Goal: Task Accomplishment & Management: Manage account settings

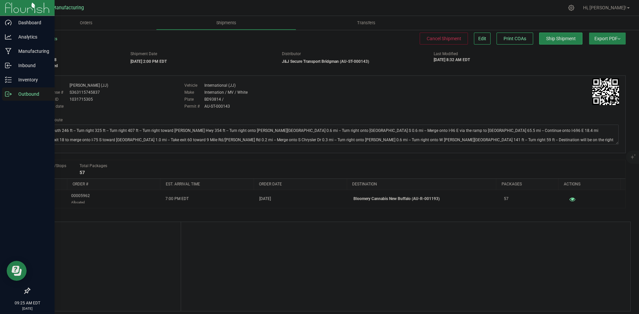
click at [9, 96] on icon at bounding box center [7, 94] width 4 height 5
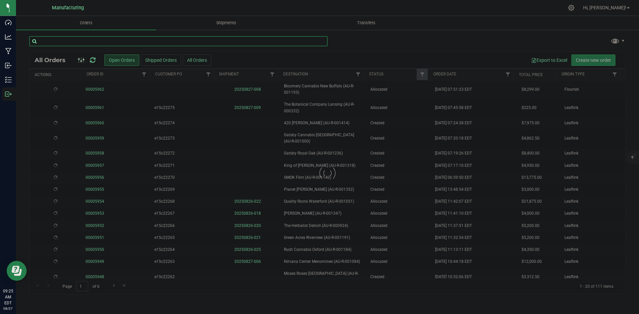
click at [59, 42] on input "text" at bounding box center [178, 41] width 298 height 10
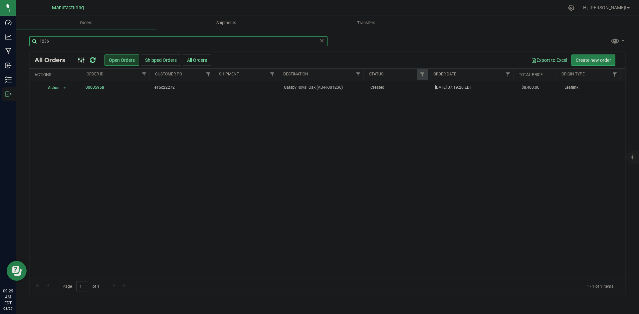
drag, startPoint x: 54, startPoint y: 43, endPoint x: 23, endPoint y: 45, distance: 31.0
click at [23, 45] on div "1236 All Orders Open Orders Shipped Orders All Orders Export to Excel Create ne…" at bounding box center [327, 165] width 623 height 272
type input "1341"
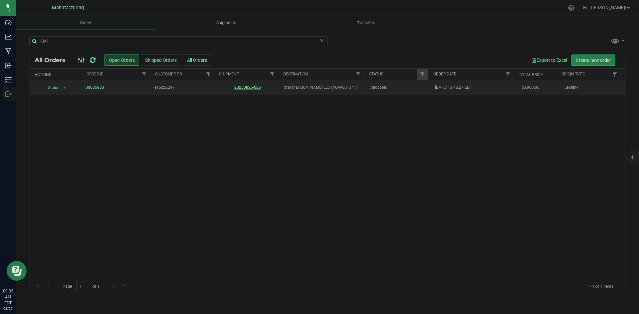
click at [251, 86] on link "20250826-026" at bounding box center [247, 87] width 27 height 5
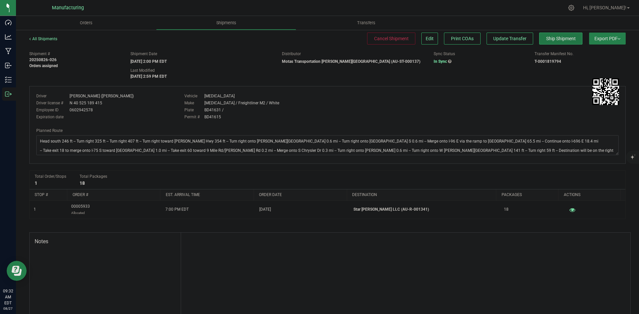
click at [556, 40] on span "Ship Shipment" at bounding box center [561, 38] width 30 height 5
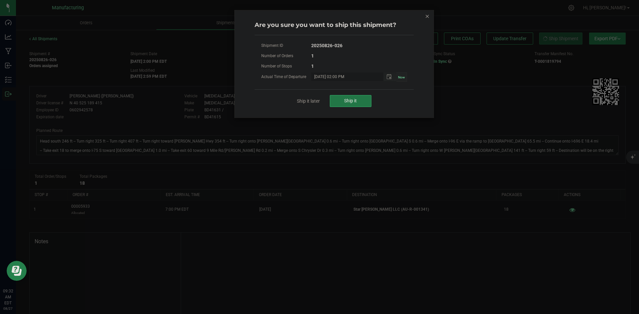
click at [356, 102] on span "Ship it" at bounding box center [350, 100] width 13 height 5
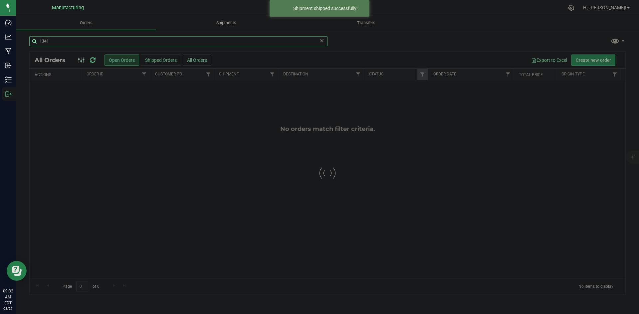
click at [65, 39] on input "1341" at bounding box center [178, 41] width 298 height 10
type input "325"
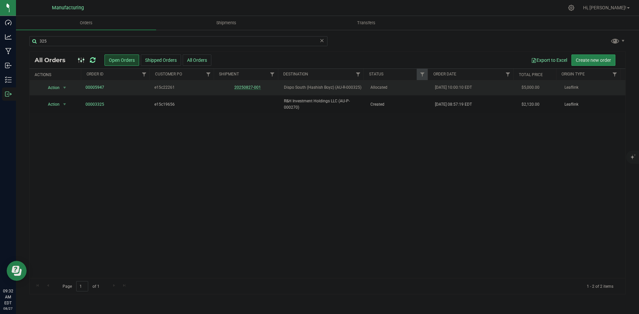
click at [248, 85] on link "20250827-001" at bounding box center [247, 87] width 27 height 5
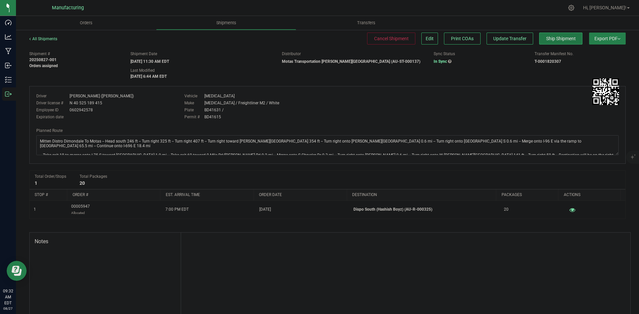
click at [557, 39] on span "Ship Shipment" at bounding box center [561, 38] width 30 height 5
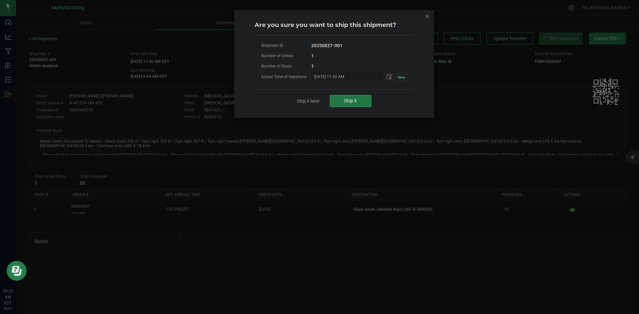
click at [353, 98] on button "Ship it" at bounding box center [351, 101] width 42 height 12
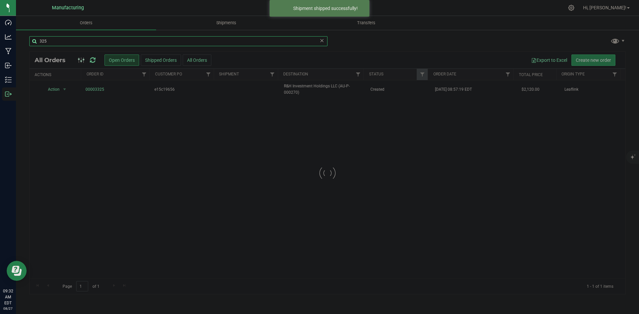
click at [60, 43] on input "325" at bounding box center [178, 41] width 298 height 10
type input "1084"
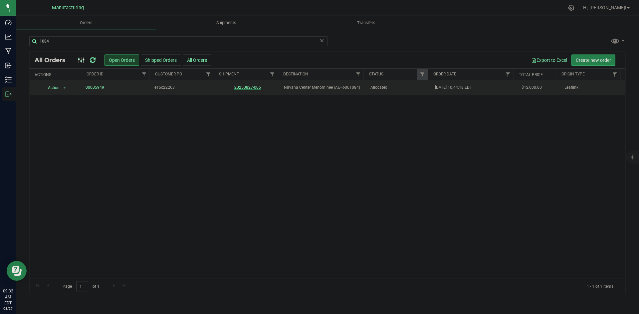
click at [250, 88] on link "20250827-006" at bounding box center [247, 87] width 27 height 5
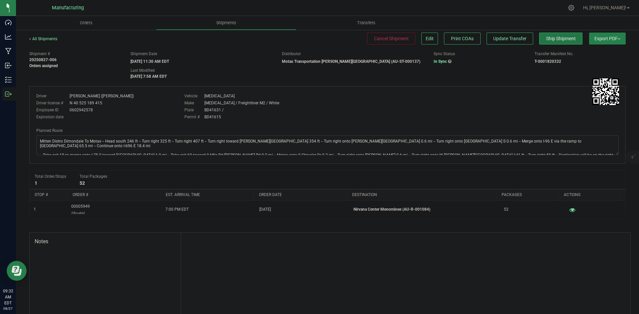
click at [546, 41] on span "Ship Shipment" at bounding box center [561, 38] width 30 height 5
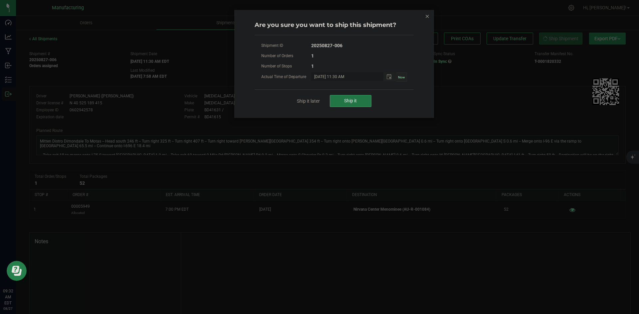
click at [361, 102] on button "Ship it" at bounding box center [351, 101] width 42 height 12
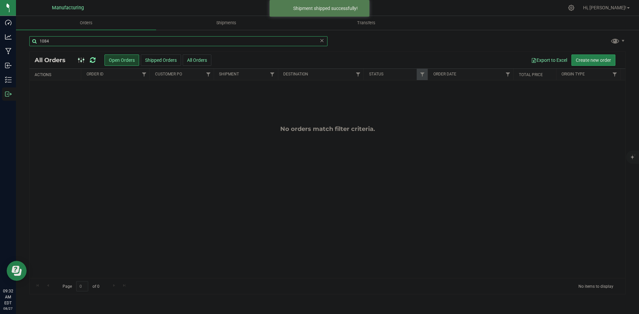
click at [59, 39] on input "1084" at bounding box center [178, 41] width 298 height 10
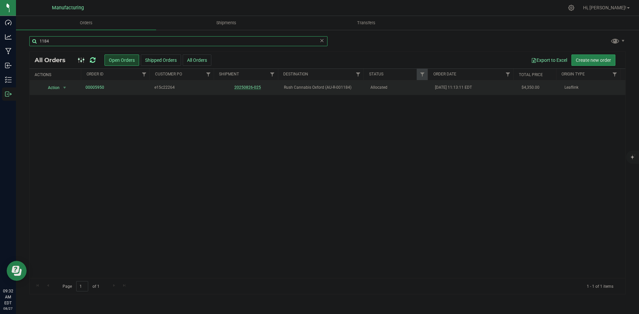
type input "1184"
click at [246, 87] on link "20250826-025" at bounding box center [247, 87] width 27 height 5
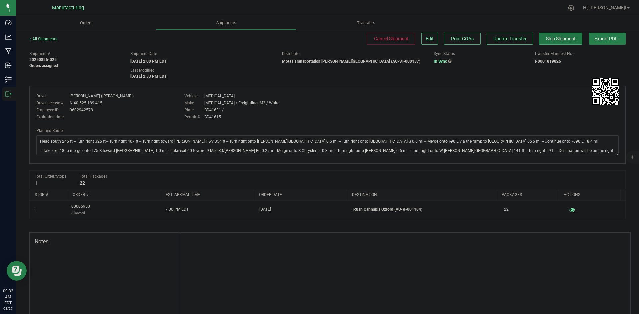
click at [555, 43] on button "Ship Shipment" at bounding box center [560, 39] width 43 height 12
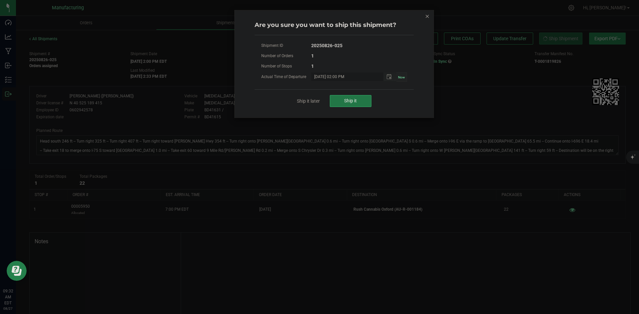
click at [365, 103] on button "Ship it" at bounding box center [351, 101] width 42 height 12
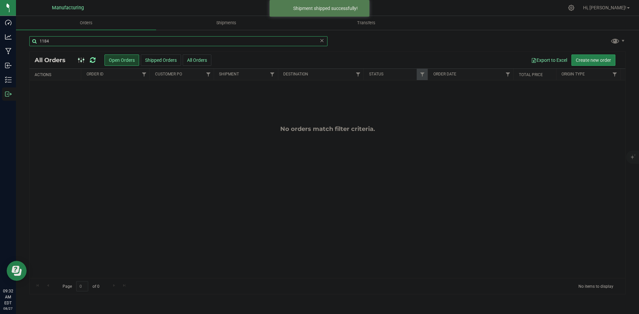
click at [84, 41] on input "1184" at bounding box center [178, 41] width 298 height 10
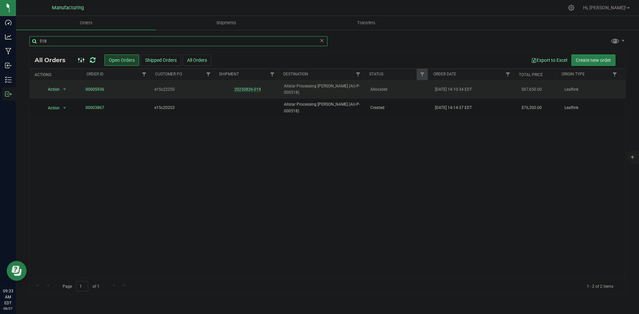
type input "518"
click at [237, 89] on link "20250826-019" at bounding box center [247, 89] width 27 height 5
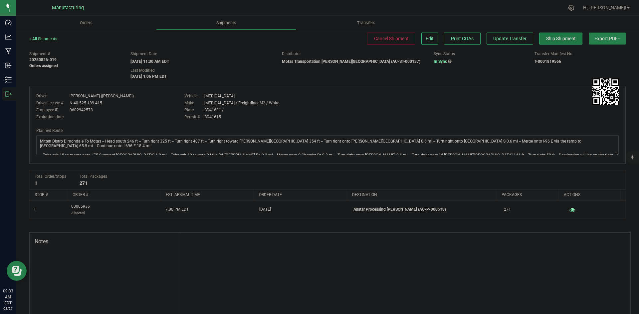
click at [549, 35] on button "Ship Shipment" at bounding box center [560, 39] width 43 height 12
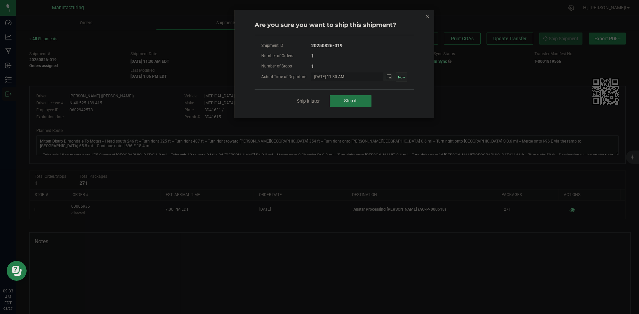
click at [359, 100] on button "Ship it" at bounding box center [351, 101] width 42 height 12
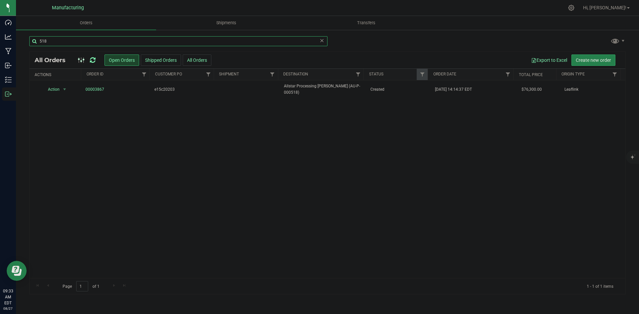
click at [112, 37] on input "518" at bounding box center [178, 41] width 298 height 10
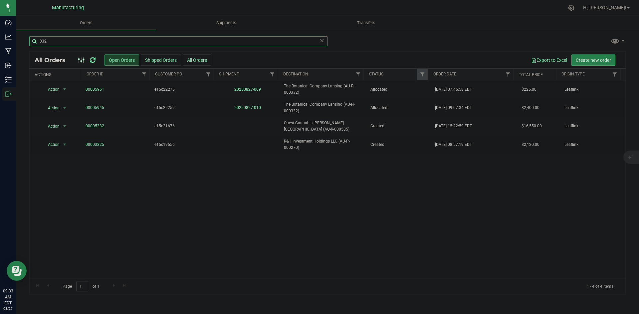
type input "332"
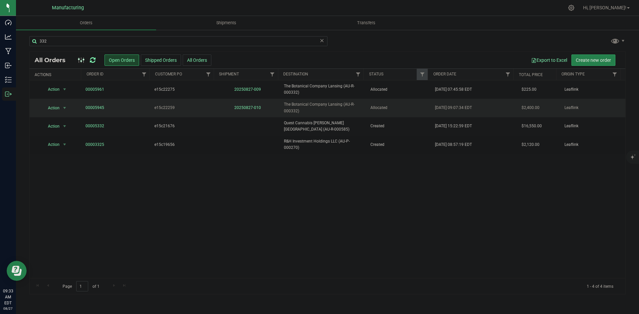
click at [248, 105] on td "20250827-010" at bounding box center [247, 108] width 65 height 18
click at [247, 107] on link "20250827-010" at bounding box center [247, 107] width 27 height 5
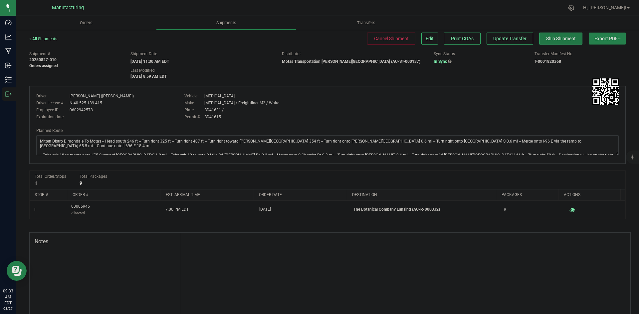
click at [551, 40] on span "Ship Shipment" at bounding box center [561, 38] width 30 height 5
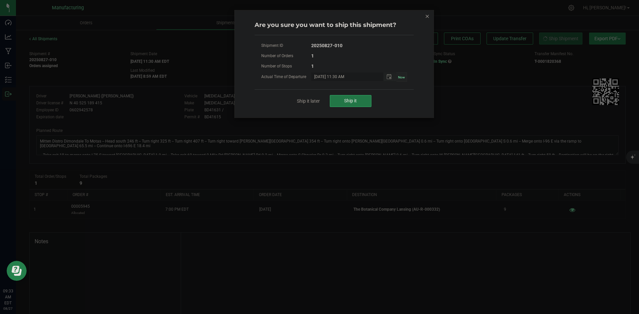
click at [354, 99] on span "Ship it" at bounding box center [350, 100] width 13 height 5
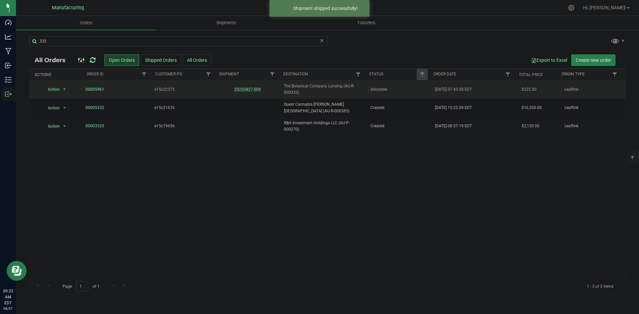
click at [253, 90] on link "20250827-009" at bounding box center [247, 89] width 27 height 5
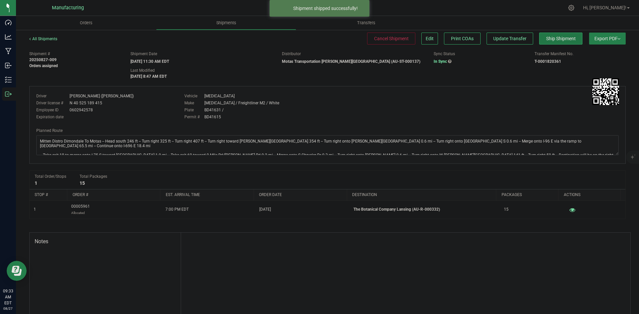
click at [551, 38] on span "Ship Shipment" at bounding box center [561, 38] width 30 height 5
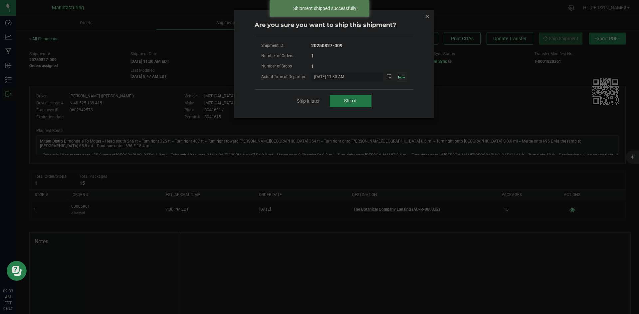
click at [343, 95] on button "Ship it" at bounding box center [351, 101] width 42 height 12
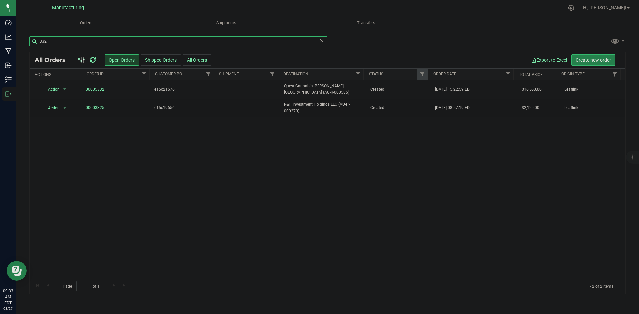
click at [67, 40] on input "332" at bounding box center [178, 41] width 298 height 10
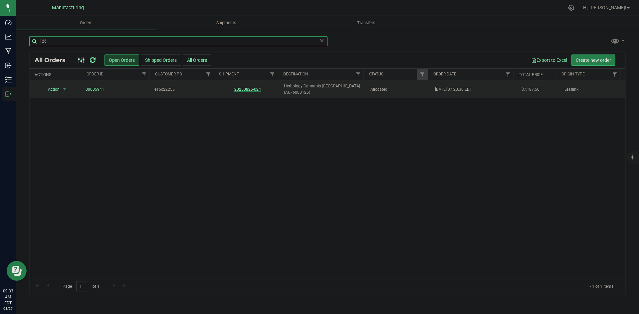
type input "126"
click at [242, 90] on link "20250826-024" at bounding box center [247, 89] width 27 height 5
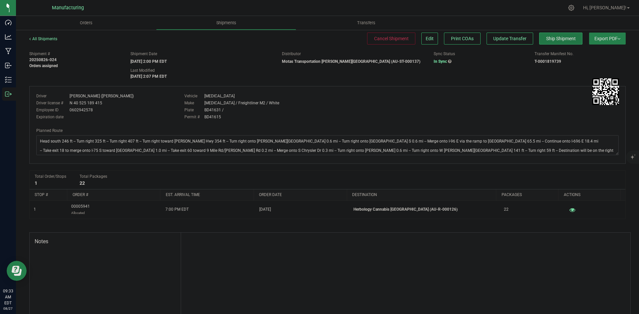
click at [553, 42] on button "Ship Shipment" at bounding box center [560, 39] width 43 height 12
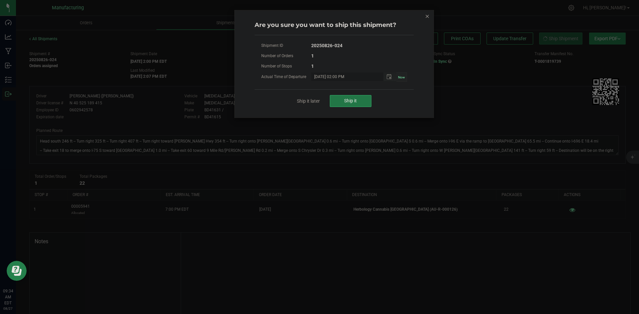
click at [356, 101] on span "Ship it" at bounding box center [350, 100] width 13 height 5
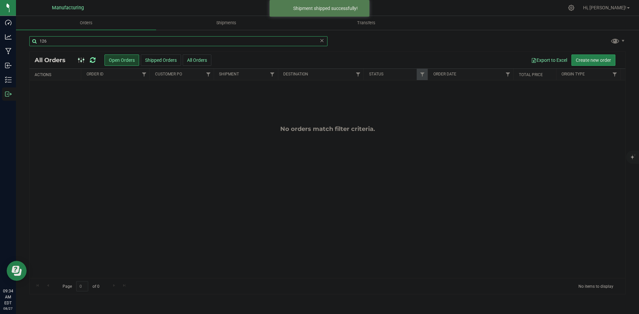
click at [67, 39] on input "126" at bounding box center [178, 41] width 298 height 10
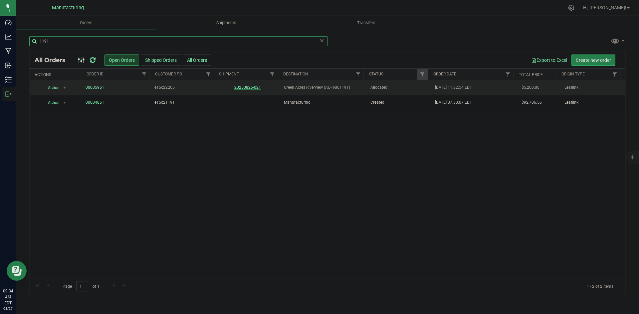
type input "1191"
click at [247, 86] on link "20250826-021" at bounding box center [247, 87] width 27 height 5
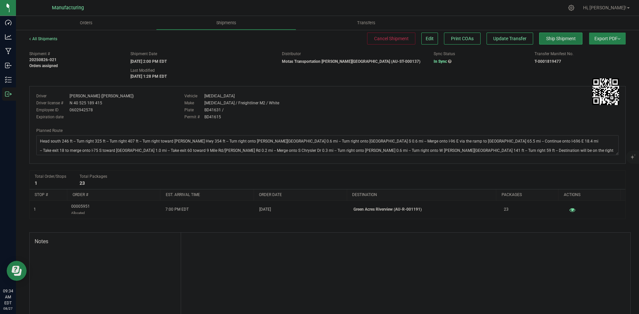
click at [541, 43] on button "Ship Shipment" at bounding box center [560, 39] width 43 height 12
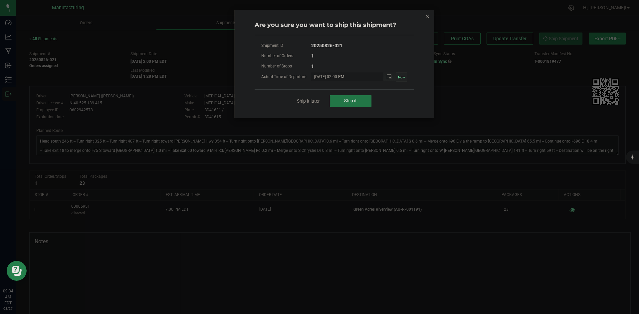
click at [359, 99] on button "Ship it" at bounding box center [351, 101] width 42 height 12
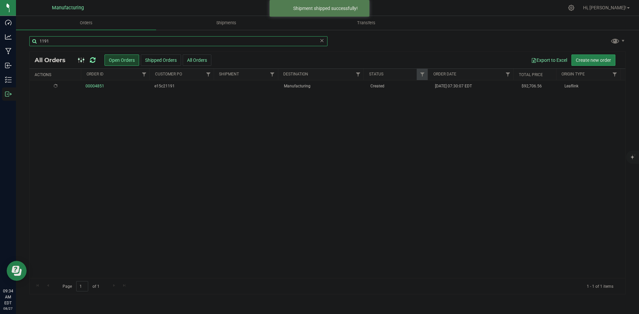
click at [56, 39] on input "1191" at bounding box center [178, 41] width 298 height 10
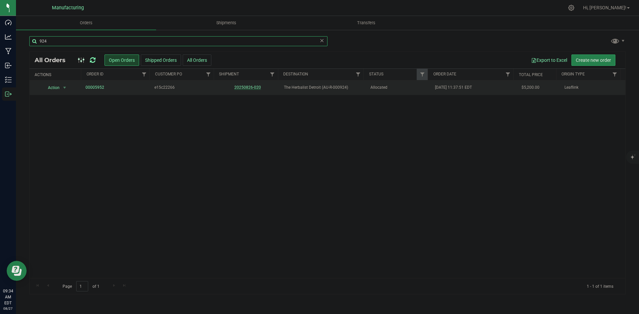
type input "924"
click at [247, 87] on link "20250826-020" at bounding box center [247, 87] width 27 height 5
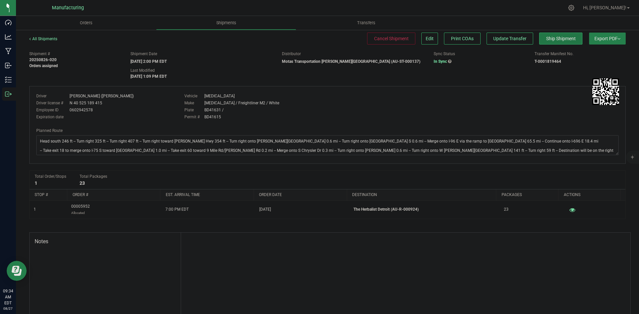
click at [556, 43] on button "Ship Shipment" at bounding box center [560, 39] width 43 height 12
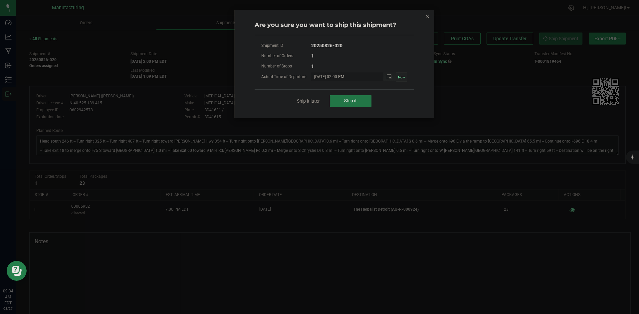
click at [355, 99] on span "Ship it" at bounding box center [350, 100] width 13 height 5
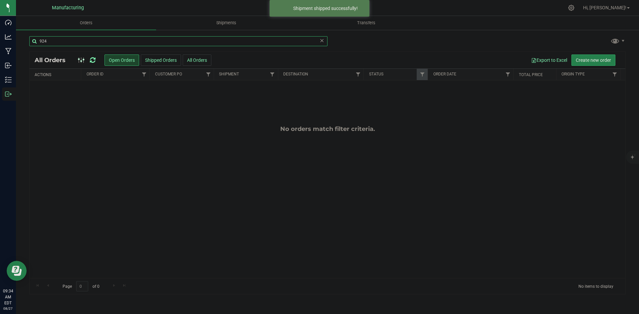
click at [73, 42] on input "924" at bounding box center [178, 41] width 298 height 10
click at [72, 42] on input "924" at bounding box center [178, 41] width 298 height 10
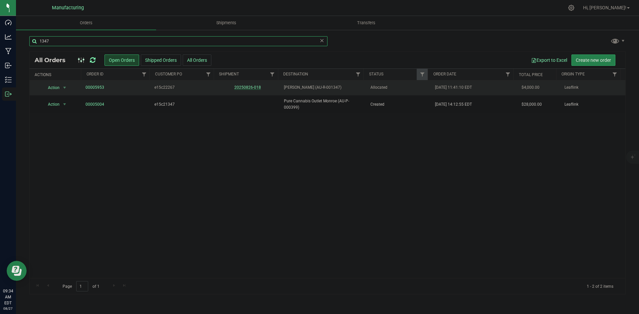
type input "1347"
click at [253, 87] on link "20250826-018" at bounding box center [247, 87] width 27 height 5
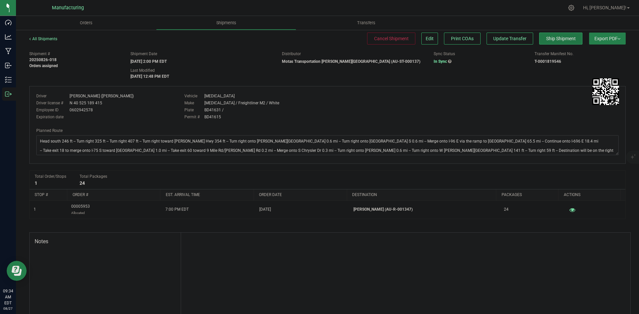
click at [548, 43] on button "Ship Shipment" at bounding box center [560, 39] width 43 height 12
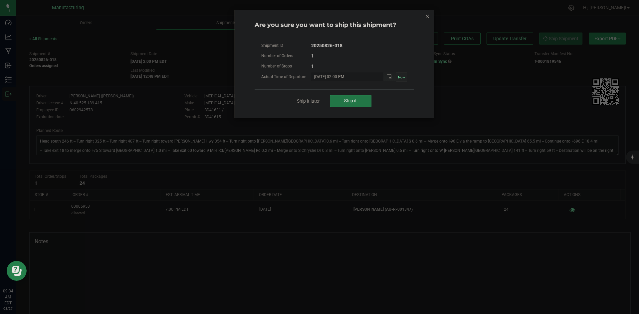
click at [362, 97] on button "Ship it" at bounding box center [351, 101] width 42 height 12
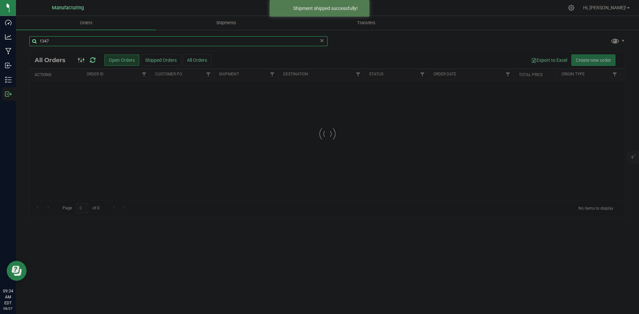
click at [60, 43] on input "1347" at bounding box center [178, 41] width 298 height 10
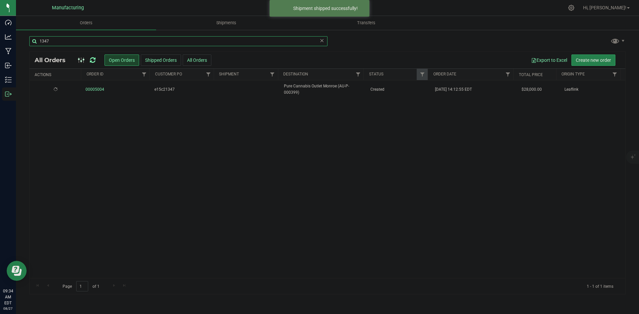
click at [60, 43] on input "1347" at bounding box center [178, 41] width 298 height 10
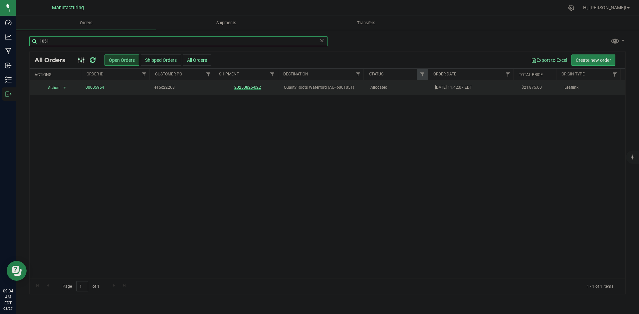
type input "1051"
click at [245, 88] on link "20250826-022" at bounding box center [247, 87] width 27 height 5
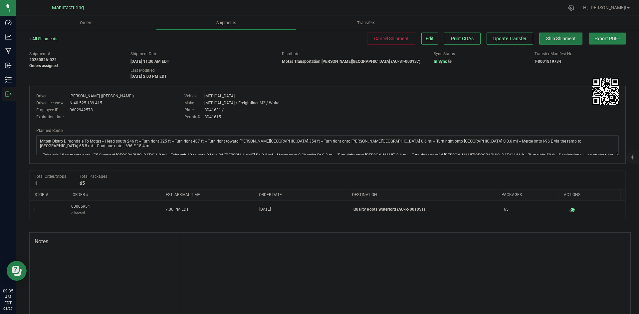
click at [558, 40] on span "Ship Shipment" at bounding box center [561, 38] width 30 height 5
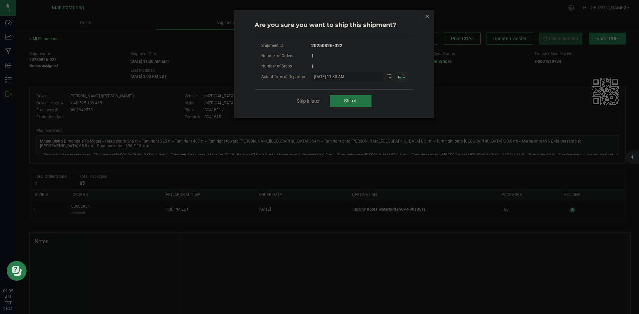
click at [346, 105] on button "Ship it" at bounding box center [351, 101] width 42 height 12
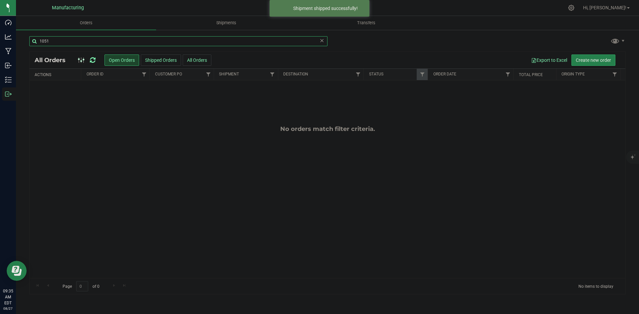
click at [63, 43] on input "1051" at bounding box center [178, 41] width 298 height 10
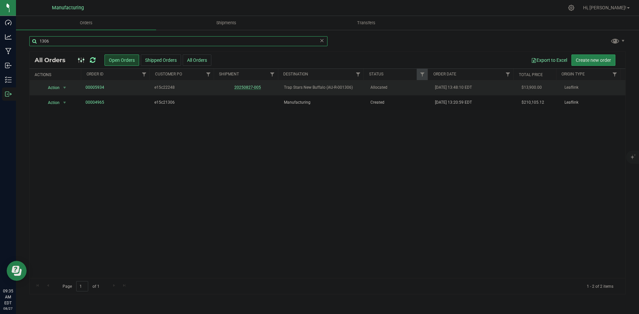
type input "1306"
click at [245, 87] on link "20250827-005" at bounding box center [247, 87] width 27 height 5
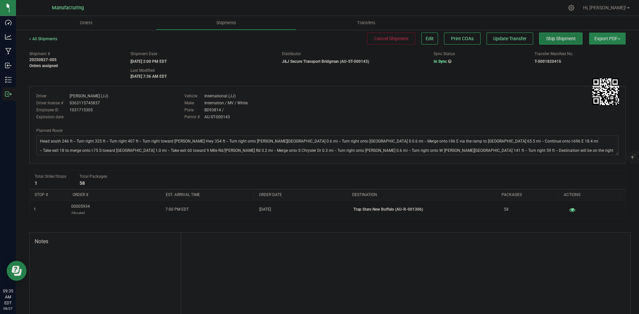
click at [554, 40] on span "Ship Shipment" at bounding box center [561, 38] width 30 height 5
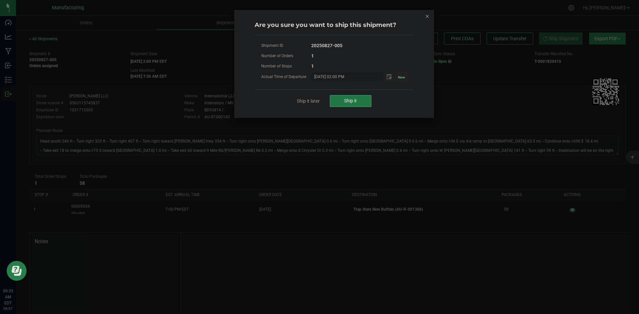
click at [355, 101] on span "Ship it" at bounding box center [350, 100] width 13 height 5
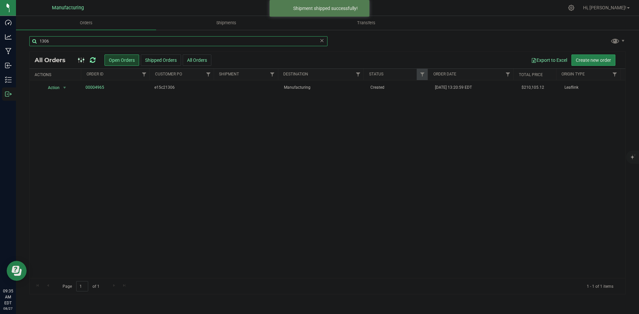
click at [68, 41] on input "1306" at bounding box center [178, 41] width 298 height 10
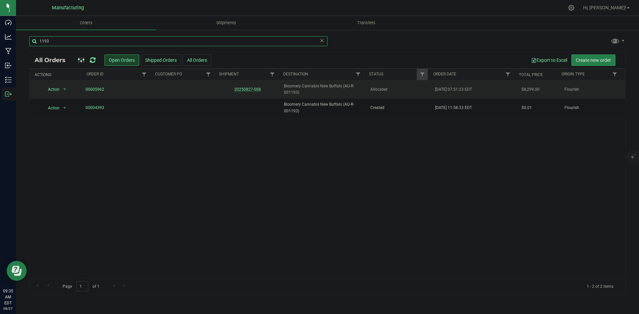
type input "1193"
click at [252, 89] on link "20250827-008" at bounding box center [247, 89] width 27 height 5
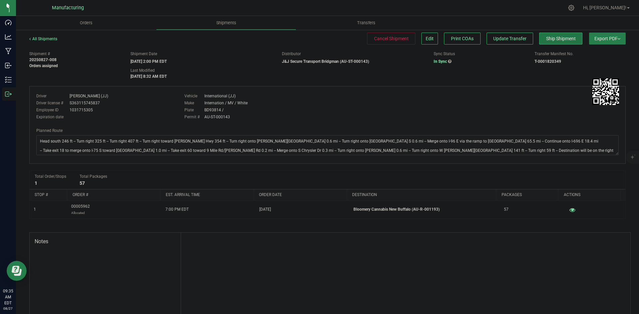
click at [561, 40] on span "Ship Shipment" at bounding box center [561, 38] width 30 height 5
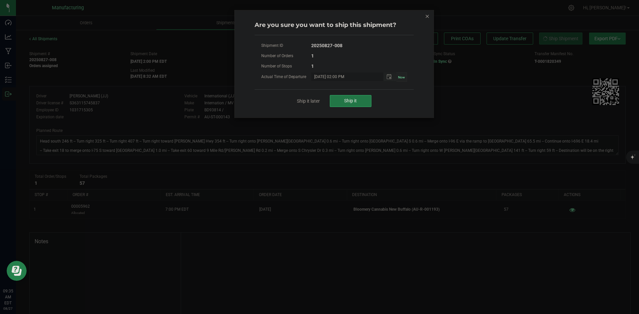
click at [350, 101] on span "Ship it" at bounding box center [350, 100] width 13 height 5
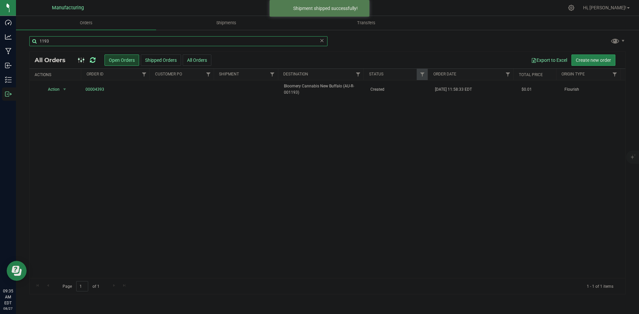
click at [55, 40] on input "1193" at bounding box center [178, 41] width 298 height 10
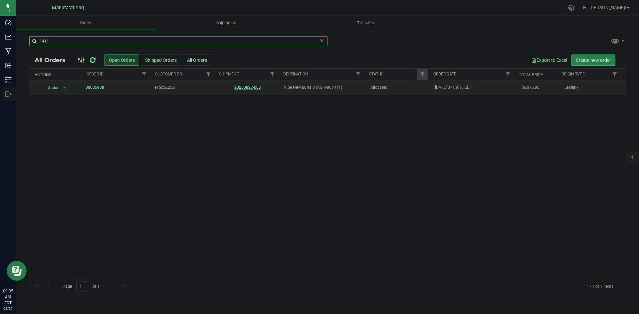
type input "1411"
click at [254, 88] on link "20250827-003" at bounding box center [247, 87] width 27 height 5
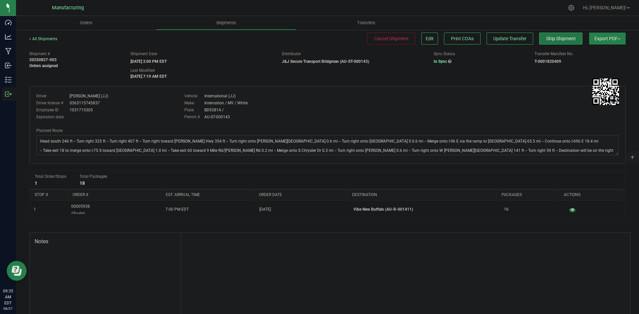
click at [541, 42] on button "Ship Shipment" at bounding box center [560, 39] width 43 height 12
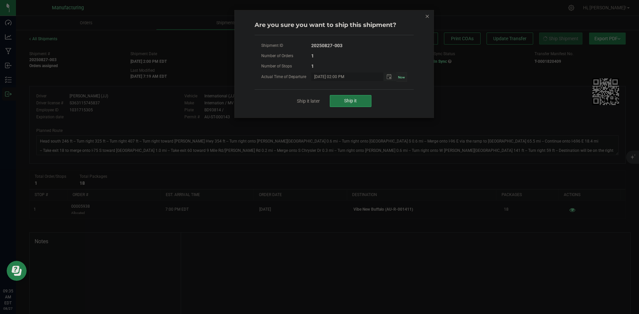
click at [356, 100] on span "Ship it" at bounding box center [350, 100] width 13 height 5
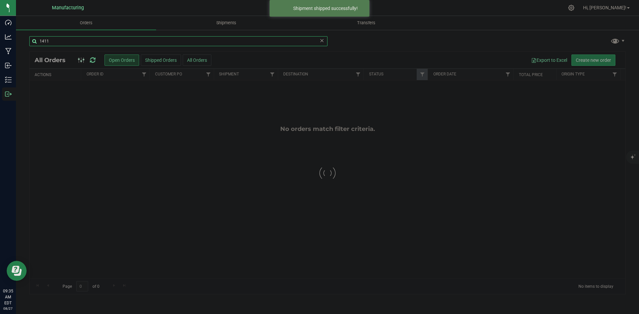
click at [62, 37] on input "1411" at bounding box center [178, 41] width 298 height 10
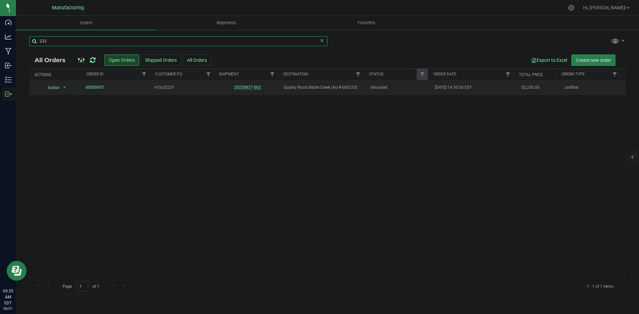
type input "233"
click at [245, 88] on link "20250827-002" at bounding box center [247, 87] width 27 height 5
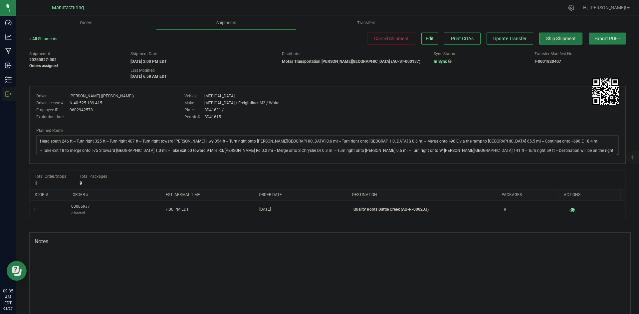
click at [546, 38] on span "Ship Shipment" at bounding box center [561, 38] width 30 height 5
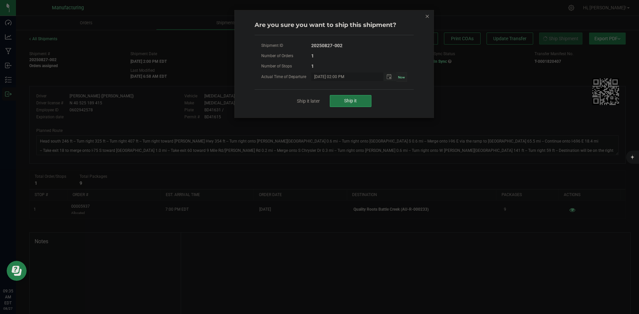
click at [347, 100] on span "Ship it" at bounding box center [350, 100] width 13 height 5
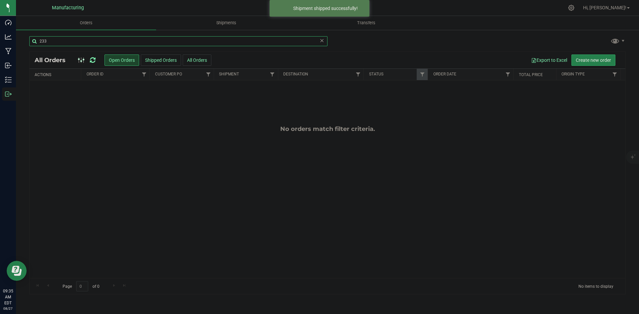
click at [85, 42] on input "233" at bounding box center [178, 41] width 298 height 10
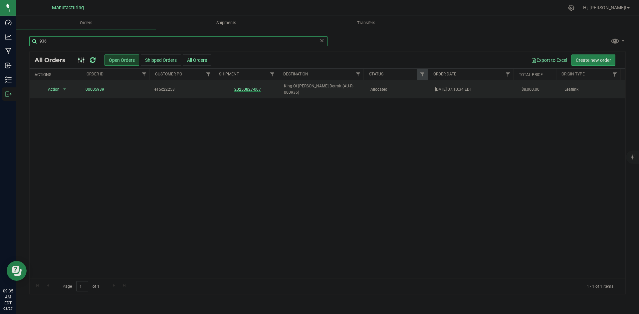
type input "936"
click at [246, 87] on link "20250827-007" at bounding box center [247, 89] width 27 height 5
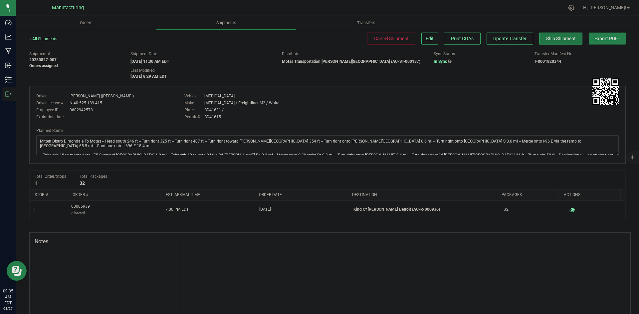
click at [546, 36] on span "Ship Shipment" at bounding box center [561, 38] width 30 height 5
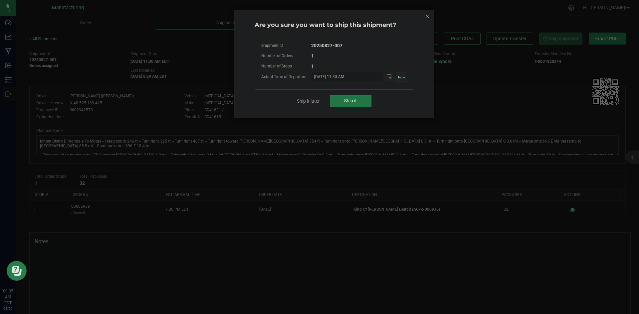
click at [359, 98] on button "Ship it" at bounding box center [351, 101] width 42 height 12
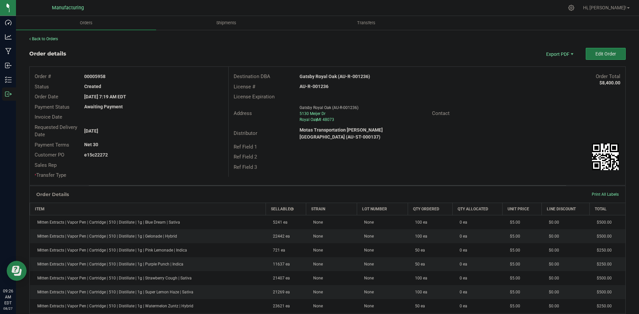
click at [599, 49] on button "Edit Order" at bounding box center [606, 54] width 40 height 12
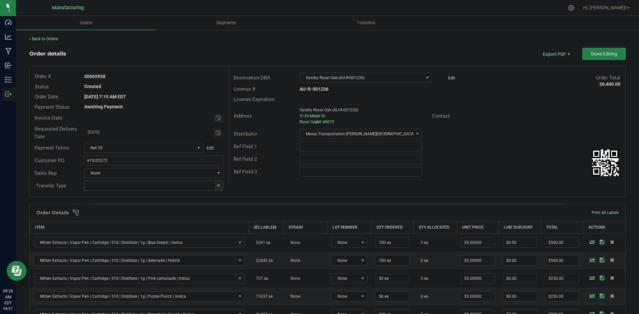
click at [216, 187] on span at bounding box center [218, 185] width 5 height 5
click at [126, 241] on li "Wholesale Transfer" at bounding box center [152, 241] width 137 height 11
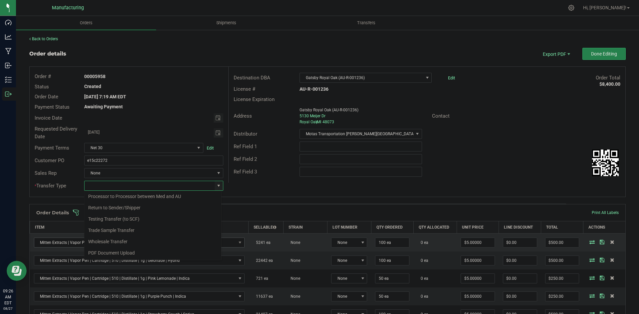
type input "Wholesale Transfer"
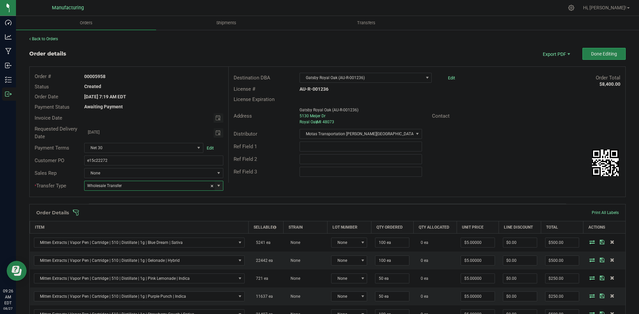
click at [251, 185] on div "Order # 00005958 Status Created Order Date Aug 27, 2025 7:19 AM EDT Payment Sta…" at bounding box center [328, 132] width 596 height 130
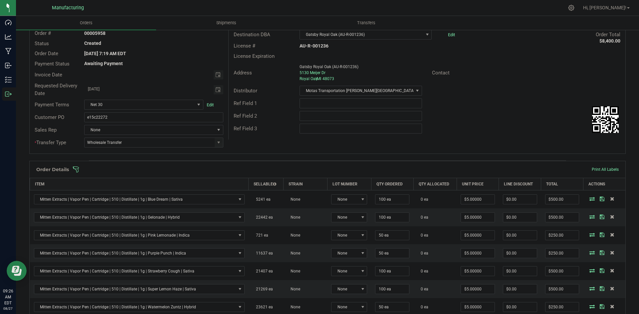
scroll to position [100, 0]
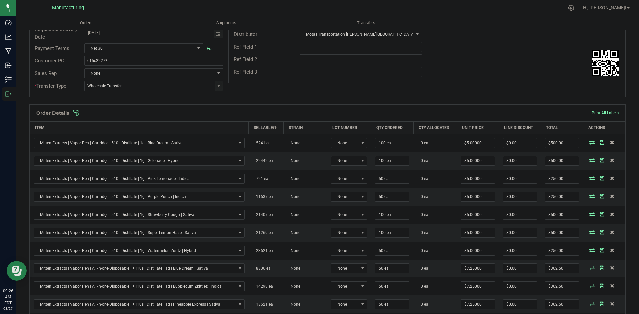
click at [429, 115] on span at bounding box center [371, 113] width 596 height 7
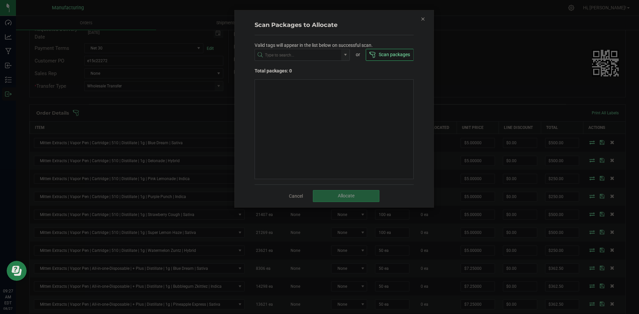
drag, startPoint x: 420, startPoint y: 18, endPoint x: 424, endPoint y: 21, distance: 4.8
click at [421, 18] on icon "Close" at bounding box center [423, 19] width 5 height 8
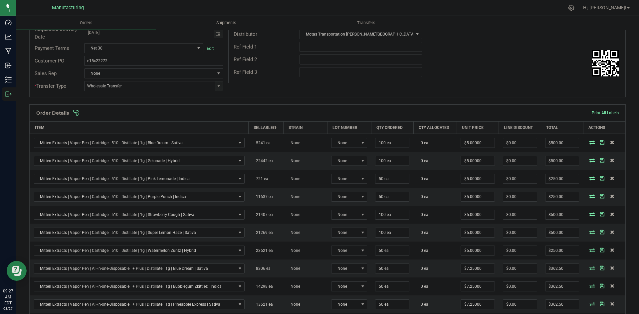
click at [502, 60] on div "Ref Field 2" at bounding box center [427, 59] width 397 height 13
click at [504, 87] on div "Order # 00005958 Status Created Order Date Aug 27, 2025 7:19 AM EDT Payment Sta…" at bounding box center [328, 32] width 596 height 130
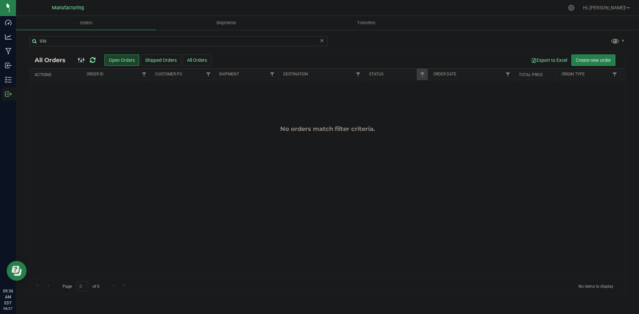
click at [323, 41] on icon at bounding box center [321, 40] width 5 height 8
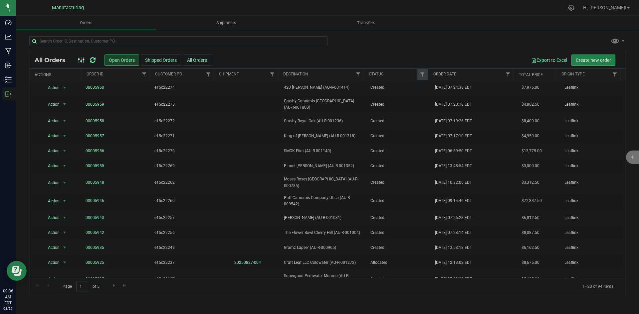
click at [390, 52] on div "All Orders Open Orders Shipped Orders All Orders Export to Excel Create new ord…" at bounding box center [328, 60] width 596 height 17
click at [114, 286] on span "Go to the next page" at bounding box center [113, 285] width 5 height 5
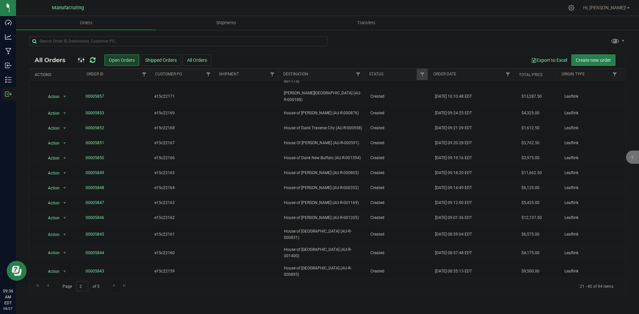
scroll to position [111, 0]
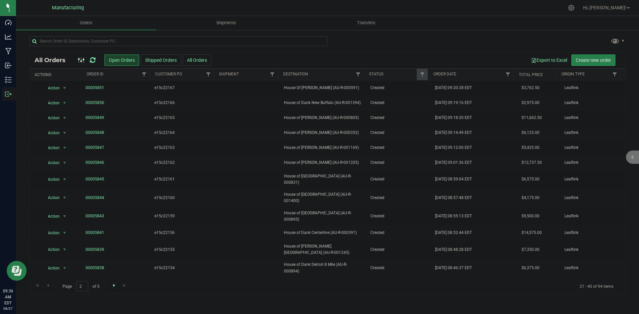
click at [113, 286] on span "Go to the next page" at bounding box center [113, 285] width 5 height 5
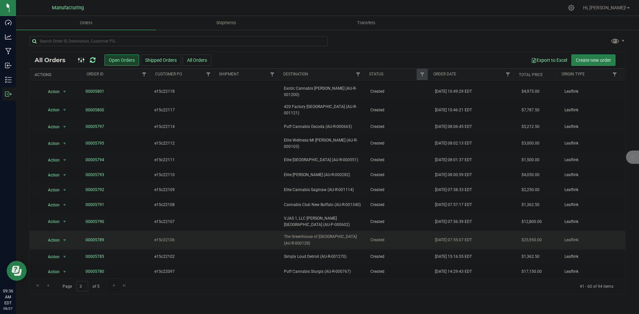
scroll to position [115, 0]
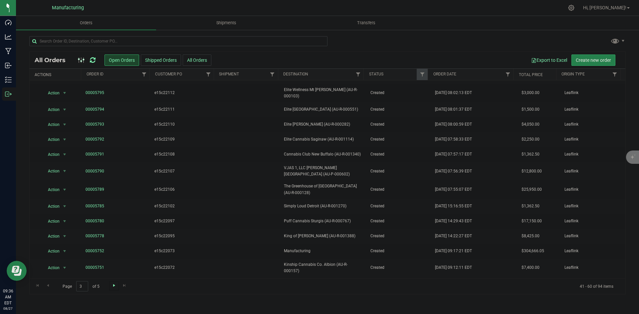
click at [115, 285] on span "Go to the next page" at bounding box center [113, 285] width 5 height 5
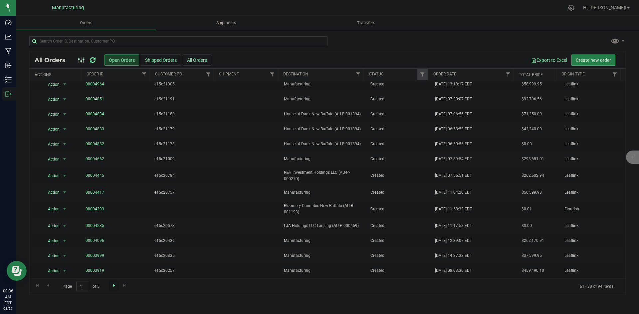
click at [114, 287] on span "Go to the next page" at bounding box center [113, 285] width 5 height 5
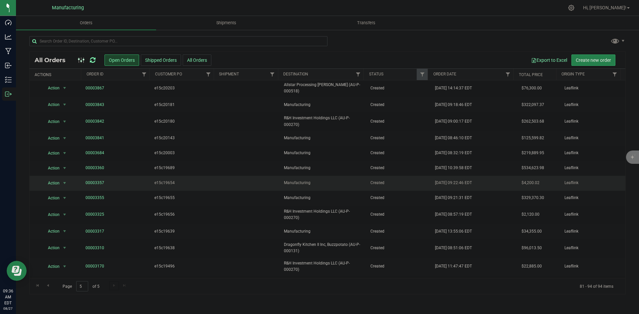
scroll to position [25, 0]
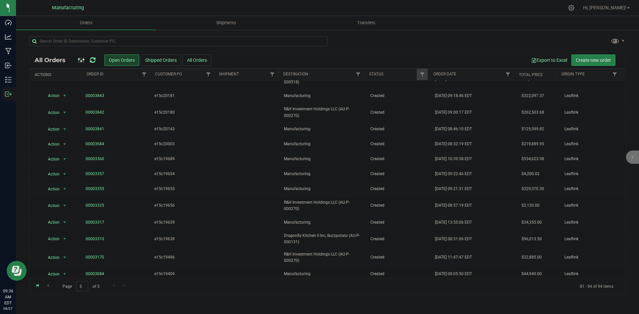
click at [39, 287] on span "Go to the first page" at bounding box center [37, 285] width 5 height 5
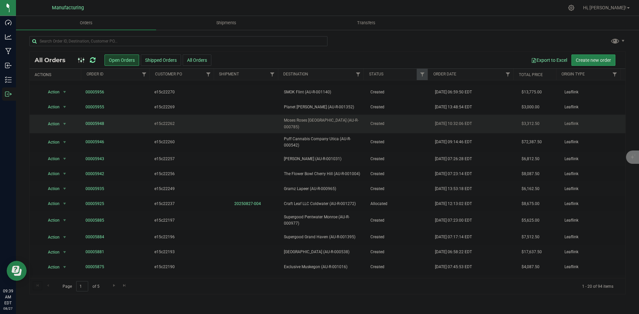
scroll to position [0, 0]
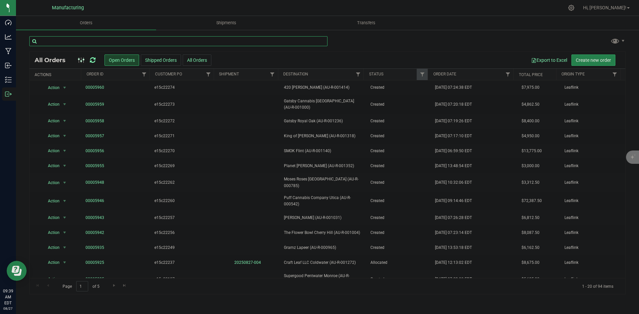
drag, startPoint x: 150, startPoint y: 39, endPoint x: 156, endPoint y: 41, distance: 5.5
click at [150, 39] on input "text" at bounding box center [178, 41] width 298 height 10
click at [205, 64] on button "All Orders" at bounding box center [197, 60] width 29 height 11
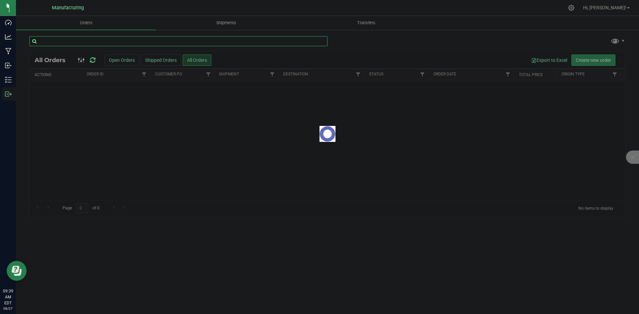
click at [192, 44] on input "text" at bounding box center [178, 41] width 298 height 10
type input "1193"
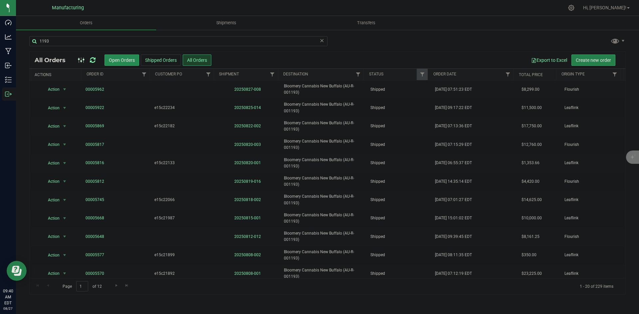
click at [131, 60] on button "Open Orders" at bounding box center [121, 60] width 35 height 11
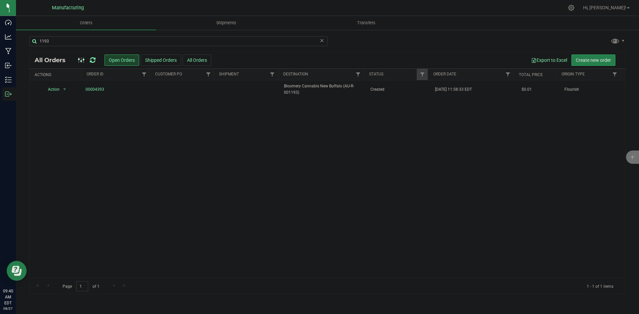
click at [322, 41] on icon at bounding box center [321, 40] width 5 height 8
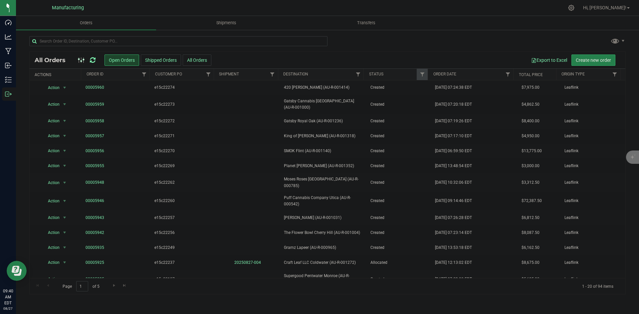
click at [405, 51] on div at bounding box center [327, 43] width 596 height 15
click at [311, 43] on input "text" at bounding box center [178, 41] width 298 height 10
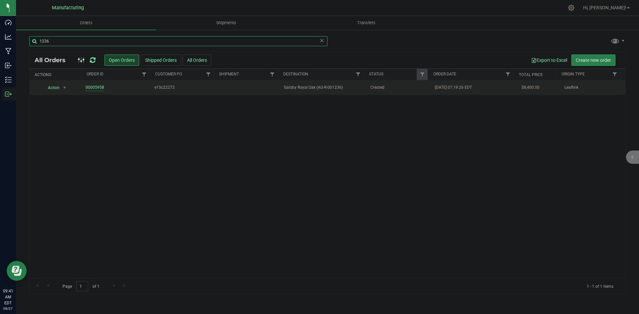
type input "1236"
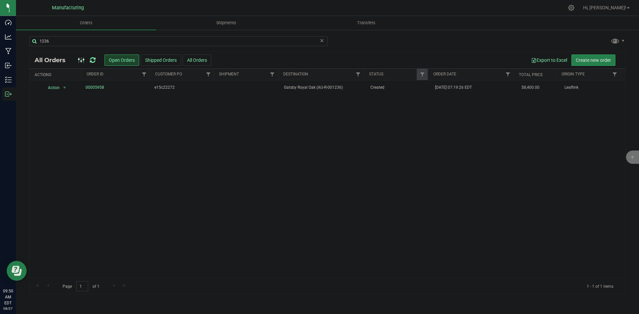
click at [95, 60] on icon at bounding box center [93, 60] width 6 height 7
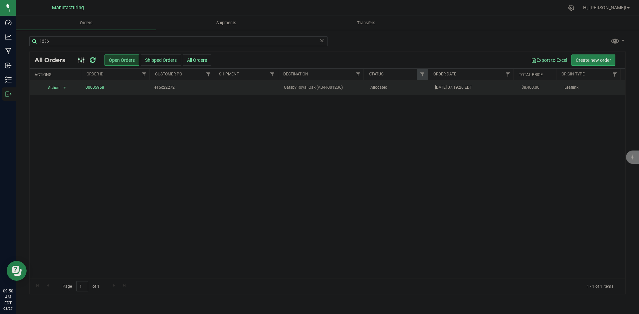
click at [386, 92] on td "Allocated" at bounding box center [398, 88] width 65 height 15
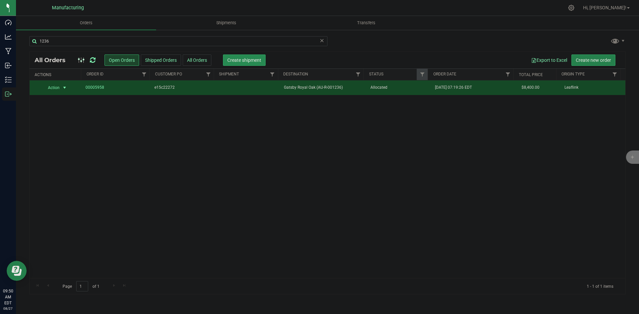
click at [252, 58] on span "Create shipment" at bounding box center [244, 60] width 34 height 5
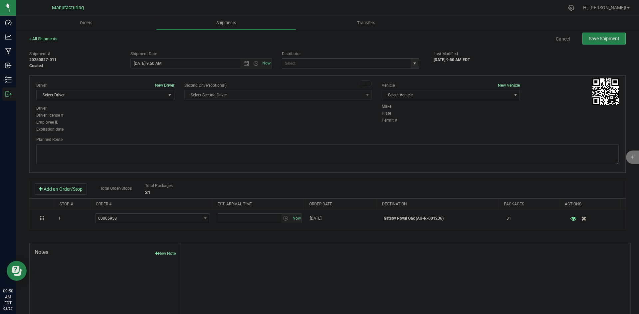
click at [414, 64] on span "select" at bounding box center [414, 63] width 5 height 5
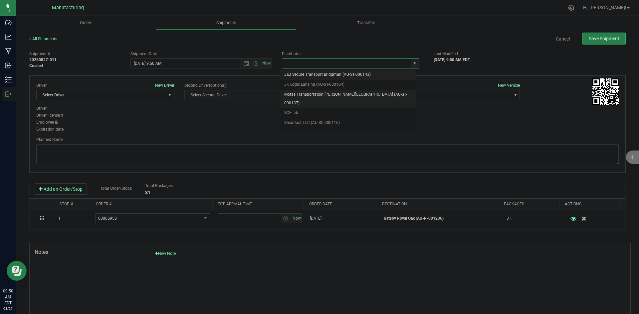
click at [324, 98] on li "Motas Transportation [PERSON_NAME][GEOGRAPHIC_DATA] (AU-ST-000137)" at bounding box center [347, 99] width 135 height 18
type input "Motas Transportation [PERSON_NAME][GEOGRAPHIC_DATA] (AU-ST-000137)"
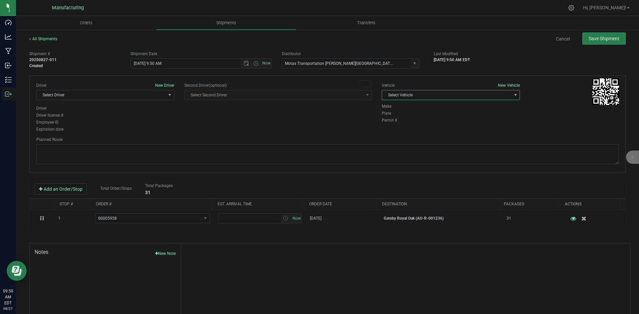
click at [441, 92] on span "Select Vehicle" at bounding box center [446, 95] width 129 height 9
click at [393, 124] on li "T3" at bounding box center [447, 126] width 136 height 10
click at [157, 97] on span "Select Driver" at bounding box center [101, 95] width 129 height 9
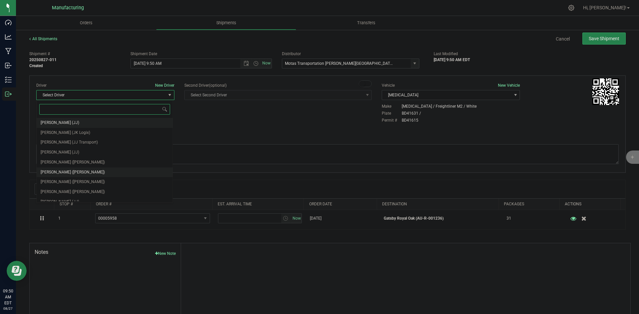
scroll to position [35, 0]
click at [73, 155] on span "Lloyd Neely (Motas)" at bounding box center [73, 157] width 64 height 9
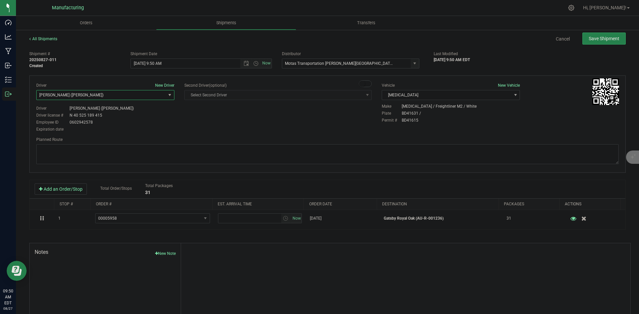
click at [195, 124] on div "Driver New Driver Lloyd Neely (Motas) Select Driver Perry Black (JK Logix) Robe…" at bounding box center [327, 108] width 592 height 51
click at [253, 63] on span "Open the time view" at bounding box center [255, 63] width 5 height 5
click at [143, 80] on li "2:00 PM" at bounding box center [199, 81] width 139 height 9
type input "8/27/2025 2:00 PM"
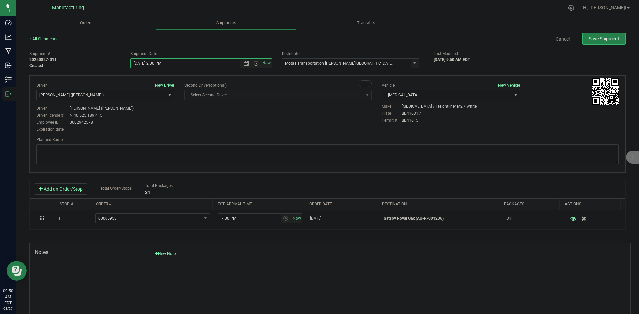
click at [193, 124] on div "Driver New Driver Lloyd Neely (Motas) Select Driver Perry Black (JK Logix) Robe…" at bounding box center [327, 108] width 592 height 51
click at [384, 147] on textarea at bounding box center [327, 154] width 582 height 20
paste textarea "Head south 246 ft -- Turn right 325 ft -- Turn right 407 ft -- Turn right towar…"
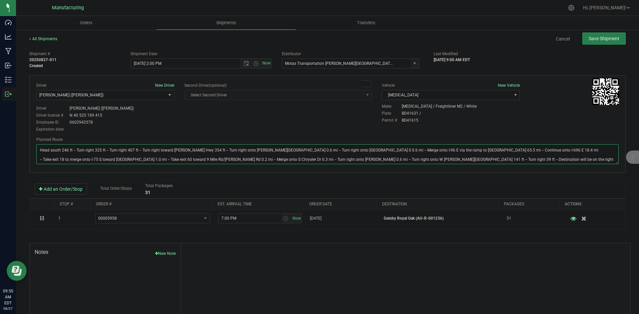
type textarea "Head south 246 ft -- Turn right 325 ft -- Turn right 407 ft -- Turn right towar…"
click at [359, 128] on div "Driver New Driver Lloyd Neely (Motas) Select Driver Perry Black (JK Logix) Robe…" at bounding box center [327, 108] width 592 height 51
click at [589, 41] on span "Save Shipment" at bounding box center [604, 38] width 31 height 5
type input "8/27/2025 6:00 PM"
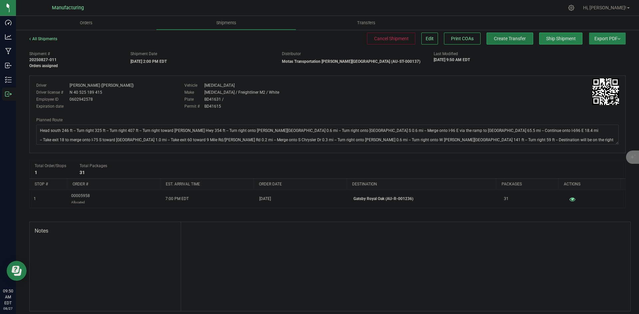
click at [512, 35] on button "Create Transfer" at bounding box center [510, 39] width 47 height 12
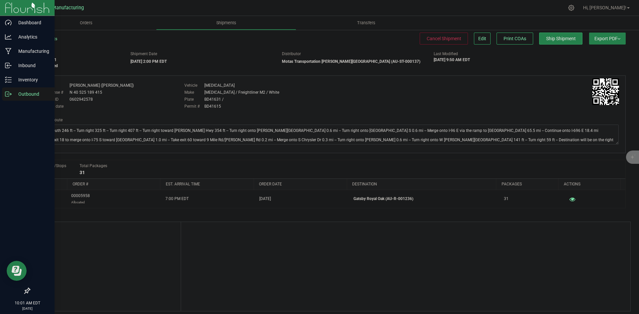
click at [11, 96] on icon at bounding box center [8, 94] width 7 height 7
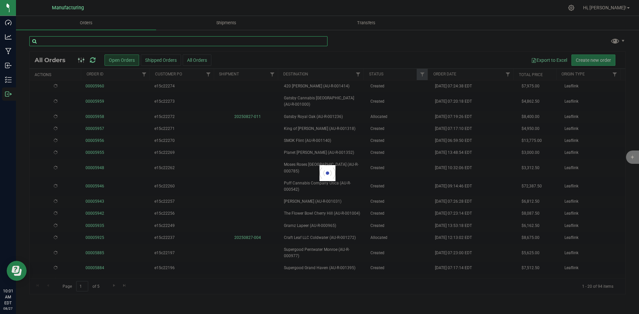
click at [116, 41] on input "text" at bounding box center [178, 41] width 298 height 10
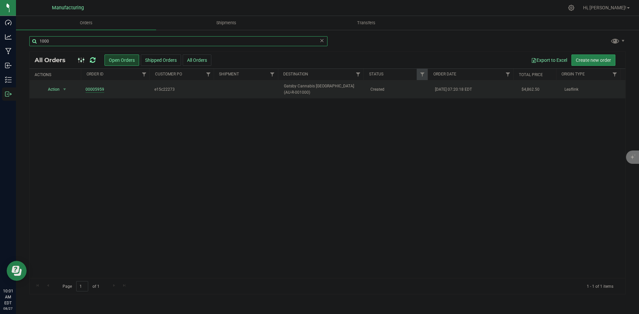
type input "1000"
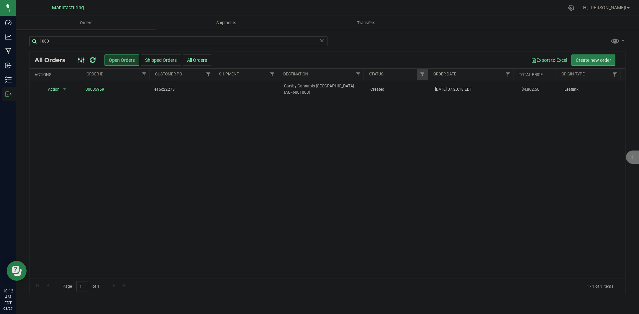
click at [91, 59] on icon at bounding box center [93, 60] width 6 height 7
click at [90, 60] on icon at bounding box center [93, 60] width 6 height 7
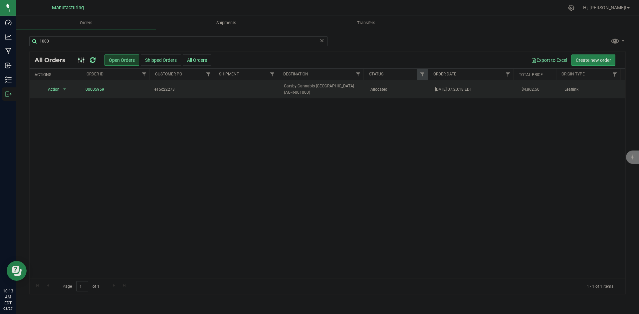
click at [344, 83] on td "Gatsby Cannabis Battle Creek (AU-R-001000)" at bounding box center [323, 90] width 86 height 18
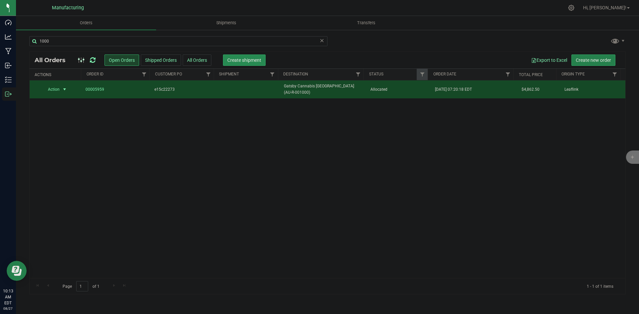
click at [243, 59] on span "Create shipment" at bounding box center [244, 60] width 34 height 5
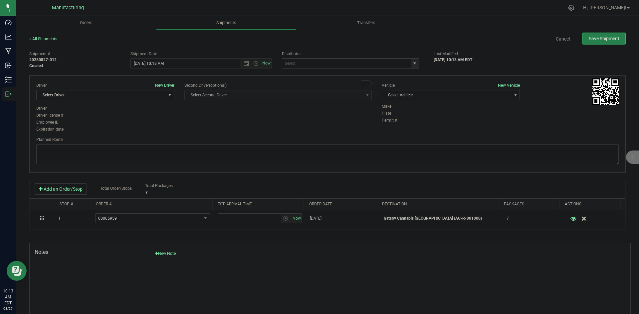
click at [413, 65] on span "select" at bounding box center [414, 63] width 5 height 5
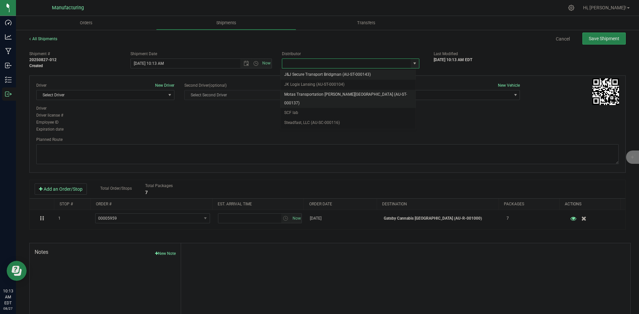
click at [312, 94] on li "Motas Transportation [PERSON_NAME][GEOGRAPHIC_DATA] (AU-ST-000137)" at bounding box center [347, 99] width 135 height 18
type input "Motas Transportation [PERSON_NAME][GEOGRAPHIC_DATA] (AU-ST-000137)"
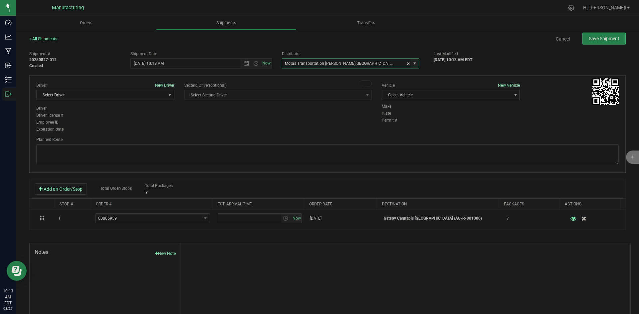
click at [407, 97] on span "Select Vehicle" at bounding box center [446, 95] width 129 height 9
click at [387, 126] on li "T3" at bounding box center [447, 126] width 136 height 10
click at [140, 97] on span "Select Driver" at bounding box center [101, 95] width 129 height 9
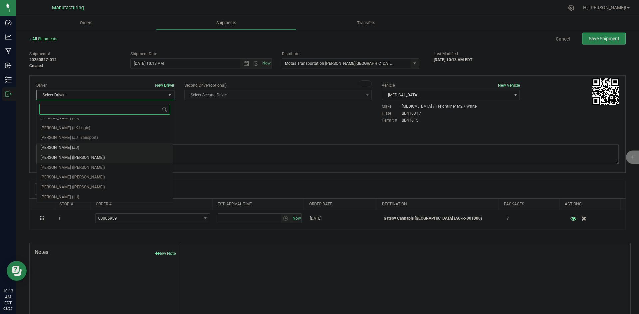
scroll to position [35, 0]
drag, startPoint x: 83, startPoint y: 154, endPoint x: 100, endPoint y: 144, distance: 20.3
click at [83, 154] on li "Lloyd Neely (Motas)" at bounding box center [105, 157] width 136 height 10
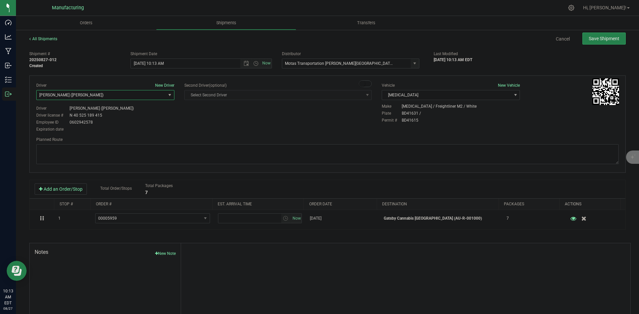
drag, startPoint x: 181, startPoint y: 121, endPoint x: 205, endPoint y: 115, distance: 24.9
click at [186, 119] on div "Driver New Driver Lloyd Neely (Motas) Select Driver Perry Black (JK Logix) Robe…" at bounding box center [327, 108] width 592 height 51
click at [255, 63] on span "Open the time view" at bounding box center [255, 63] width 5 height 5
click at [152, 115] on li "2:00 PM" at bounding box center [199, 114] width 139 height 9
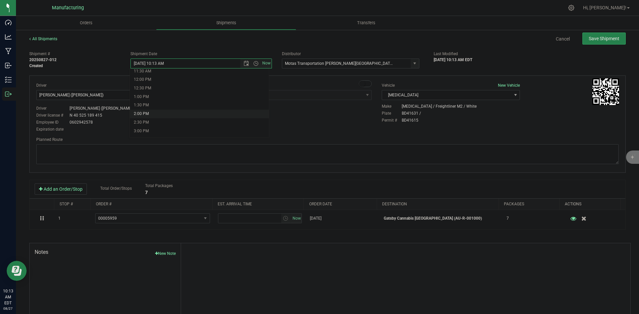
type input "8/27/2025 2:00 PM"
drag, startPoint x: 230, startPoint y: 126, endPoint x: 242, endPoint y: 127, distance: 11.7
click at [232, 127] on div "Driver New Driver Lloyd Neely (Motas) Select Driver Perry Black (JK Logix) Robe…" at bounding box center [327, 108] width 592 height 51
click at [384, 151] on textarea at bounding box center [327, 154] width 582 height 20
paste textarea "Head south 246 ft -- Turn right 325 ft -- Turn right 407 ft -- Turn right towar…"
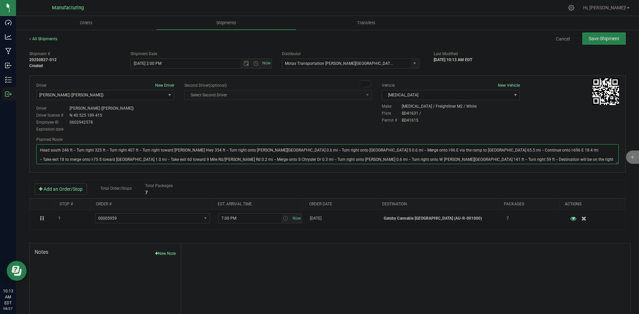
type textarea "Head south 246 ft -- Turn right 325 ft -- Turn right 407 ft -- Turn right towar…"
drag, startPoint x: 356, startPoint y: 123, endPoint x: 408, endPoint y: 97, distance: 57.9
click at [360, 121] on div "Driver New Driver Lloyd Neely (Motas) Select Driver Perry Black (JK Logix) Robe…" at bounding box center [327, 108] width 592 height 51
click at [589, 42] on button "Save Shipment" at bounding box center [603, 39] width 43 height 12
type input "8/27/2025 6:00 PM"
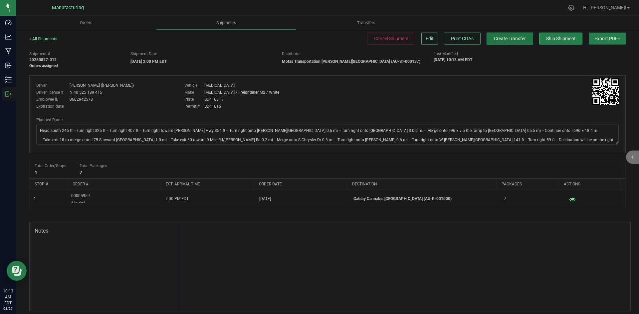
click at [507, 35] on button "Create Transfer" at bounding box center [510, 39] width 47 height 12
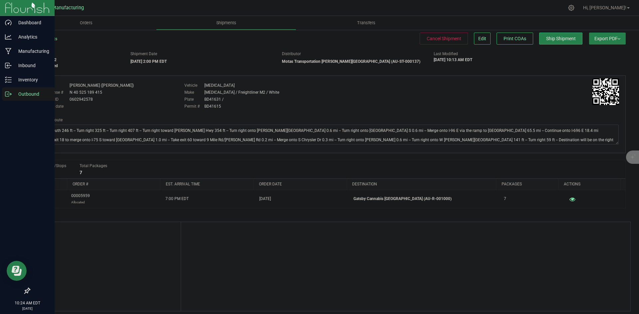
click at [15, 94] on p "Outbound" at bounding box center [32, 94] width 40 height 8
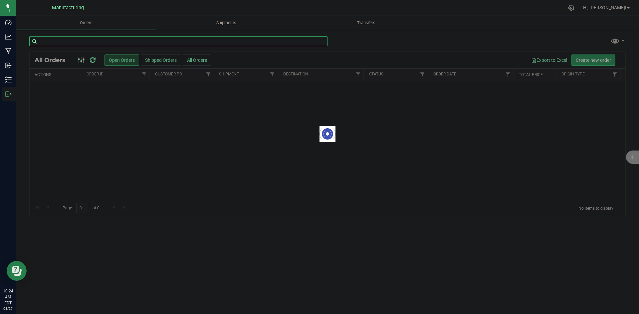
click at [99, 41] on input "text" at bounding box center [178, 41] width 298 height 10
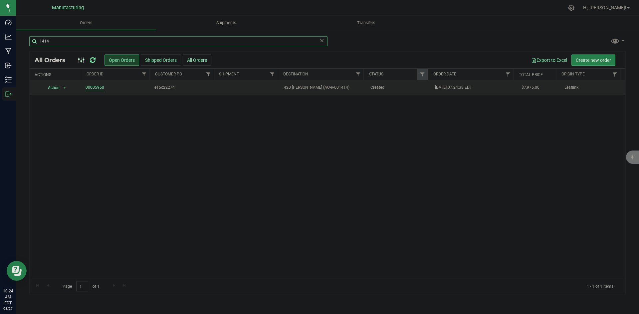
type input "1414"
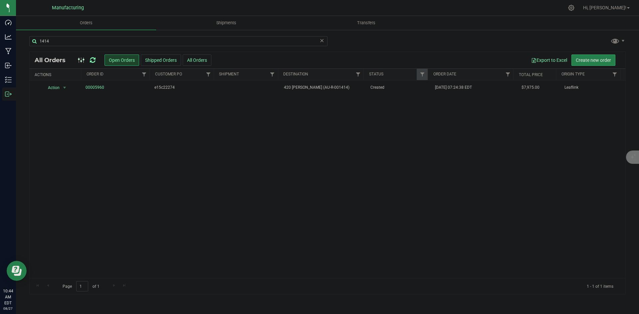
click at [92, 59] on icon at bounding box center [93, 60] width 6 height 7
click at [94, 59] on icon at bounding box center [93, 60] width 6 height 7
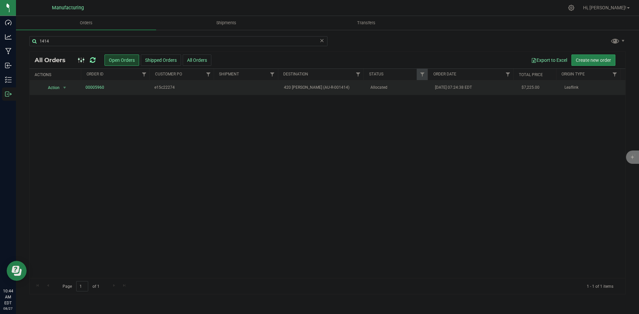
click at [337, 92] on td "420 Dank Jackson (AU-R-001414)" at bounding box center [323, 88] width 86 height 15
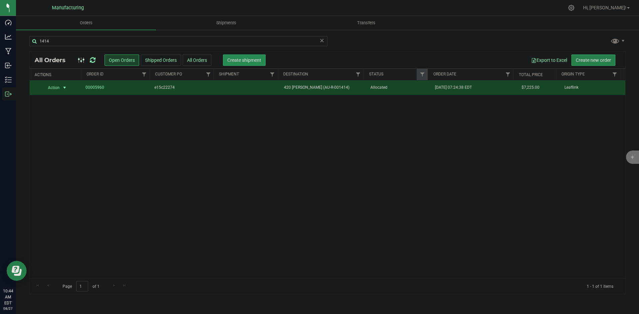
click at [243, 61] on span "Create shipment" at bounding box center [244, 60] width 34 height 5
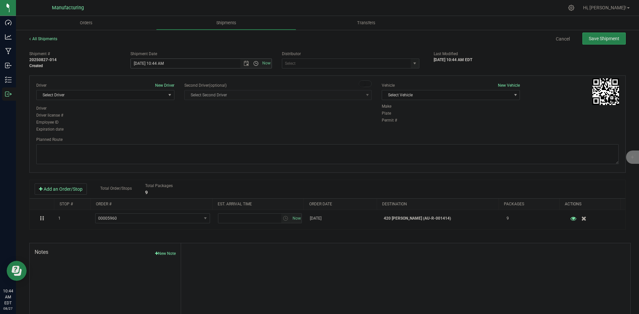
click at [253, 64] on span "Open the time view" at bounding box center [255, 63] width 5 height 5
drag, startPoint x: 146, startPoint y: 114, endPoint x: 169, endPoint y: 113, distance: 22.7
click at [147, 114] on li "2:00 PM" at bounding box center [199, 114] width 139 height 9
type input "8/27/2025 2:00 PM"
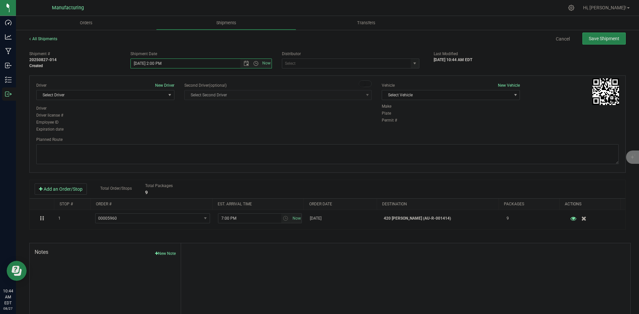
click at [246, 120] on div "Driver New Driver Select Driver Select Driver Perry Black (JK Logix) Robert Cle…" at bounding box center [327, 108] width 592 height 51
click at [415, 64] on span "select" at bounding box center [415, 63] width 8 height 9
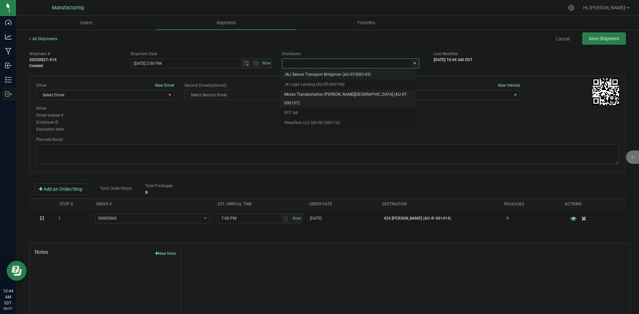
click at [314, 94] on li "Motas Transportation [PERSON_NAME][GEOGRAPHIC_DATA] (AU-ST-000137)" at bounding box center [347, 99] width 135 height 18
type input "Motas Transportation [PERSON_NAME][GEOGRAPHIC_DATA] (AU-ST-000137)"
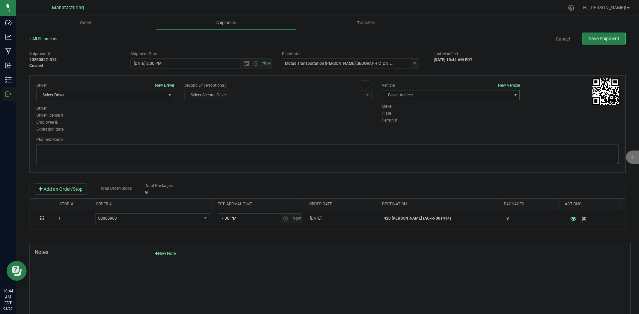
click at [417, 94] on span "Select Vehicle" at bounding box center [446, 95] width 129 height 9
click at [389, 125] on li "T3" at bounding box center [447, 126] width 136 height 10
drag, startPoint x: 121, startPoint y: 98, endPoint x: 123, endPoint y: 106, distance: 8.2
click at [122, 98] on span "Select Driver" at bounding box center [101, 95] width 129 height 9
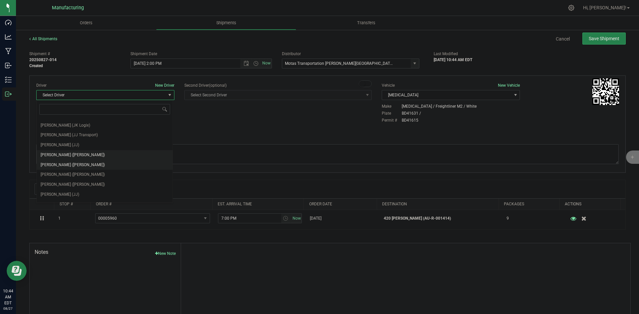
scroll to position [35, 0]
drag, startPoint x: 70, startPoint y: 157, endPoint x: 77, endPoint y: 154, distance: 7.9
click at [71, 157] on span "Lloyd Neely (Motas)" at bounding box center [73, 157] width 64 height 9
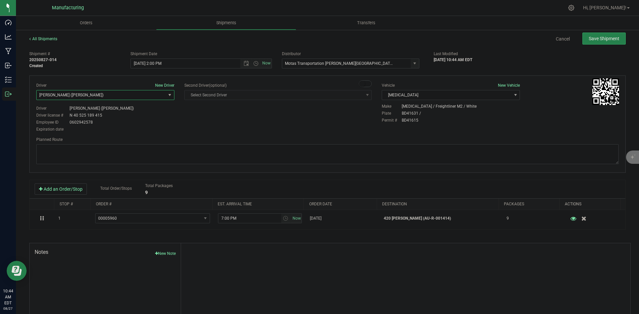
click at [170, 121] on div "Employee ID 0602942578" at bounding box center [105, 122] width 138 height 6
click at [278, 153] on textarea at bounding box center [327, 154] width 582 height 20
paste textarea "Head south 246 ft -- Turn right 325 ft -- Turn right 407 ft -- Turn right towar…"
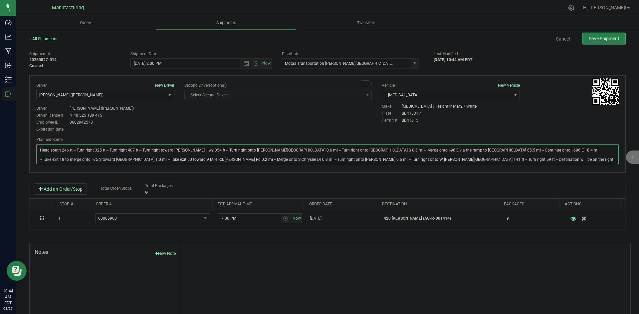
type textarea "Head south 246 ft -- Turn right 325 ft -- Turn right 407 ft -- Turn right towar…"
drag, startPoint x: 290, startPoint y: 125, endPoint x: 303, endPoint y: 122, distance: 13.3
click at [297, 123] on div "Driver New Driver Lloyd Neely (Motas) Select Driver Perry Black (JK Logix) Robe…" at bounding box center [327, 108] width 592 height 51
click at [601, 37] on span "Save Shipment" at bounding box center [604, 38] width 31 height 5
type input "8/27/2025 6:00 PM"
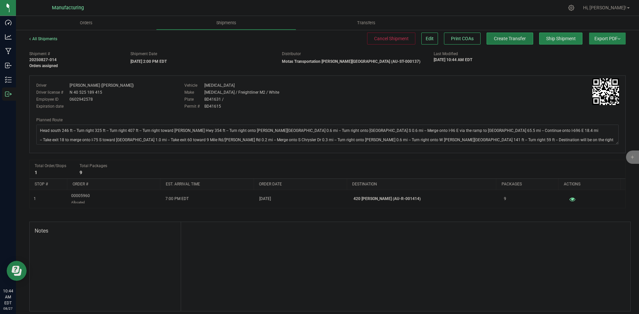
click at [513, 41] on span "Create Transfer" at bounding box center [510, 38] width 32 height 5
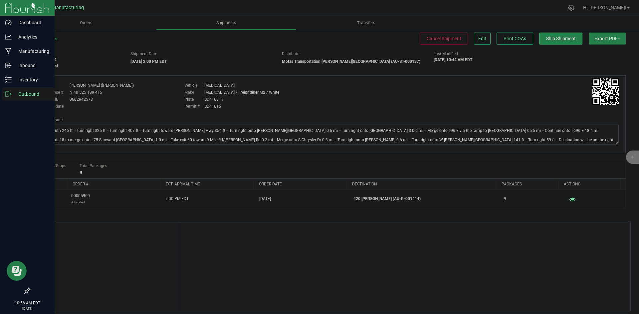
drag, startPoint x: 14, startPoint y: 96, endPoint x: 18, endPoint y: 95, distance: 4.0
click at [14, 96] on p "Outbound" at bounding box center [32, 94] width 40 height 8
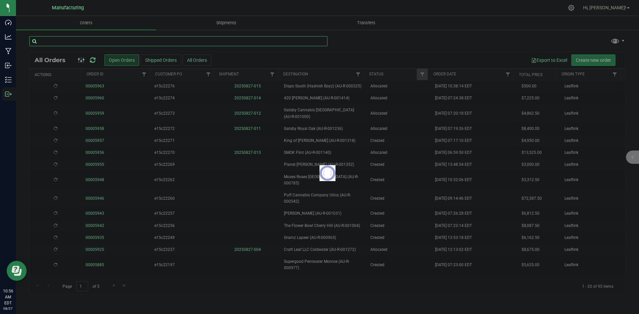
click at [101, 41] on input "text" at bounding box center [178, 41] width 298 height 10
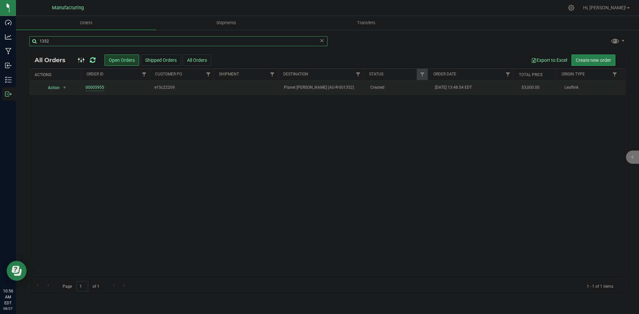
type input "1352"
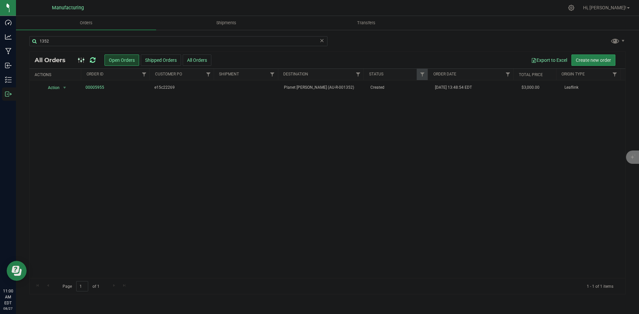
click at [93, 60] on icon at bounding box center [93, 60] width 6 height 7
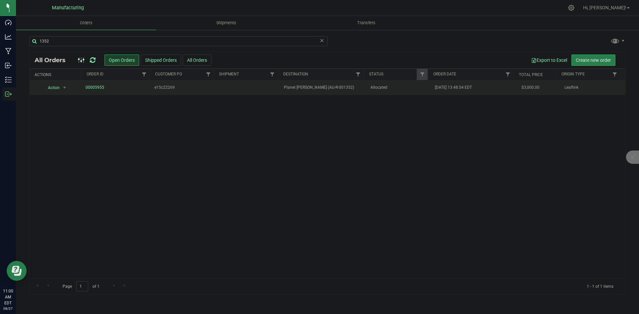
click at [317, 92] on td "Planet Jane Ypsilanti (AU-R-001352)" at bounding box center [323, 88] width 86 height 15
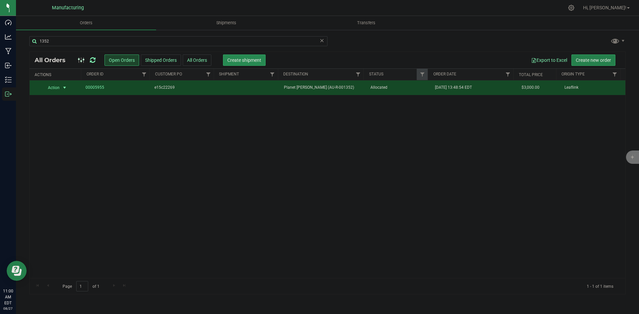
click at [242, 60] on span "Create shipment" at bounding box center [244, 60] width 34 height 5
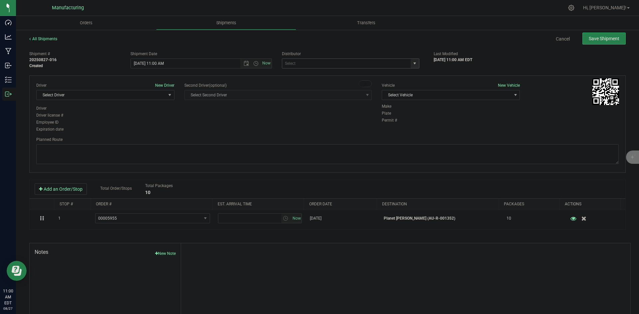
click at [413, 61] on span "select" at bounding box center [414, 63] width 5 height 5
click at [320, 73] on li "J&J Secure Transport Bridgman (AU-ST-000143)" at bounding box center [347, 75] width 135 height 10
click at [442, 96] on span "Select Vehicle" at bounding box center [446, 95] width 129 height 9
click at [404, 117] on li "International (JJ)" at bounding box center [447, 116] width 136 height 10
click at [412, 62] on span "select" at bounding box center [414, 63] width 5 height 5
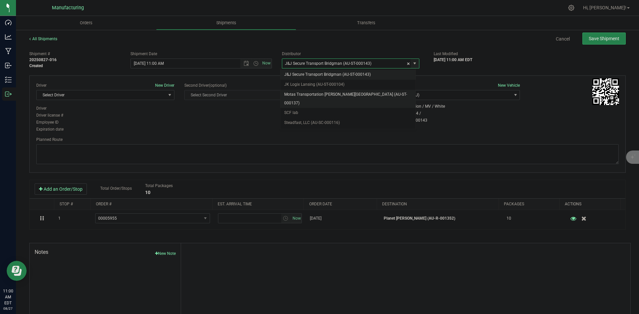
click at [319, 91] on li "Motas Transportation [PERSON_NAME][GEOGRAPHIC_DATA] (AU-ST-000137)" at bounding box center [347, 99] width 135 height 18
type input "Motas Transportation [PERSON_NAME][GEOGRAPHIC_DATA] (AU-ST-000137)"
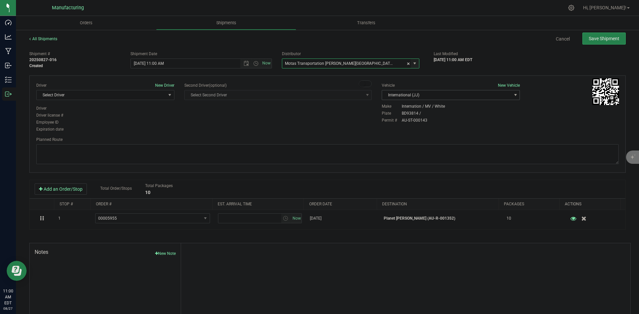
click at [439, 92] on span "International (JJ)" at bounding box center [446, 95] width 129 height 9
click at [396, 126] on li "T3" at bounding box center [447, 126] width 136 height 10
click at [141, 94] on span "Select Driver" at bounding box center [101, 95] width 129 height 9
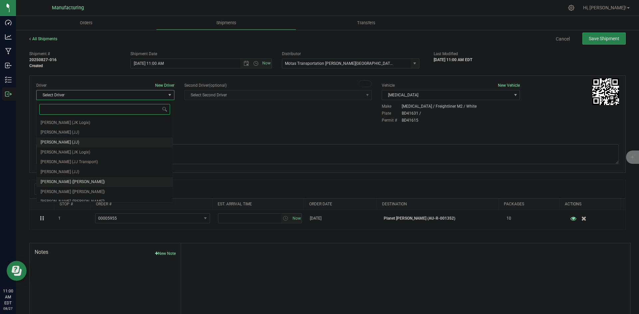
scroll to position [35, 0]
click at [68, 152] on li "Lloyd Neely (Motas)" at bounding box center [105, 157] width 136 height 10
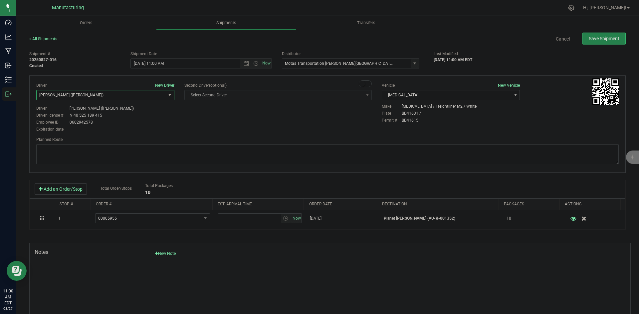
click at [164, 128] on div "Expiration date" at bounding box center [105, 129] width 138 height 6
click at [253, 63] on span "Open the time view" at bounding box center [255, 63] width 5 height 5
drag, startPoint x: 148, startPoint y: 103, endPoint x: 159, endPoint y: 105, distance: 11.8
click at [148, 103] on li "2:00 PM" at bounding box center [199, 104] width 139 height 9
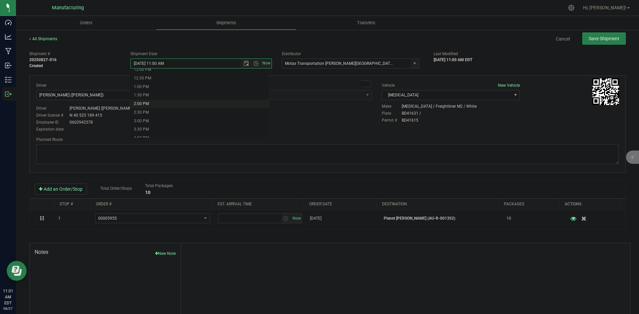
type input "8/27/2025 2:00 PM"
click at [204, 123] on div "Driver New Driver Lloyd Neely (Motas) Select Driver Perry Black (JK Logix) Robe…" at bounding box center [327, 108] width 592 height 51
click at [450, 154] on textarea at bounding box center [327, 154] width 582 height 20
paste textarea "Head south 246 ft -- Turn right 325 ft -- Turn right 407 ft -- Turn right towar…"
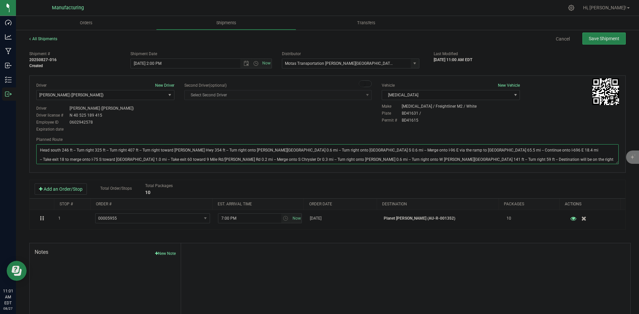
type textarea "Head south 246 ft -- Turn right 325 ft -- Turn right 407 ft -- Turn right towar…"
drag, startPoint x: 497, startPoint y: 120, endPoint x: 505, endPoint y: 116, distance: 9.0
click at [499, 119] on div "Permit # BD41615" at bounding box center [500, 120] width 237 height 6
click at [612, 38] on span "Save Shipment" at bounding box center [604, 38] width 31 height 5
type input "8/27/2025 6:00 PM"
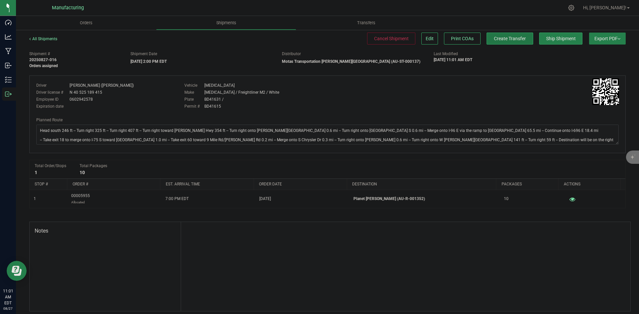
click at [503, 40] on span "Create Transfer" at bounding box center [510, 38] width 32 height 5
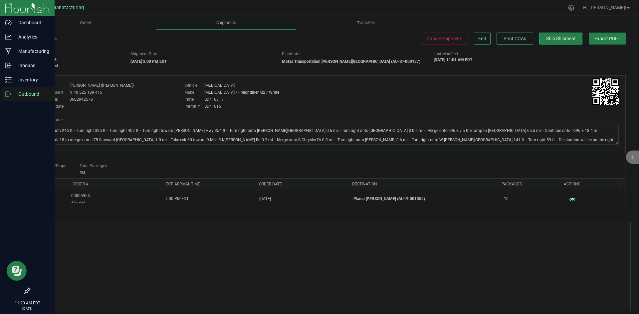
click at [7, 91] on icon at bounding box center [8, 94] width 7 height 7
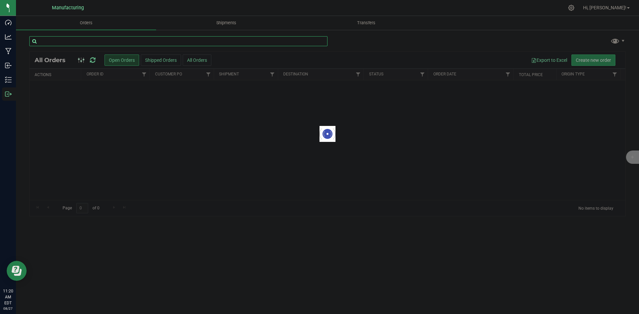
click at [96, 44] on input "text" at bounding box center [178, 41] width 298 height 10
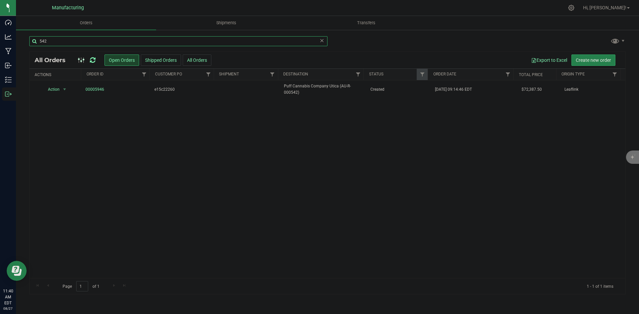
click at [73, 41] on input "542" at bounding box center [178, 41] width 298 height 10
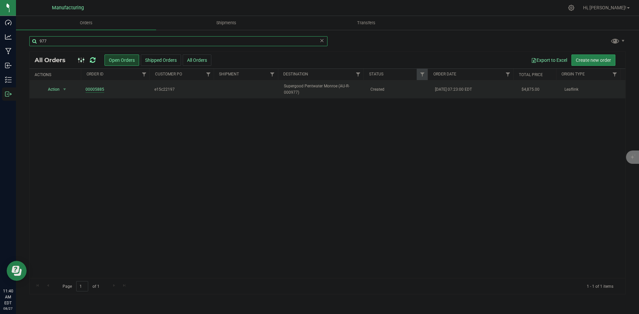
type input "977"
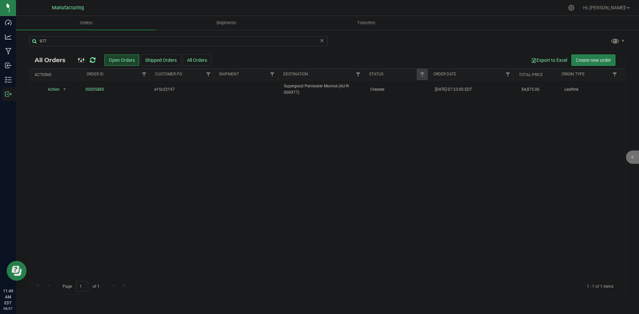
click at [94, 59] on icon at bounding box center [93, 60] width 6 height 7
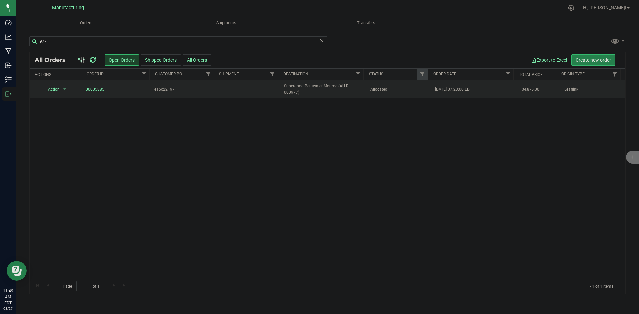
drag, startPoint x: 364, startPoint y: 95, endPoint x: 287, endPoint y: 84, distance: 78.0
click at [366, 95] on td "Allocated" at bounding box center [398, 90] width 65 height 18
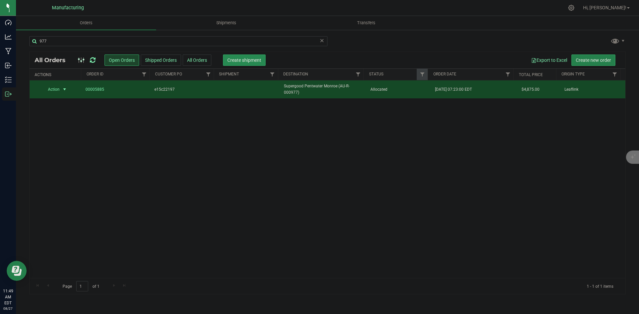
click at [250, 60] on span "Create shipment" at bounding box center [244, 60] width 34 height 5
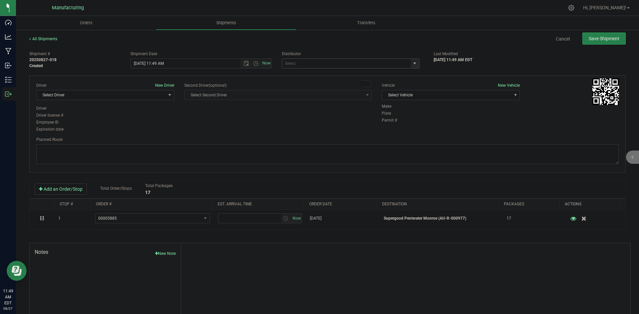
click at [412, 63] on span "select" at bounding box center [414, 63] width 5 height 5
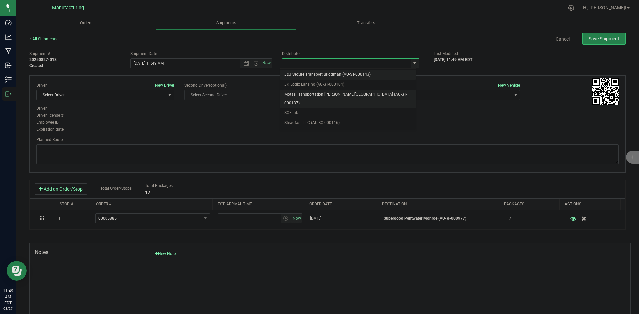
click at [309, 95] on li "Motas Transportation [PERSON_NAME][GEOGRAPHIC_DATA] (AU-ST-000137)" at bounding box center [347, 99] width 135 height 18
type input "Motas Transportation [PERSON_NAME][GEOGRAPHIC_DATA] (AU-ST-000137)"
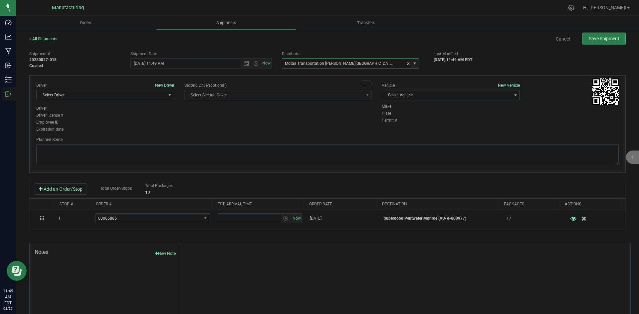
click at [426, 96] on span "Select Vehicle" at bounding box center [446, 95] width 129 height 9
click at [400, 125] on li "T3" at bounding box center [447, 126] width 136 height 10
click at [156, 95] on span "Select Driver" at bounding box center [101, 95] width 129 height 9
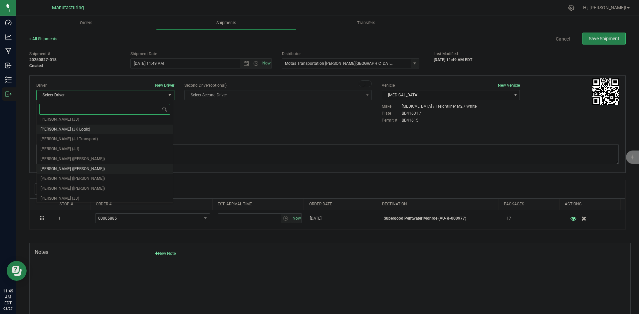
scroll to position [35, 0]
click at [66, 160] on span "Lloyd Neely (Motas)" at bounding box center [73, 157] width 64 height 9
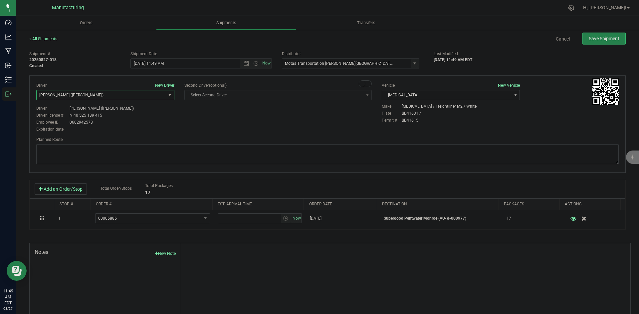
click at [173, 123] on div "Employee ID 0602942578" at bounding box center [105, 122] width 138 height 6
click at [245, 63] on span "Open the date view" at bounding box center [246, 63] width 5 height 5
click at [173, 140] on link "28" at bounding box center [175, 141] width 10 height 10
drag, startPoint x: 227, startPoint y: 117, endPoint x: 242, endPoint y: 107, distance: 17.4
click at [228, 117] on div "Driver New Driver Lloyd Neely (Motas) Select Driver Perry Black (JK Logix) Robe…" at bounding box center [327, 108] width 592 height 51
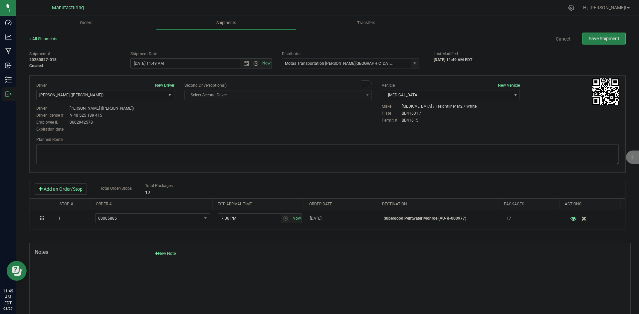
click at [253, 63] on span "Open the time view" at bounding box center [255, 63] width 5 height 5
click at [147, 114] on li "2:00 PM" at bounding box center [199, 114] width 139 height 9
type input "8/28/2025 2:00 PM"
click at [195, 123] on body "Dashboard Analytics Manufacturing Inbound Inventory Outbound 11:49 AM EDT 08/27…" at bounding box center [319, 157] width 639 height 314
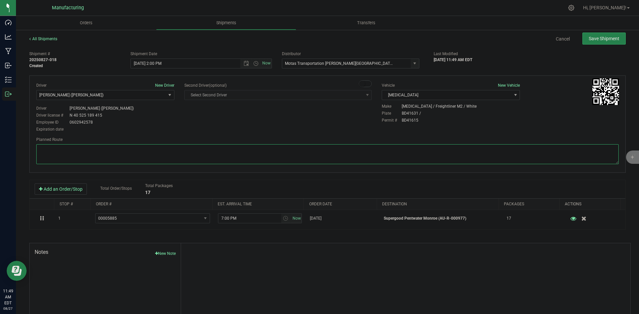
click at [327, 153] on textarea at bounding box center [327, 154] width 582 height 20
click at [307, 148] on textarea at bounding box center [327, 154] width 582 height 20
click at [314, 121] on div "Driver New Driver Lloyd Neely (Motas) Select Driver Perry Black (JK Logix) Robe…" at bounding box center [327, 108] width 592 height 51
click at [305, 152] on textarea at bounding box center [327, 154] width 582 height 20
paste textarea "Head south 246 ft -- Turn right 325 ft -- Turn right 407 ft -- Turn right towar…"
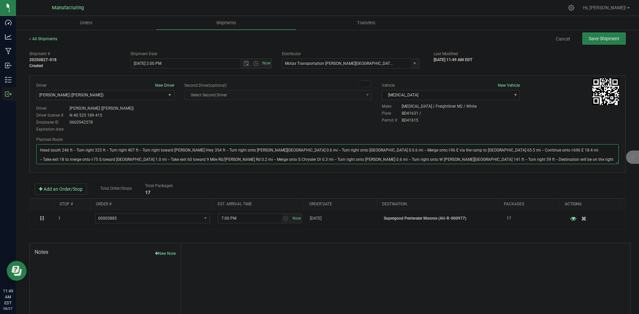
type textarea "Head south 246 ft -- Turn right 325 ft -- Turn right 407 ft -- Turn right towar…"
drag, startPoint x: 329, startPoint y: 120, endPoint x: 368, endPoint y: 111, distance: 39.8
click at [330, 120] on div "Driver New Driver Lloyd Neely (Motas) Select Driver Perry Black (JK Logix) Robe…" at bounding box center [327, 108] width 592 height 51
click at [602, 39] on span "Save Shipment" at bounding box center [604, 38] width 31 height 5
type input "8/28/2025 6:00 PM"
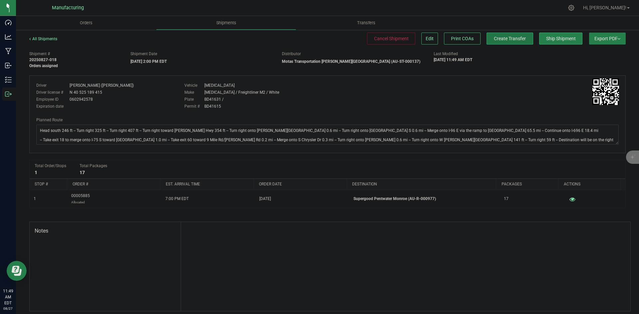
click at [508, 42] on button "Create Transfer" at bounding box center [510, 39] width 47 height 12
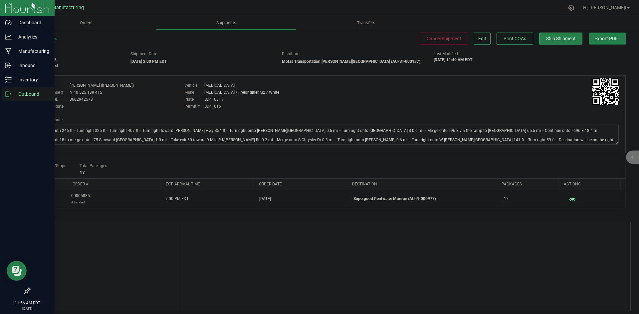
click at [10, 92] on icon at bounding box center [8, 94] width 7 height 7
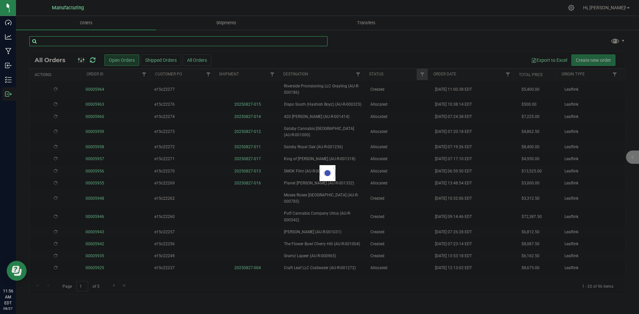
click at [60, 40] on input "text" at bounding box center [178, 41] width 298 height 10
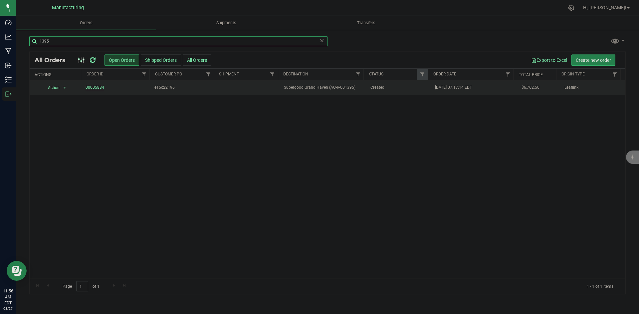
type input "1395"
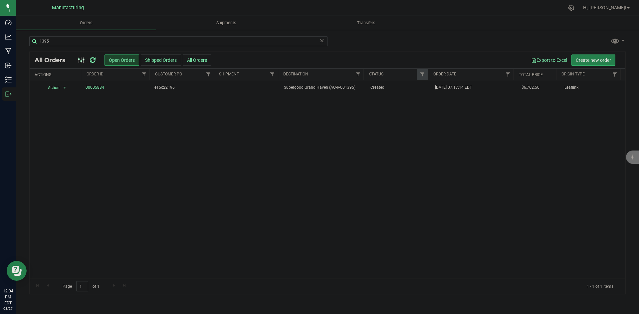
click at [93, 58] on icon at bounding box center [93, 60] width 6 height 7
click at [90, 59] on icon at bounding box center [93, 60] width 6 height 7
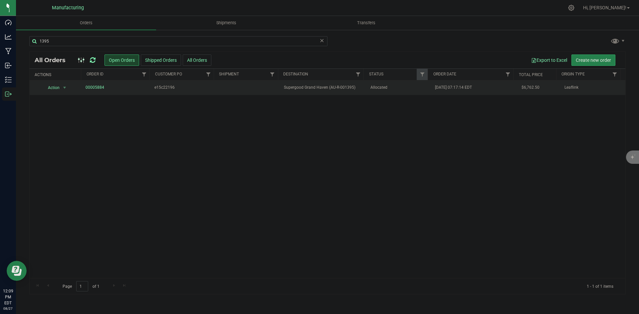
click at [357, 90] on span "Supergood Grand Haven (AU-R-001395)" at bounding box center [323, 88] width 78 height 6
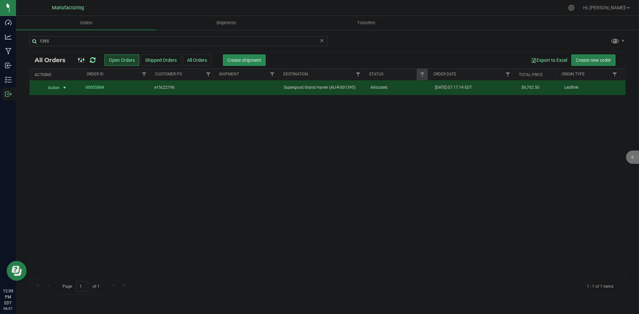
click at [257, 59] on span "Create shipment" at bounding box center [244, 60] width 34 height 5
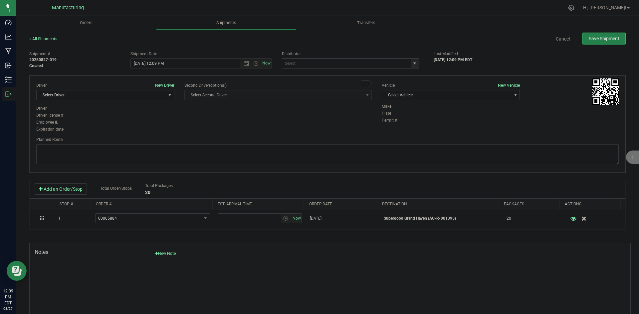
click at [413, 63] on span "select" at bounding box center [414, 63] width 5 height 5
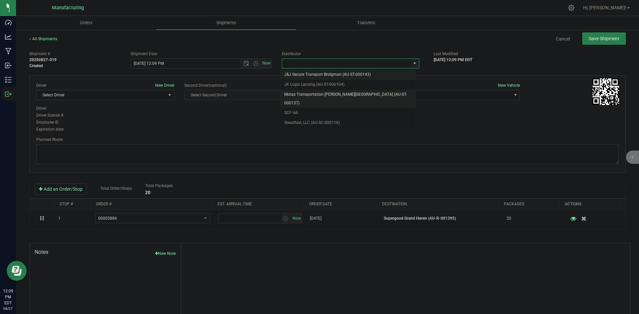
click at [336, 96] on li "Motas Transportation [PERSON_NAME][GEOGRAPHIC_DATA] (AU-ST-000137)" at bounding box center [347, 99] width 135 height 18
type input "Motas Transportation [PERSON_NAME][GEOGRAPHIC_DATA] (AU-ST-000137)"
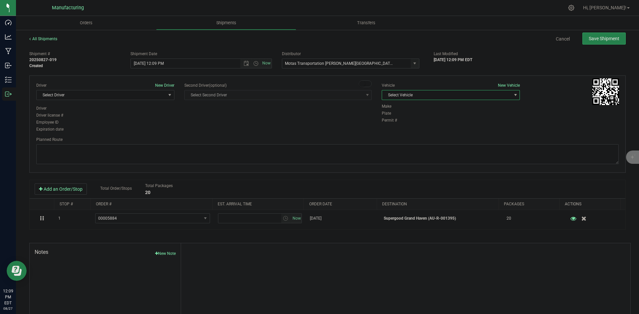
click at [440, 99] on span "Select Vehicle" at bounding box center [446, 95] width 129 height 9
click at [403, 127] on li "T3" at bounding box center [447, 126] width 136 height 10
click at [253, 64] on span "Open the time view" at bounding box center [255, 63] width 5 height 5
click at [244, 64] on span "Open the date view" at bounding box center [246, 63] width 5 height 5
click at [174, 140] on link "28" at bounding box center [175, 141] width 10 height 10
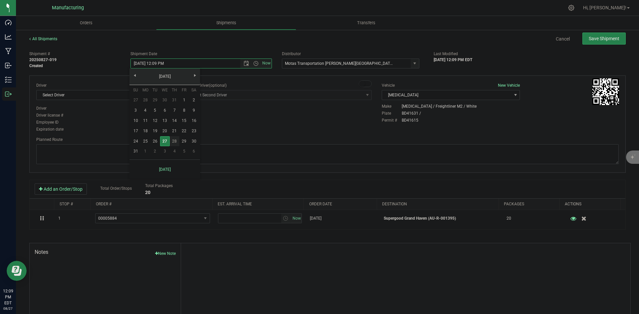
type input "8/28/2025 12:09 PM"
click at [254, 127] on div "Driver New Driver Select Driver Select Driver Perry Black (JK Logix) Robert Cle…" at bounding box center [327, 108] width 592 height 51
click at [154, 94] on span "Select Driver" at bounding box center [101, 95] width 129 height 9
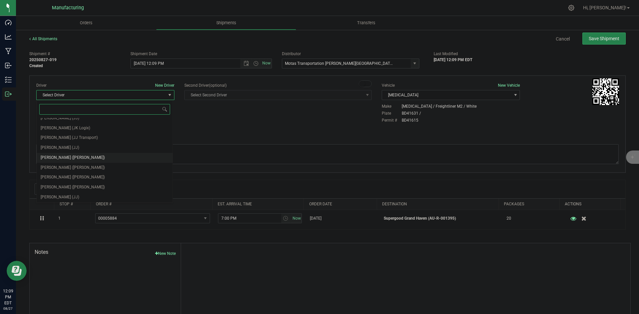
scroll to position [35, 0]
click at [82, 160] on li "Lloyd Neely (Motas)" at bounding box center [105, 157] width 136 height 10
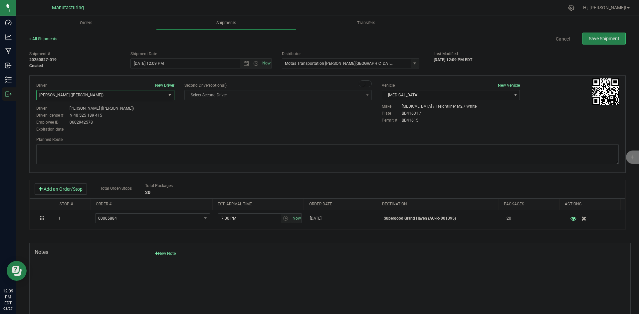
click at [163, 122] on div "Employee ID 0602942578" at bounding box center [105, 122] width 138 height 6
click at [315, 152] on textarea at bounding box center [327, 154] width 582 height 20
drag, startPoint x: 276, startPoint y: 154, endPoint x: 276, endPoint y: 150, distance: 4.0
click at [276, 154] on textarea at bounding box center [327, 154] width 582 height 20
paste textarea "Head south 246 ft -- Turn right 325 ft -- Turn right 407 ft -- Turn right towar…"
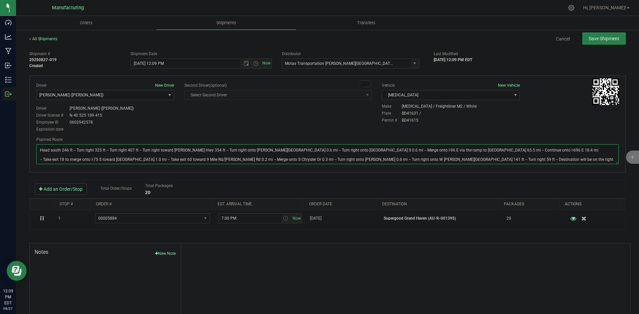
type textarea "Head south 246 ft -- Turn right 325 ft -- Turn right 407 ft -- Turn right towar…"
click at [300, 120] on div "Driver New Driver Lloyd Neely (Motas) Select Driver Perry Black (JK Logix) Robe…" at bounding box center [327, 108] width 592 height 51
click at [591, 35] on button "Save Shipment" at bounding box center [603, 39] width 43 height 12
type input "8/28/2025 4:09 PM"
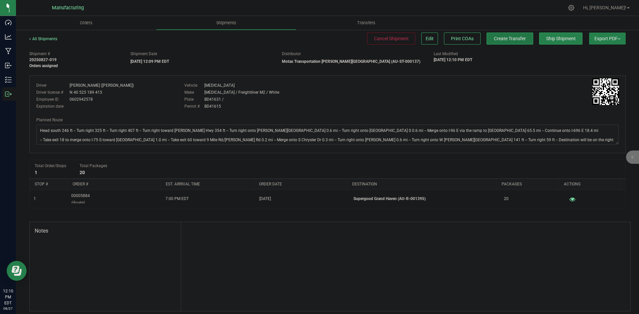
click at [501, 41] on span "Create Transfer" at bounding box center [510, 38] width 32 height 5
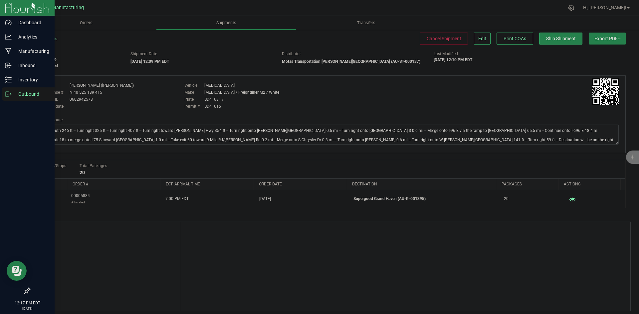
click at [8, 95] on icon at bounding box center [8, 94] width 7 height 7
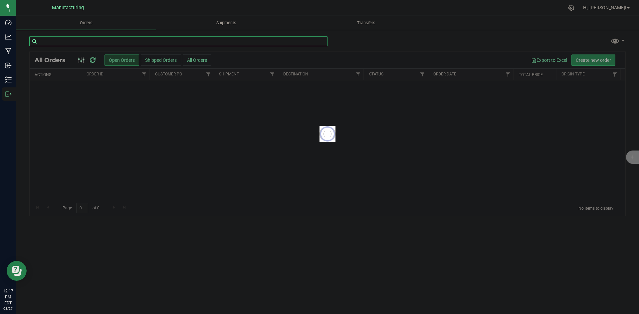
click at [112, 44] on input "text" at bounding box center [178, 41] width 298 height 10
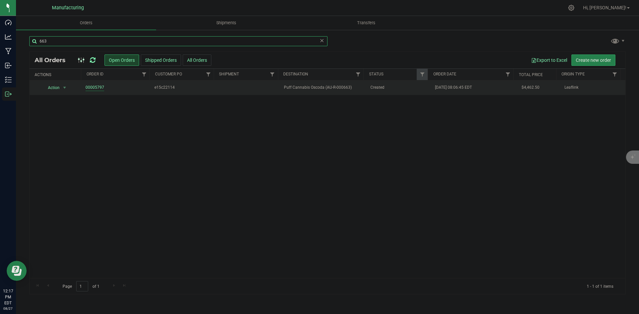
type input "663"
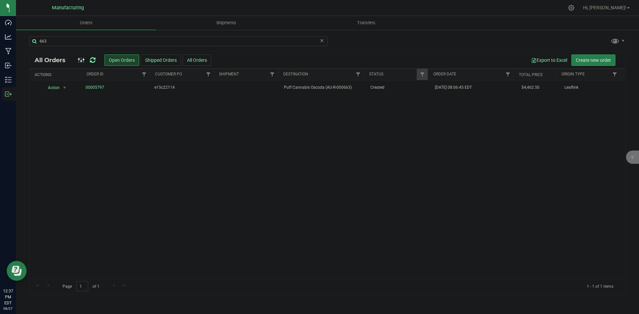
click at [91, 61] on icon at bounding box center [93, 60] width 6 height 7
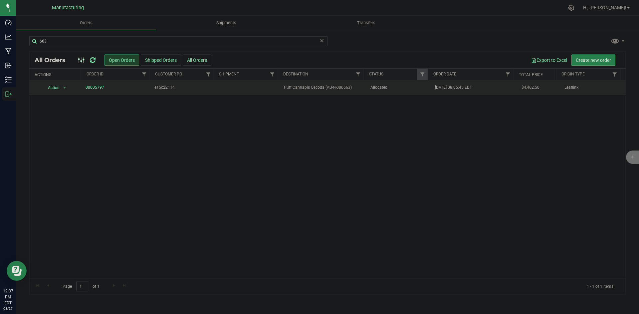
click at [388, 91] on td "Allocated" at bounding box center [398, 88] width 65 height 15
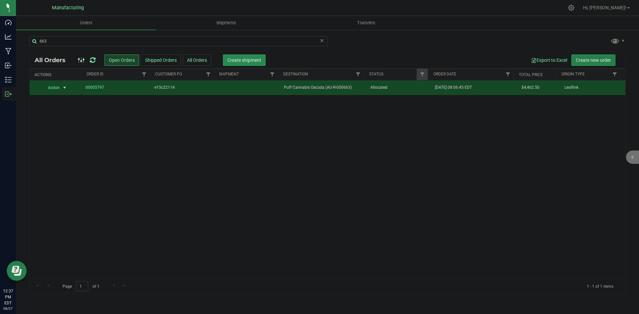
click at [247, 59] on span "Create shipment" at bounding box center [244, 60] width 34 height 5
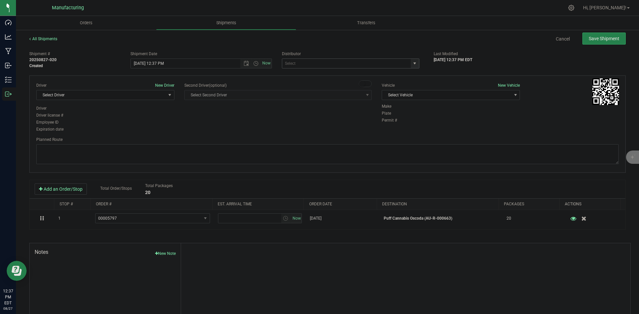
click at [412, 64] on span "select" at bounding box center [414, 63] width 5 height 5
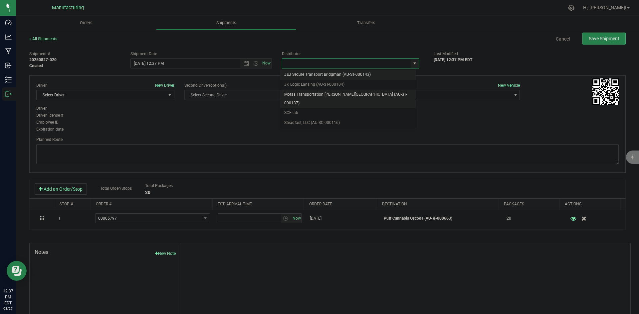
click at [311, 96] on li "Motas Transportation [PERSON_NAME][GEOGRAPHIC_DATA] (AU-ST-000137)" at bounding box center [347, 99] width 135 height 18
type input "Motas Transportation [PERSON_NAME][GEOGRAPHIC_DATA] (AU-ST-000137)"
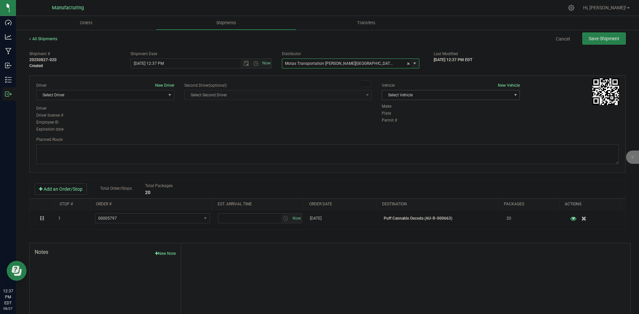
click at [428, 95] on span "Select Vehicle" at bounding box center [446, 95] width 129 height 9
click at [391, 123] on li "T3" at bounding box center [447, 126] width 136 height 10
click at [106, 94] on span "Select Driver" at bounding box center [101, 95] width 129 height 9
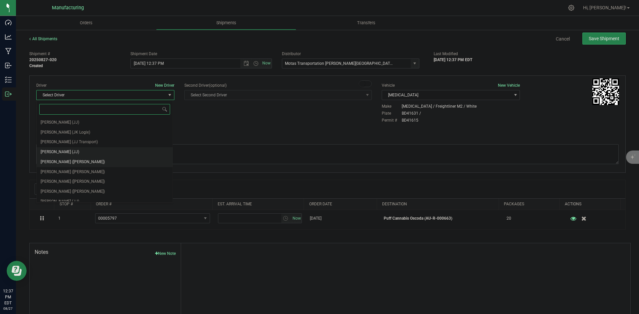
scroll to position [35, 0]
click at [92, 154] on li "Lloyd Neely (Motas)" at bounding box center [105, 157] width 136 height 10
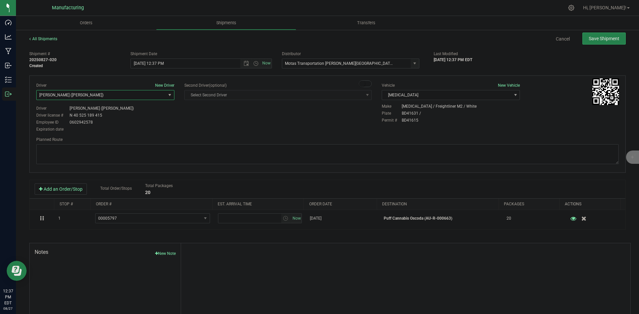
click at [248, 121] on div "Driver New Driver Lloyd Neely (Motas) Select Driver Perry Black (JK Logix) Robe…" at bounding box center [327, 108] width 592 height 51
click at [254, 64] on span "Open the time view" at bounding box center [255, 63] width 5 height 5
click at [143, 116] on li "2:00 PM" at bounding box center [199, 114] width 139 height 9
type input "8/27/2025 2:00 PM"
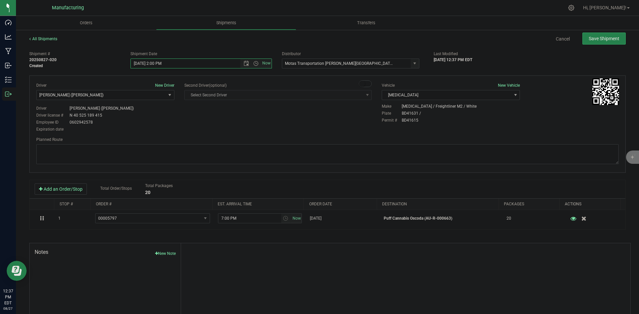
click at [246, 131] on div "Driver New Driver Lloyd Neely (Motas) Select Driver Perry Black (JK Logix) Robe…" at bounding box center [327, 108] width 592 height 51
drag, startPoint x: 387, startPoint y: 151, endPoint x: 373, endPoint y: 138, distance: 20.0
click at [387, 151] on textarea at bounding box center [327, 154] width 582 height 20
paste textarea "Head south 246 ft -- Turn right 325 ft -- Turn right 407 ft -- Turn right towar…"
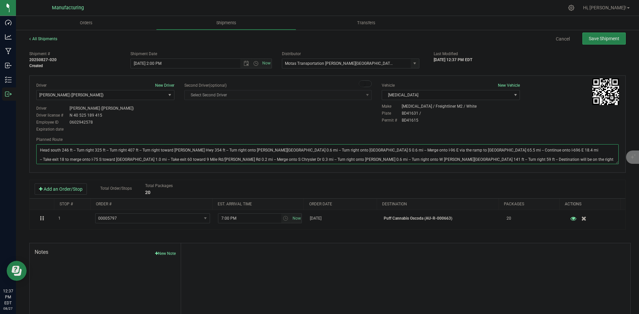
type textarea "Head south 246 ft -- Turn right 325 ft -- Turn right 407 ft -- Turn right towar…"
drag, startPoint x: 364, startPoint y: 129, endPoint x: 366, endPoint y: 122, distance: 6.7
click at [364, 128] on div "Driver New Driver Lloyd Neely (Motas) Select Driver Perry Black (JK Logix) Robe…" at bounding box center [327, 108] width 592 height 51
click at [582, 39] on button "Save Shipment" at bounding box center [603, 39] width 43 height 12
type input "8/27/2025 6:00 PM"
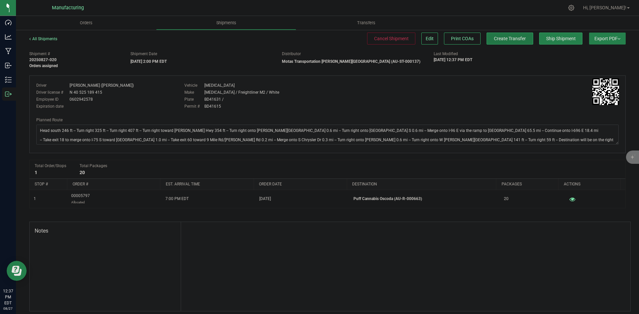
click at [498, 40] on span "Create Transfer" at bounding box center [510, 38] width 32 height 5
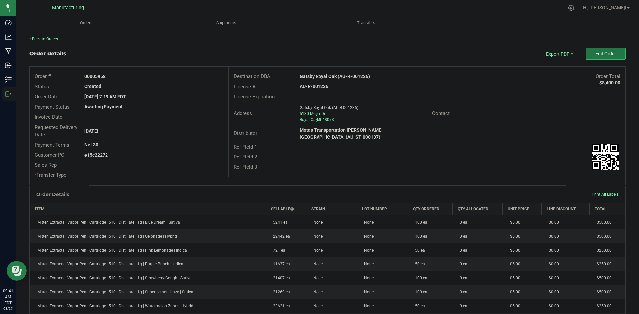
click at [595, 56] on span "Edit Order" at bounding box center [605, 53] width 21 height 5
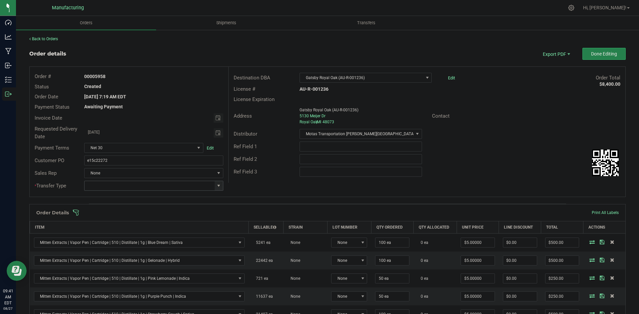
click at [216, 186] on span at bounding box center [218, 185] width 5 height 5
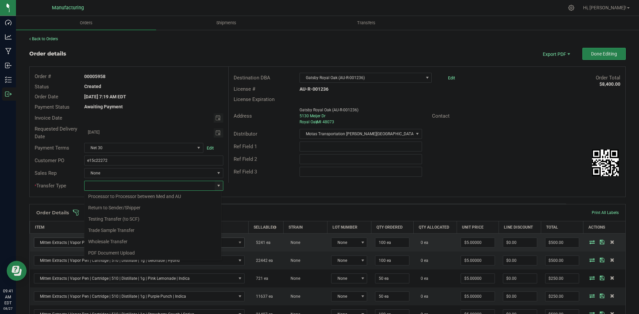
drag, startPoint x: 125, startPoint y: 244, endPoint x: 136, endPoint y: 239, distance: 11.8
click at [126, 244] on li "Wholesale Transfer" at bounding box center [152, 241] width 137 height 11
type input "Wholesale Transfer"
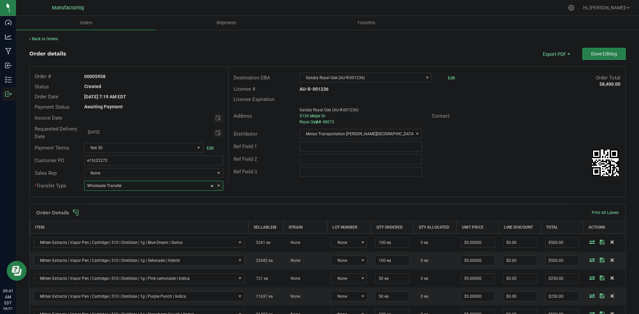
click at [233, 214] on span at bounding box center [371, 213] width 596 height 7
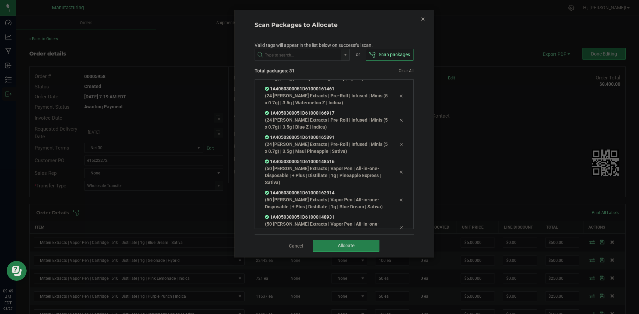
scroll to position [610, 0]
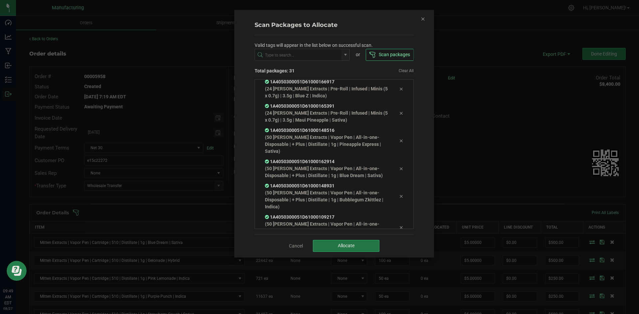
click at [348, 242] on button "Allocate" at bounding box center [346, 246] width 67 height 12
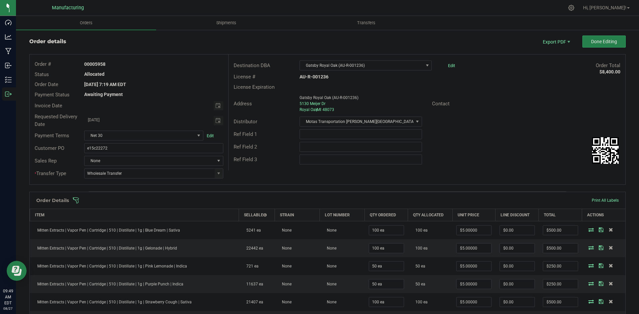
scroll to position [0, 0]
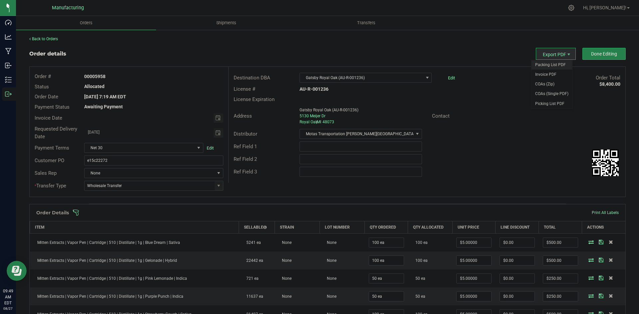
click at [547, 63] on span "Packing List PDF" at bounding box center [551, 65] width 41 height 10
click at [597, 52] on span "Done Editing" at bounding box center [604, 53] width 26 height 5
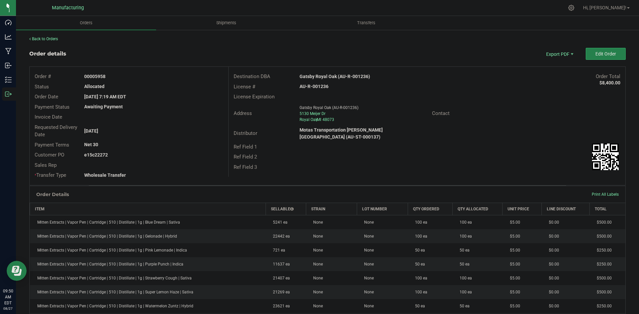
click at [329, 78] on strong "Gatsby Royal Oak (AU-R-001236)" at bounding box center [334, 76] width 71 height 5
copy strong "Gatsby Royal Oak (AU-R-001236)"
click at [319, 87] on strong "AU-R-001236" at bounding box center [313, 86] width 29 height 5
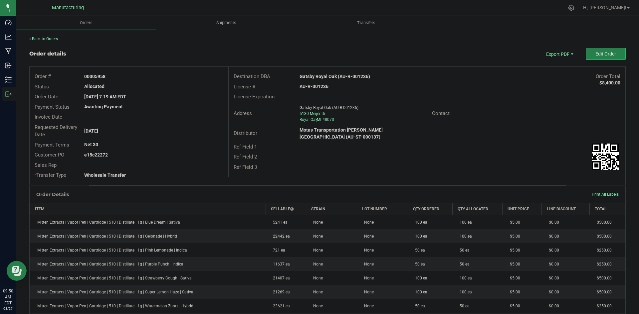
click at [319, 87] on strong "AU-R-001236" at bounding box center [313, 86] width 29 height 5
copy strong "AU-R-001236"
drag, startPoint x: 95, startPoint y: 76, endPoint x: 178, endPoint y: 75, distance: 83.5
click at [171, 75] on div "00005958" at bounding box center [153, 76] width 149 height 7
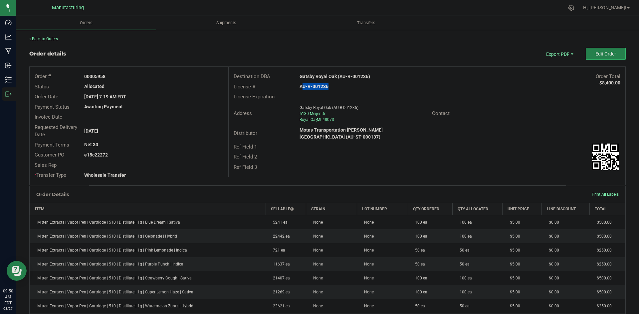
copy strong "5958"
drag, startPoint x: 95, startPoint y: 153, endPoint x: 161, endPoint y: 153, distance: 66.6
click at [151, 153] on div "e15c22272" at bounding box center [153, 155] width 149 height 7
copy strong "22272"
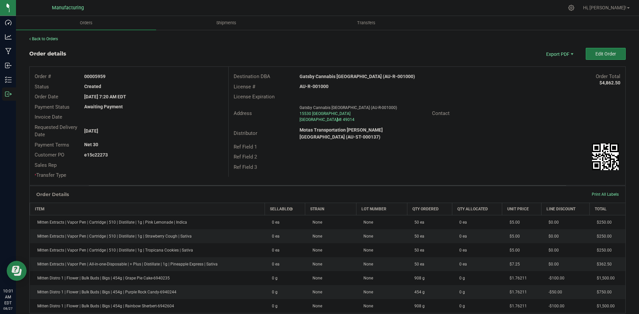
click at [598, 51] on button "Edit Order" at bounding box center [606, 54] width 40 height 12
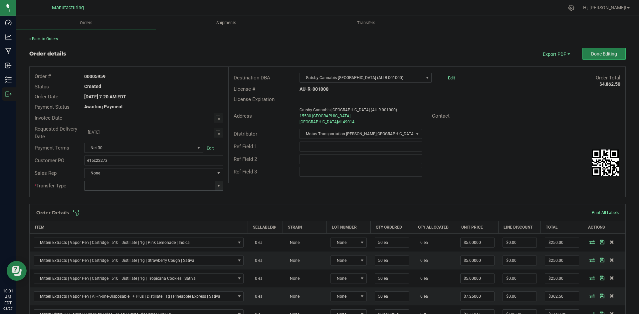
click at [216, 186] on span at bounding box center [218, 185] width 5 height 5
click at [117, 238] on li "Wholesale Transfer" at bounding box center [152, 241] width 137 height 11
type input "Wholesale Transfer"
click at [240, 189] on div "Order # 00005959 Status Created Order Date [DATE] 7:20 AM EDT Payment Status Aw…" at bounding box center [328, 132] width 596 height 130
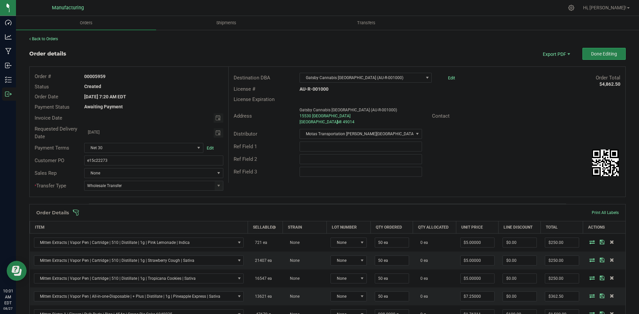
click at [244, 215] on span at bounding box center [371, 213] width 596 height 7
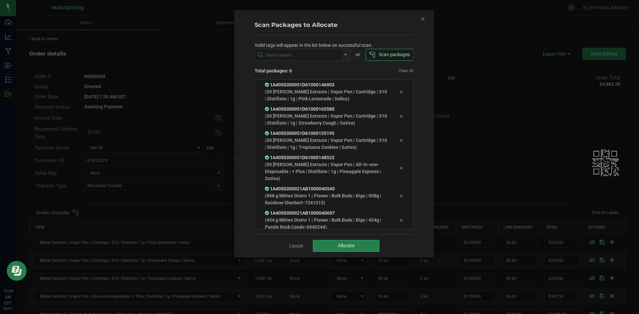
scroll to position [20, 0]
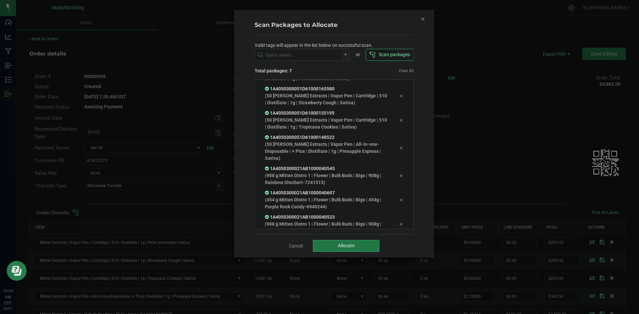
click at [354, 242] on button "Allocate" at bounding box center [346, 246] width 67 height 12
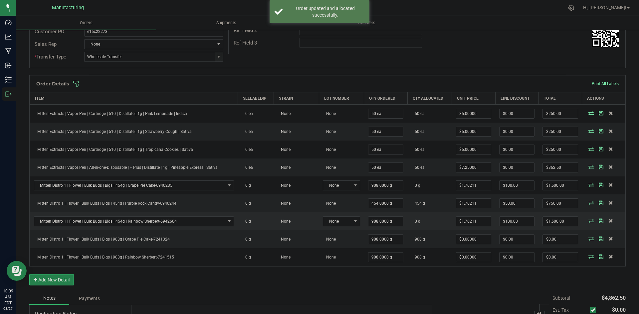
scroll to position [133, 0]
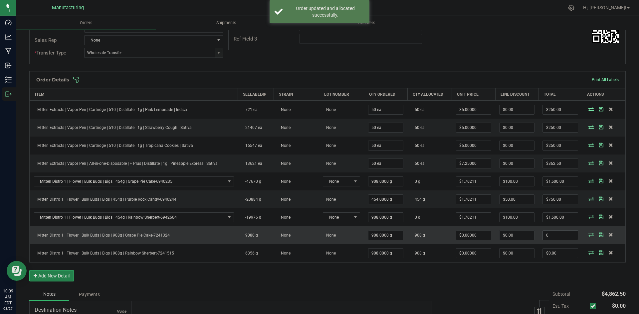
click at [552, 238] on input "0" at bounding box center [560, 235] width 35 height 9
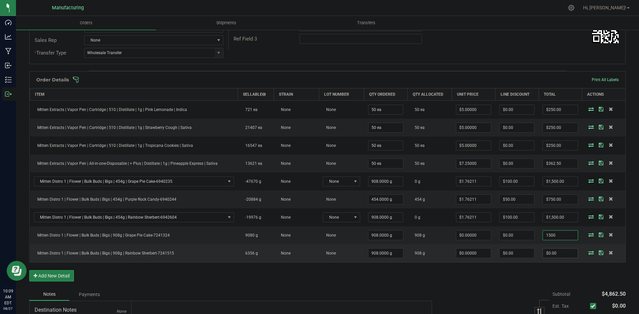
type input "1500"
type input "$1.65198"
type input "$1,500.00"
click at [558, 257] on input "0" at bounding box center [560, 253] width 35 height 9
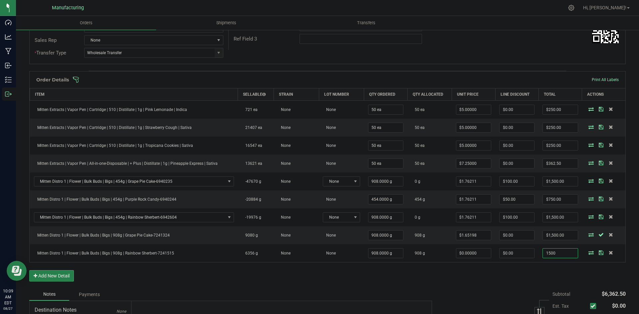
type input "1500"
type input "$1.65198"
type input "$1,500.00"
click at [531, 279] on div "Order Details Print All Labels Item Sellable Strain Lot Number Qty Ordered Qty …" at bounding box center [327, 179] width 596 height 217
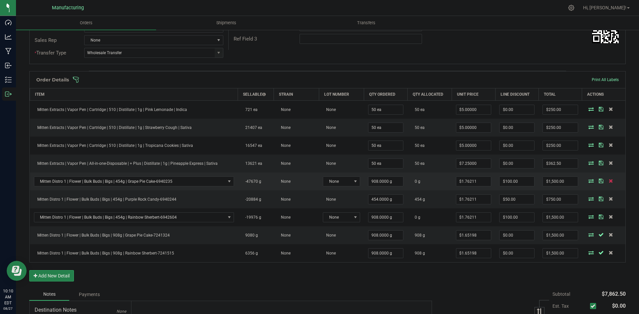
click at [609, 182] on icon at bounding box center [611, 181] width 4 height 4
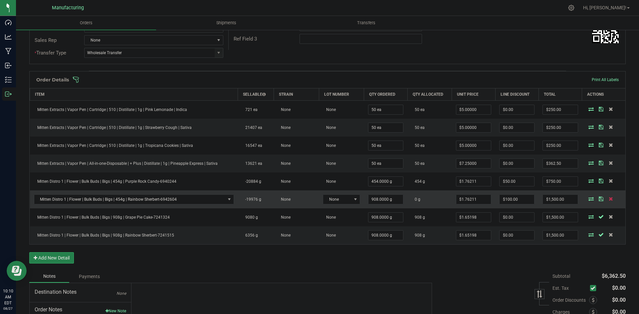
click at [609, 199] on icon at bounding box center [611, 199] width 4 height 4
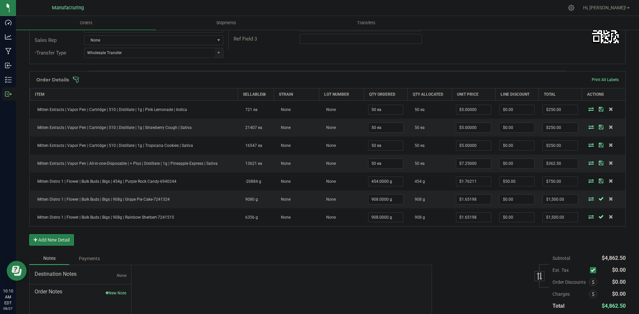
click at [485, 252] on div "Order Details Print All Labels Item Sellable Strain Lot Number Qty Ordered Qty …" at bounding box center [327, 161] width 596 height 181
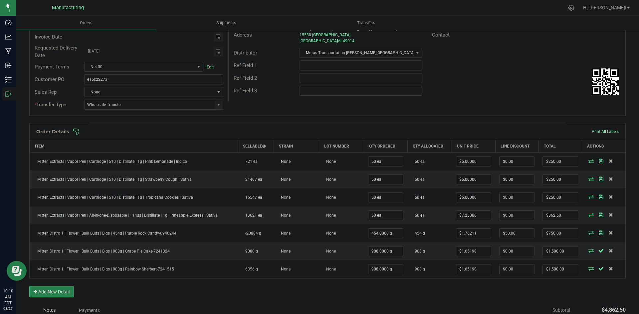
scroll to position [0, 0]
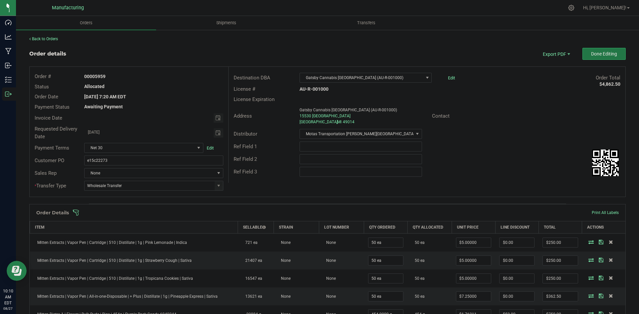
click at [598, 49] on button "Done Editing" at bounding box center [603, 54] width 43 height 12
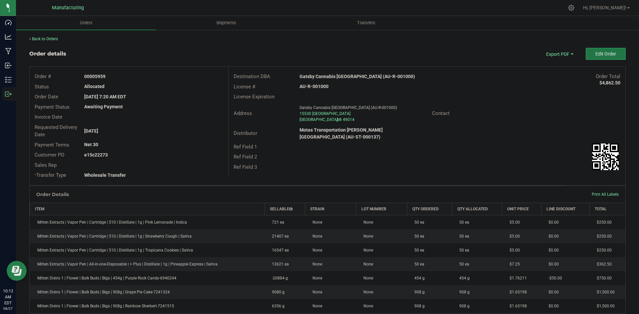
click at [599, 53] on span "Edit Order" at bounding box center [605, 53] width 21 height 5
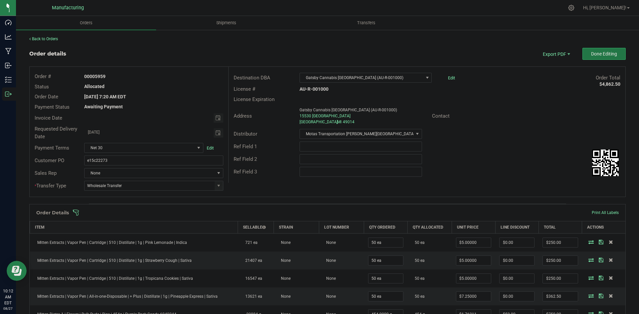
click at [599, 53] on span "Done Editing" at bounding box center [604, 53] width 26 height 5
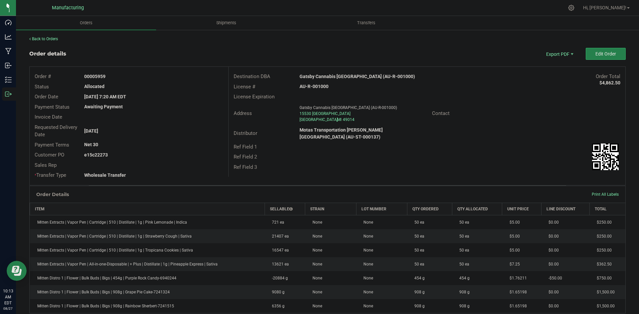
click at [352, 76] on strong "Gatsby Cannabis Battle Creek (AU-R-001000)" at bounding box center [356, 76] width 115 height 5
copy strong "Gatsby Cannabis Battle Creek (AU-R-001000)"
click at [315, 85] on strong "AU-R-001000" at bounding box center [313, 86] width 29 height 5
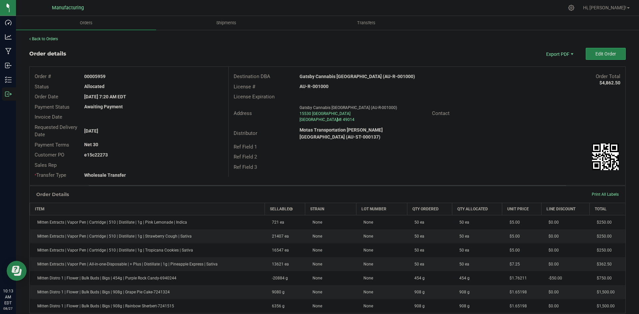
click at [316, 85] on strong "AU-R-001000" at bounding box center [313, 86] width 29 height 5
copy strong "AU-R-001000"
drag, startPoint x: 95, startPoint y: 77, endPoint x: 143, endPoint y: 75, distance: 48.6
click at [129, 73] on div "00005959" at bounding box center [153, 76] width 149 height 7
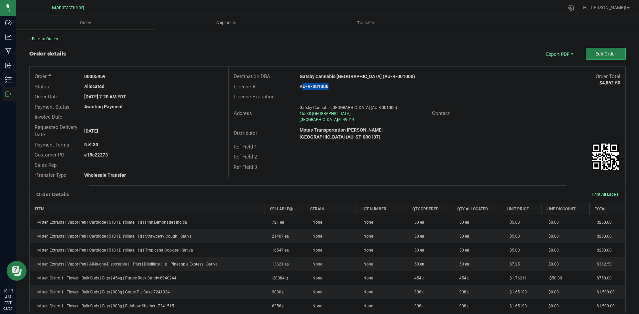
copy strong "5959"
drag, startPoint x: 94, startPoint y: 154, endPoint x: 198, endPoint y: 153, distance: 104.2
click at [181, 152] on div "e15c22273" at bounding box center [153, 155] width 149 height 7
copy strong "22273"
click at [561, 68] on span "Packing List PDF" at bounding box center [554, 65] width 41 height 10
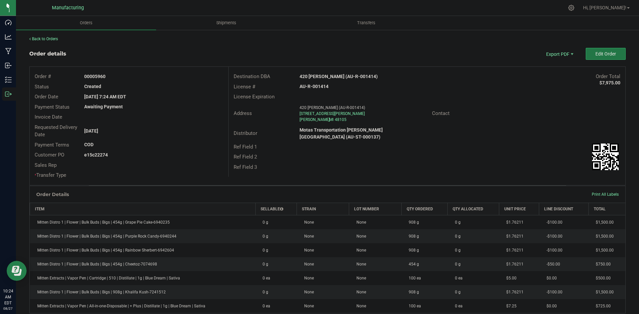
click at [597, 54] on span "Edit Order" at bounding box center [605, 53] width 21 height 5
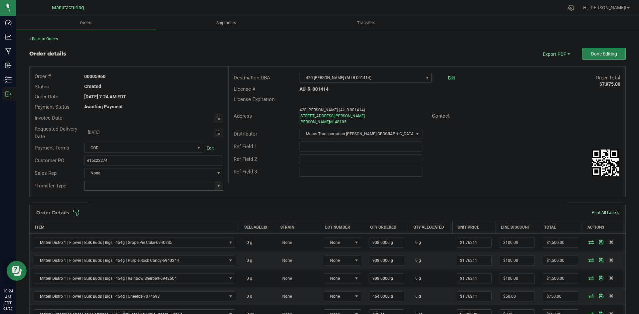
click at [219, 188] on span at bounding box center [218, 185] width 5 height 5
click at [106, 240] on li "Wholesale Transfer" at bounding box center [152, 241] width 137 height 11
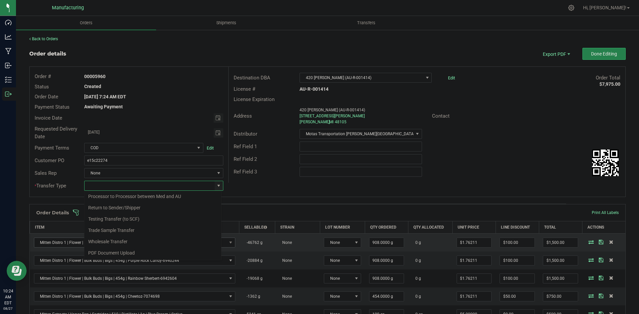
type input "Wholesale Transfer"
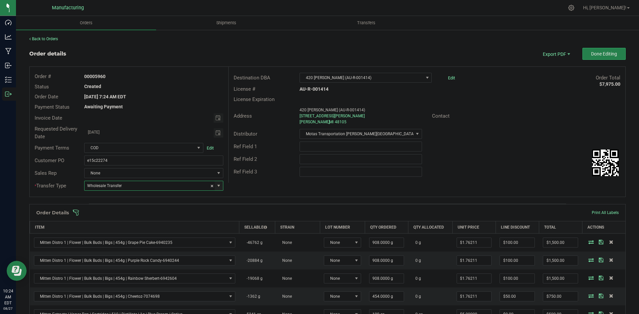
click at [243, 180] on div "Destination DBA 420 [PERSON_NAME] (AU-R-001414) Edit Order Total $7,975.00 Lice…" at bounding box center [426, 125] width 397 height 116
click at [239, 212] on span at bounding box center [371, 213] width 596 height 7
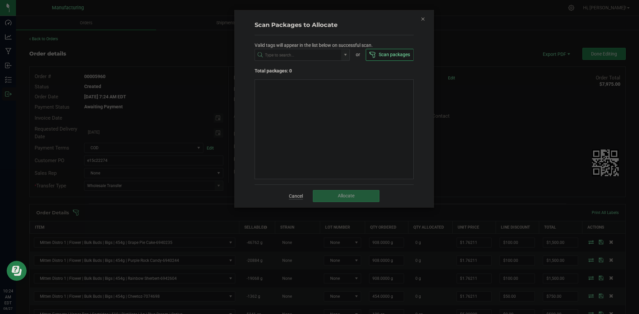
click at [297, 198] on link "Cancel" at bounding box center [296, 196] width 14 height 7
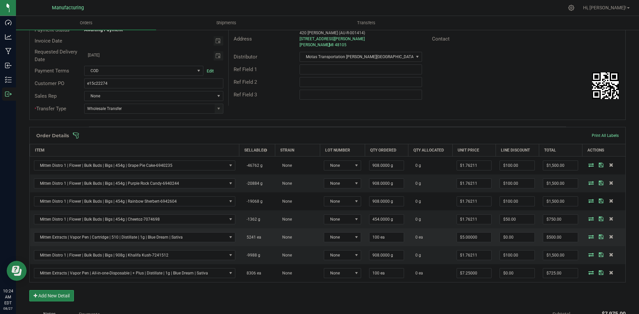
scroll to position [67, 0]
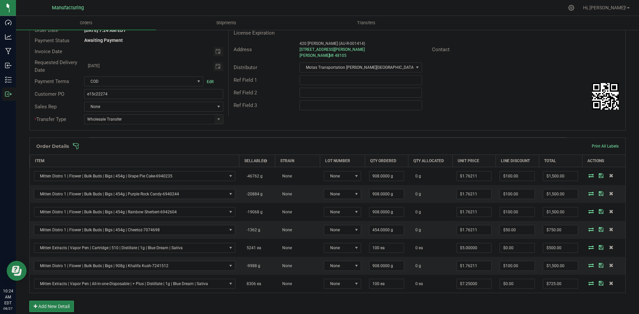
click at [194, 144] on span at bounding box center [371, 146] width 596 height 7
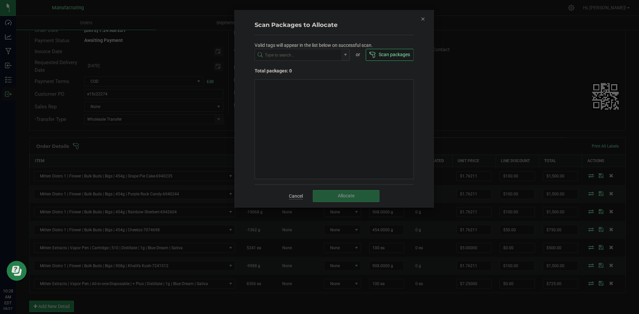
click at [296, 198] on link "Cancel" at bounding box center [296, 196] width 14 height 7
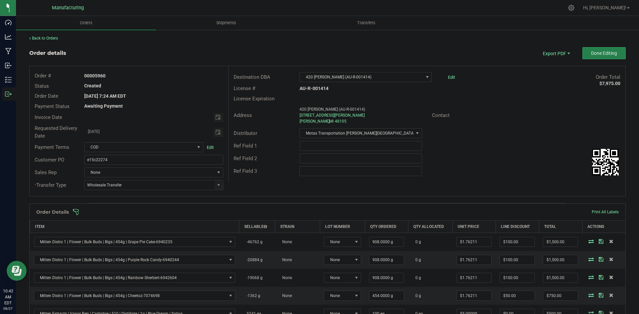
scroll to position [0, 0]
click at [591, 53] on span "Done Editing" at bounding box center [604, 53] width 26 height 5
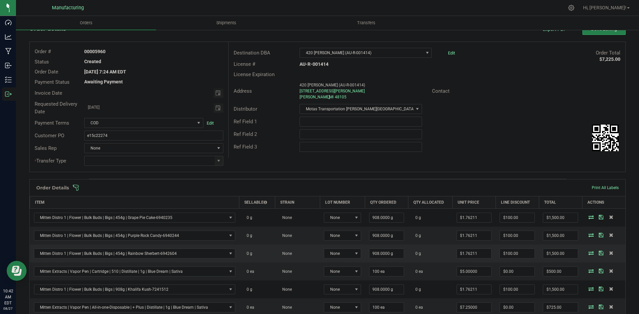
scroll to position [67, 0]
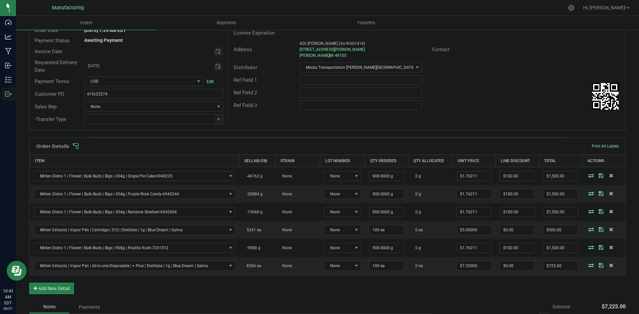
click at [414, 147] on span at bounding box center [371, 146] width 596 height 7
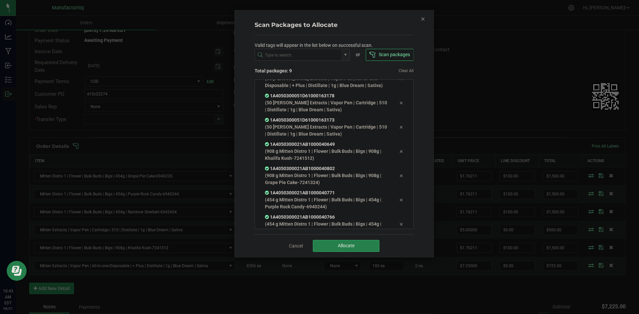
scroll to position [62, 0]
click at [352, 248] on span "Allocate" at bounding box center [346, 245] width 17 height 5
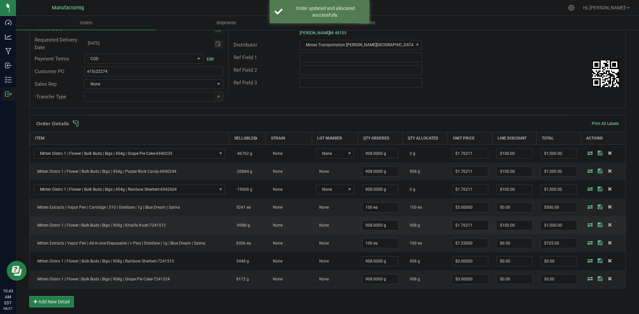
scroll to position [100, 0]
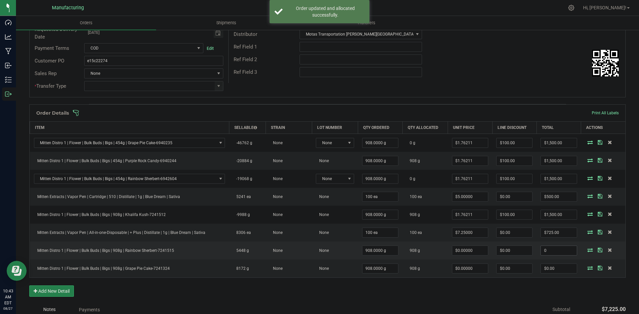
click at [543, 253] on input "0" at bounding box center [559, 250] width 36 height 9
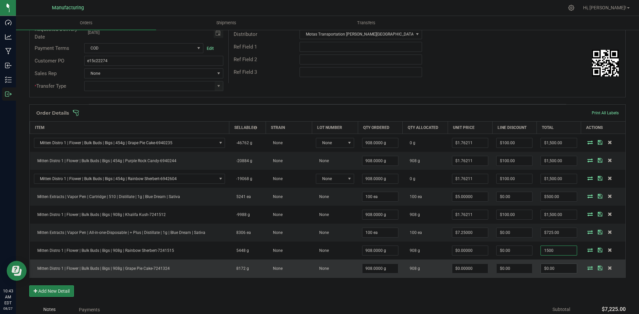
type input "1500"
type input "$1.65198"
type input "$1,500.00"
click at [558, 269] on input "0" at bounding box center [559, 268] width 36 height 9
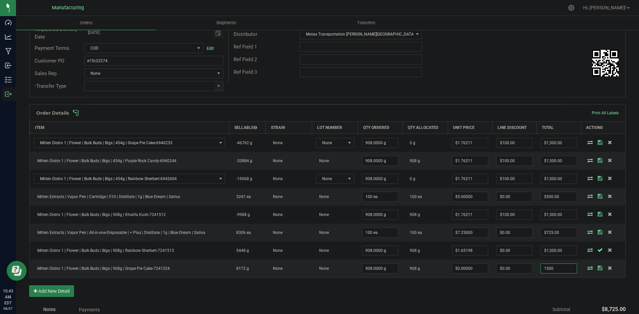
type input "1500"
type input "$1.65198"
type input "$1,500.00"
click at [545, 288] on div "Order Details Print All Labels Item Sellable Strain Lot Number Qty Ordered Qty …" at bounding box center [327, 203] width 596 height 199
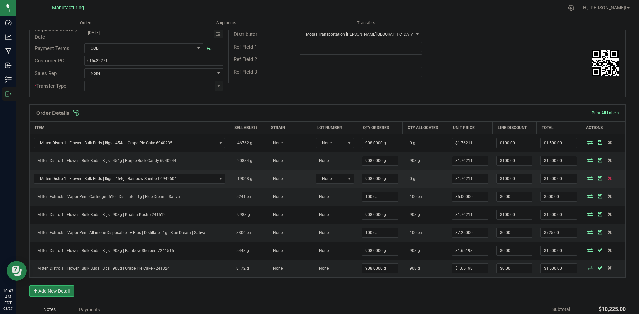
click at [608, 179] on icon at bounding box center [610, 178] width 4 height 4
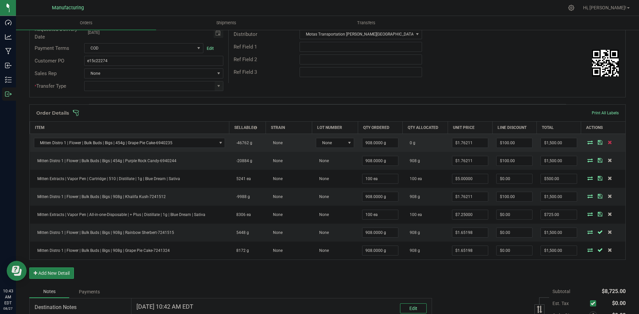
click at [608, 142] on icon at bounding box center [610, 142] width 4 height 4
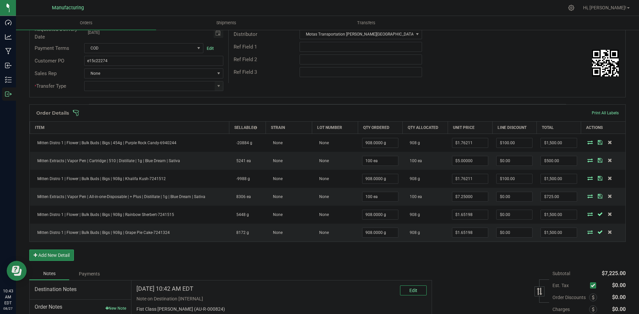
click at [475, 277] on div "Subtotal $7,225.00 Est. Tax" at bounding box center [526, 310] width 199 height 84
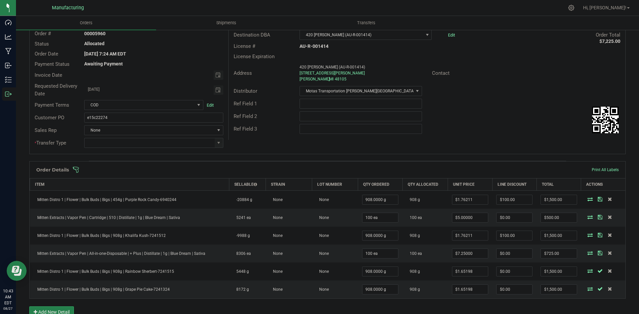
scroll to position [0, 0]
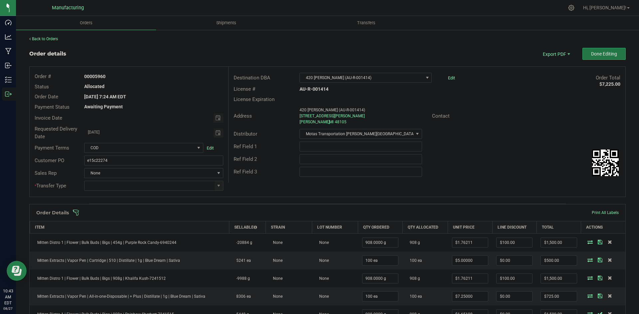
click at [591, 55] on span "Done Editing" at bounding box center [604, 53] width 26 height 5
click at [217, 187] on span at bounding box center [218, 185] width 5 height 5
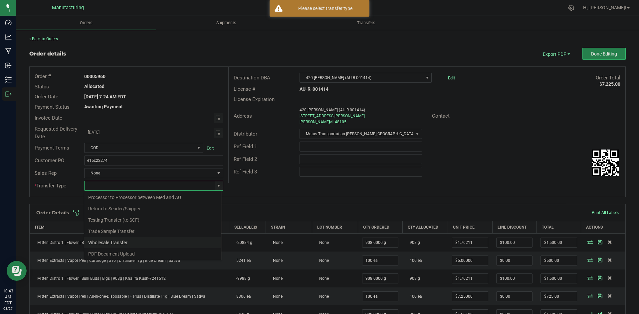
scroll to position [47, 0]
click at [120, 239] on li "Wholesale Transfer" at bounding box center [152, 241] width 137 height 11
type input "Wholesale Transfer"
click at [271, 178] on div "Ref Field 3" at bounding box center [427, 172] width 397 height 13
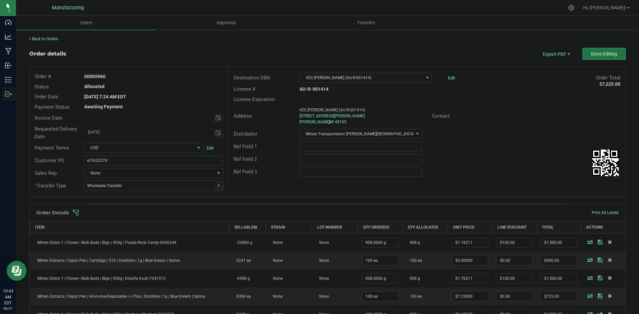
click at [583, 58] on button "Done Editing" at bounding box center [603, 54] width 43 height 12
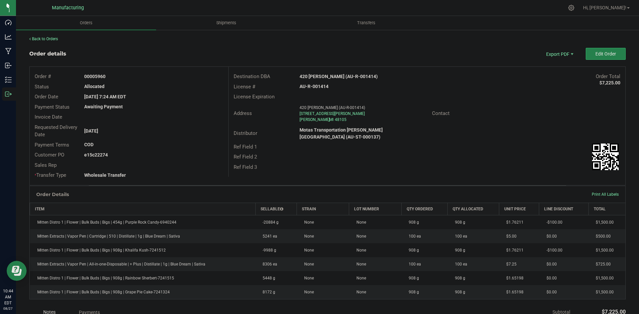
click at [328, 78] on strong "420 Dank Jackson (AU-R-001414)" at bounding box center [338, 76] width 78 height 5
copy strong "420 Dank Jackson (AU-R-001414)"
click at [313, 85] on strong "AU-R-001414" at bounding box center [313, 86] width 29 height 5
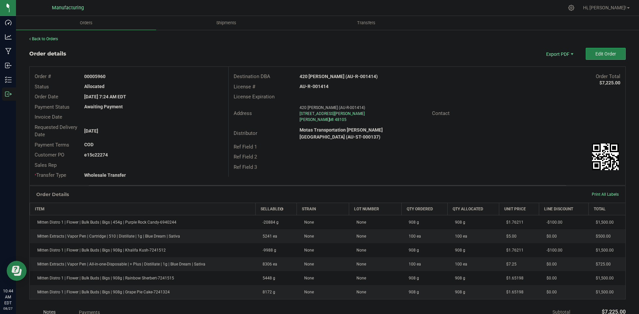
click at [313, 85] on strong "AU-R-001414" at bounding box center [313, 86] width 29 height 5
copy strong "AU-R-001414"
drag, startPoint x: 95, startPoint y: 76, endPoint x: 130, endPoint y: 75, distance: 35.3
click at [130, 75] on div "00005960" at bounding box center [153, 76] width 149 height 7
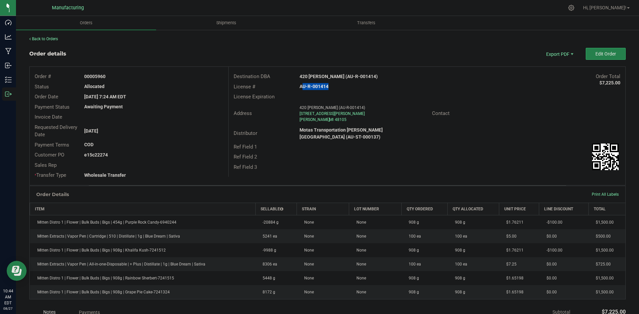
copy strong "5960"
drag, startPoint x: 94, startPoint y: 154, endPoint x: 173, endPoint y: 156, distance: 78.9
click at [171, 156] on div "e15c22274" at bounding box center [153, 155] width 149 height 7
copy strong "22274"
click at [556, 61] on span "Packing List PDF" at bounding box center [554, 65] width 41 height 10
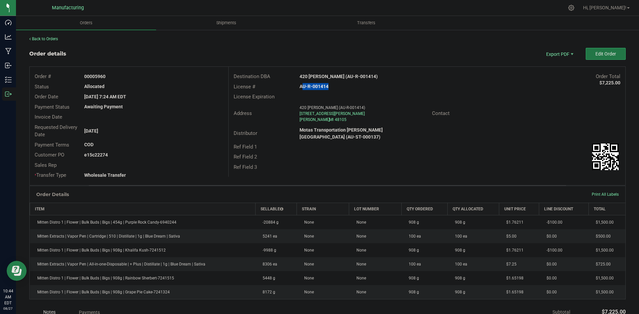
click at [588, 57] on button "Edit Order" at bounding box center [606, 54] width 40 height 12
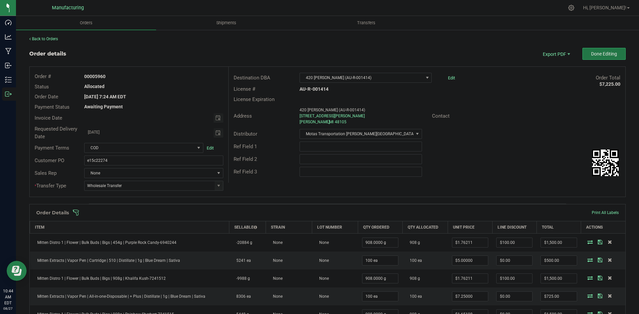
click at [591, 57] on span "Done Editing" at bounding box center [604, 53] width 26 height 5
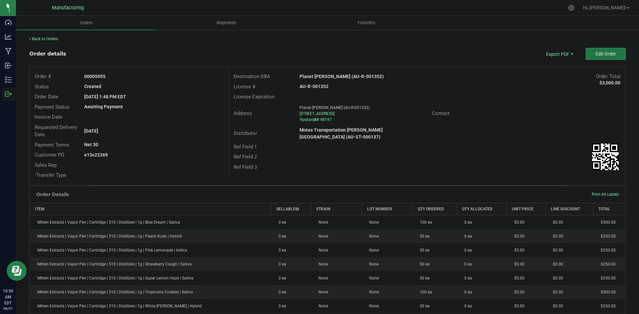
click at [586, 56] on button "Edit Order" at bounding box center [606, 54] width 40 height 12
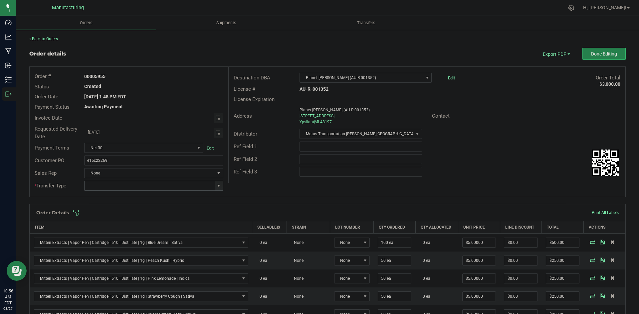
click at [217, 186] on span at bounding box center [218, 185] width 5 height 5
click at [130, 240] on li "Wholesale Transfer" at bounding box center [152, 241] width 137 height 11
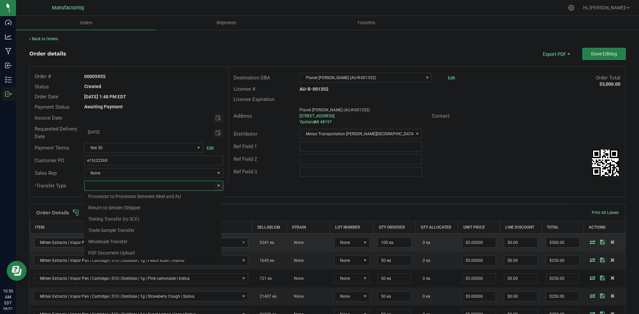
type input "Wholesale Transfer"
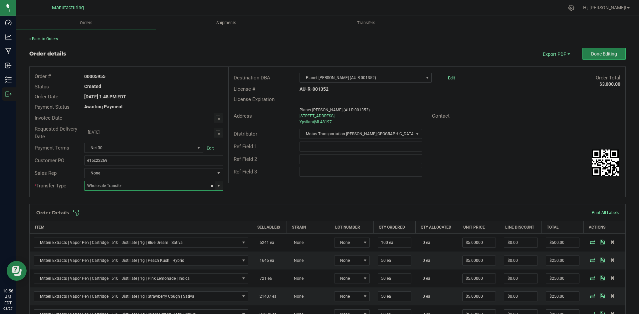
click at [253, 184] on div "Order # 00005955 Status Created Order Date Aug 26, 2025 1:48 PM EDT Payment Sta…" at bounding box center [328, 132] width 596 height 130
click at [273, 214] on span at bounding box center [371, 213] width 596 height 7
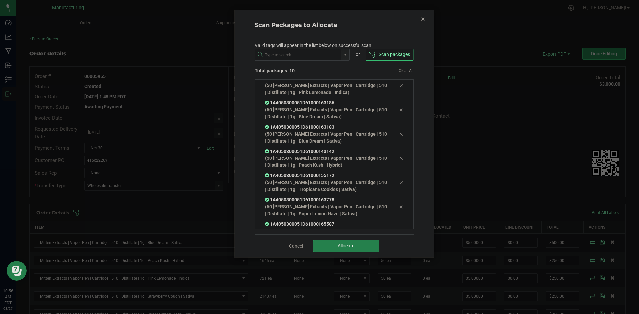
scroll to position [86, 0]
click at [340, 247] on span "Allocate" at bounding box center [346, 245] width 17 height 5
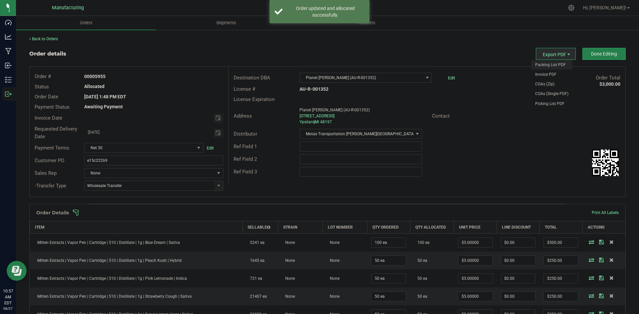
click at [543, 63] on span "Packing List PDF" at bounding box center [551, 65] width 41 height 10
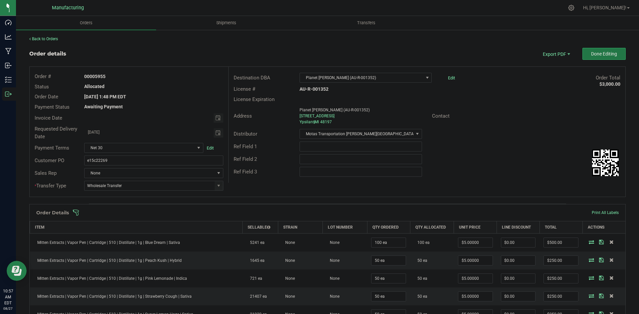
click at [592, 51] on button "Done Editing" at bounding box center [603, 54] width 43 height 12
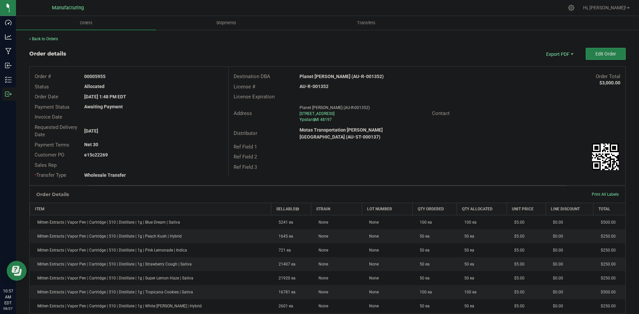
click at [334, 78] on strong "Planet Jane Ypsilanti (AU-R-001352)" at bounding box center [341, 76] width 84 height 5
copy strong "Planet Jane Ypsilanti (AU-R-001352)"
drag, startPoint x: 312, startPoint y: 83, endPoint x: 314, endPoint y: 86, distance: 3.6
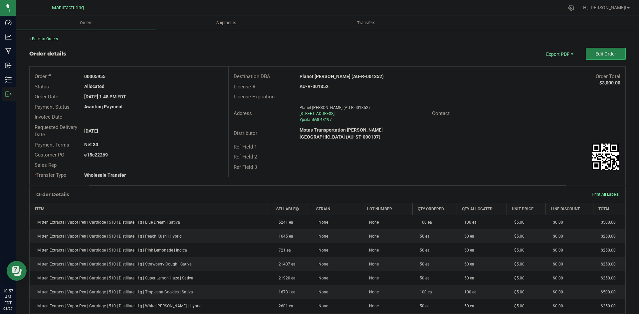
click at [312, 83] on div "License # AU-R-001352" at bounding box center [427, 87] width 397 height 10
click at [316, 86] on strong "AU-R-001352" at bounding box center [313, 86] width 29 height 5
copy strong "AU-R-001352"
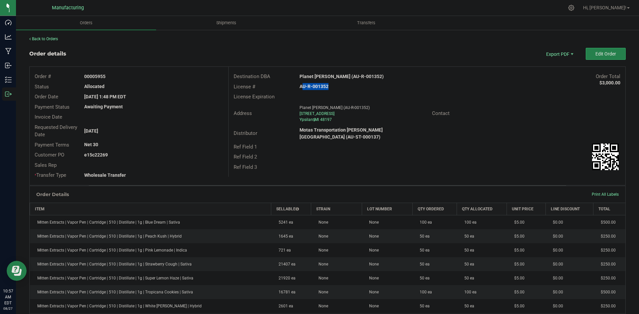
drag, startPoint x: 95, startPoint y: 77, endPoint x: 167, endPoint y: 79, distance: 72.9
click at [154, 76] on div "00005955" at bounding box center [153, 76] width 149 height 7
copy strong "5955"
drag, startPoint x: 95, startPoint y: 154, endPoint x: 198, endPoint y: 157, distance: 103.9
click at [153, 155] on div "e15c22269" at bounding box center [153, 155] width 149 height 7
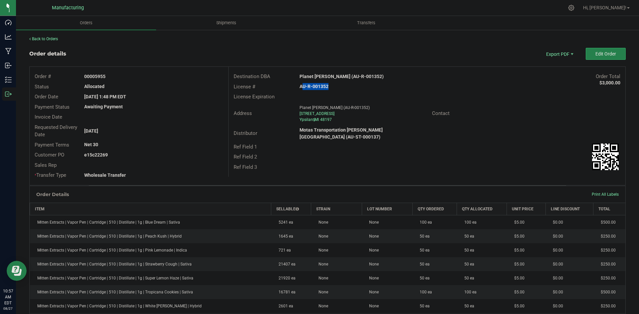
copy strong "22269"
click at [482, 109] on div "Contact" at bounding box center [526, 113] width 198 height 10
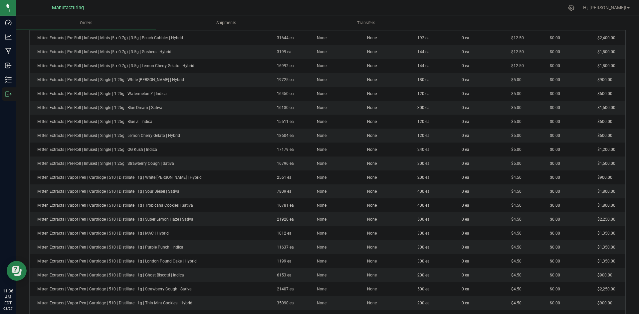
scroll to position [166, 0]
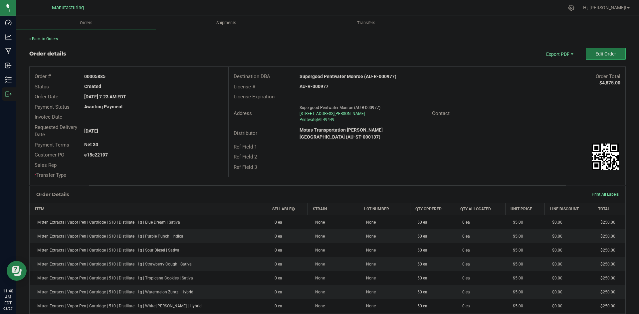
click at [600, 57] on button "Edit Order" at bounding box center [606, 54] width 40 height 12
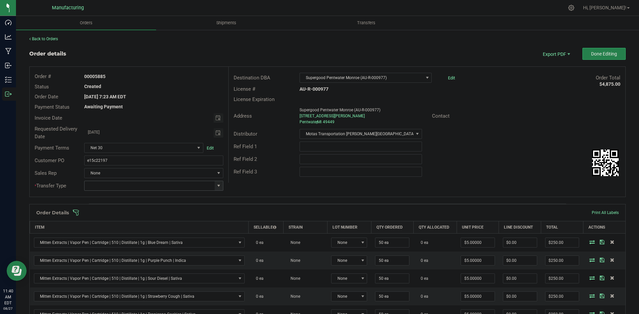
click at [220, 184] on span at bounding box center [218, 185] width 5 height 5
click at [128, 243] on li "Wholesale Transfer" at bounding box center [152, 241] width 137 height 11
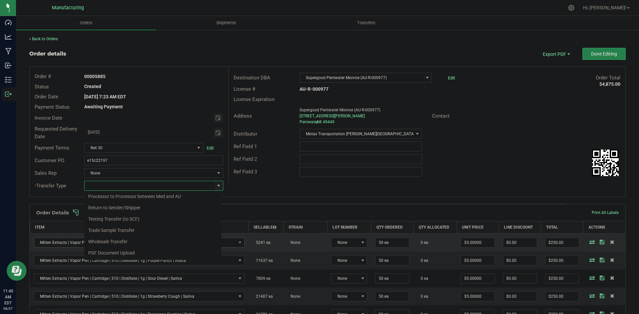
type input "Wholesale Transfer"
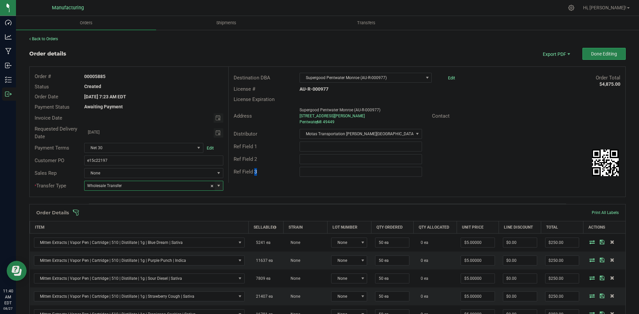
click at [252, 185] on div "Order # 00005885 Status Created Order Date [DATE] 7:23 AM EDT Payment Status Aw…" at bounding box center [328, 132] width 596 height 130
click at [239, 212] on span at bounding box center [371, 213] width 596 height 7
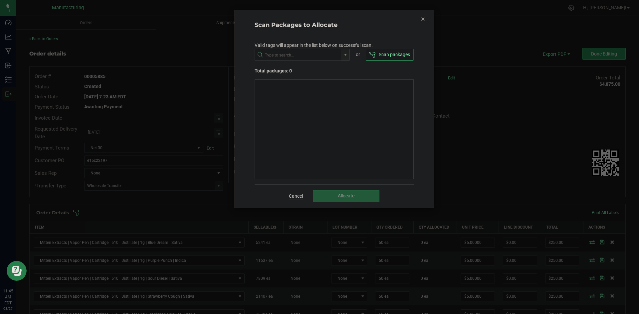
click at [297, 195] on link "Cancel" at bounding box center [296, 196] width 14 height 7
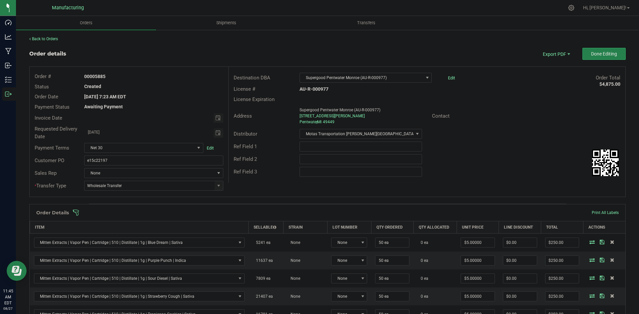
click at [294, 213] on span at bounding box center [371, 213] width 596 height 7
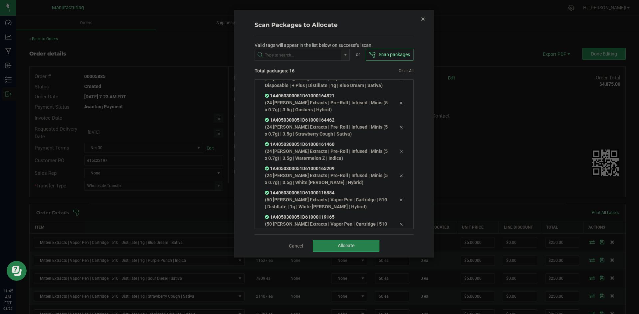
scroll to position [239, 0]
click at [342, 247] on span "Allocate" at bounding box center [346, 245] width 17 height 5
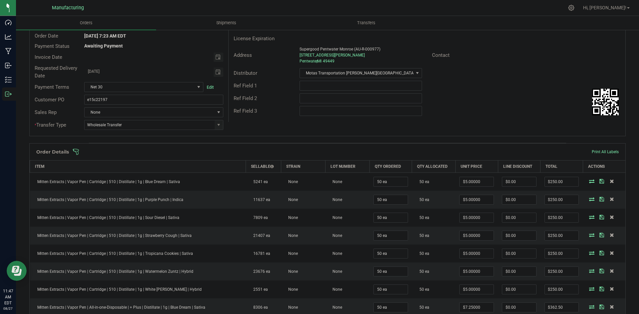
scroll to position [0, 0]
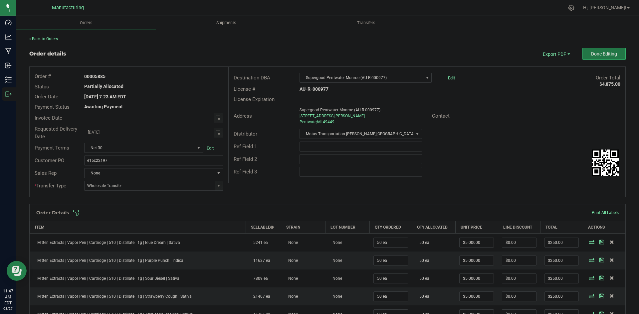
click at [595, 54] on span "Done Editing" at bounding box center [604, 53] width 26 height 5
click at [217, 187] on span at bounding box center [218, 185] width 5 height 5
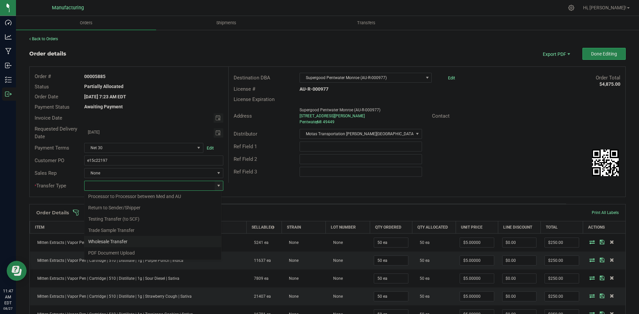
click at [112, 243] on li "Wholesale Transfer" at bounding box center [152, 241] width 137 height 11
type input "Wholesale Transfer"
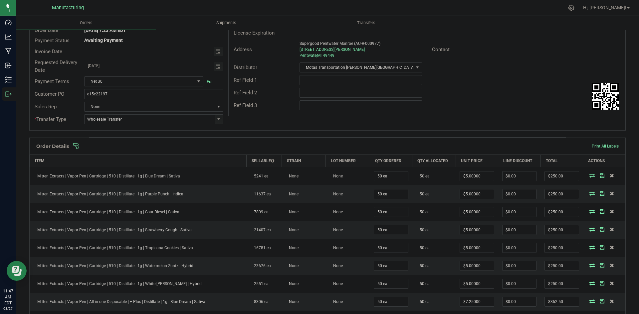
click at [265, 148] on span at bounding box center [371, 146] width 596 height 7
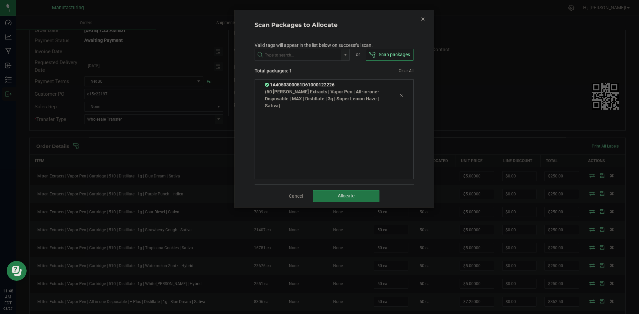
click at [331, 195] on button "Allocate" at bounding box center [346, 196] width 67 height 12
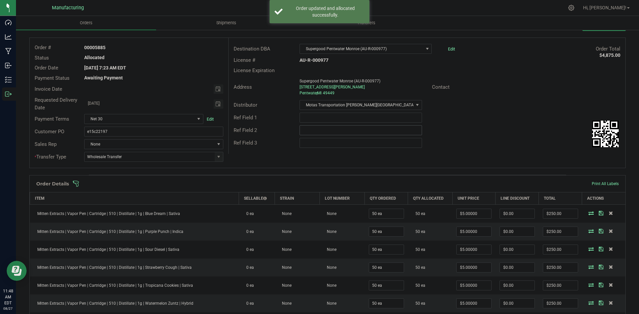
scroll to position [0, 0]
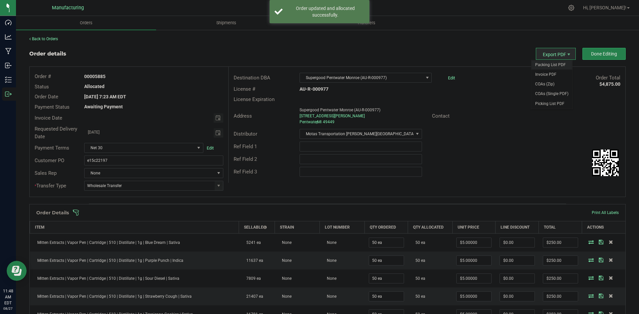
click at [543, 61] on span "Packing List PDF" at bounding box center [551, 65] width 41 height 10
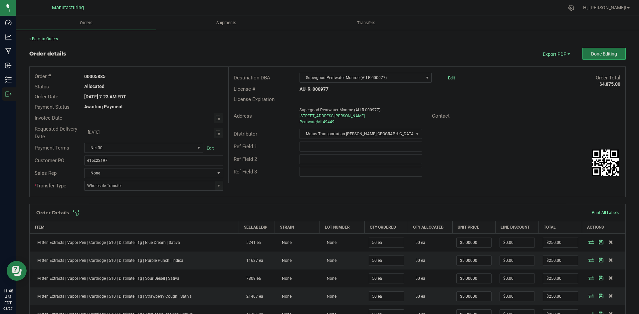
click at [583, 52] on button "Done Editing" at bounding box center [603, 54] width 43 height 12
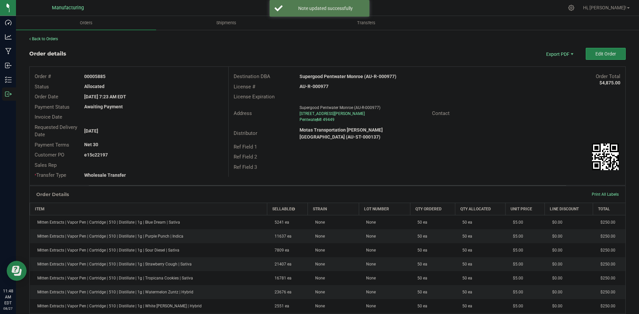
click at [334, 77] on strong "Supergood Pentwater Monroe (AU-R-000977)" at bounding box center [347, 76] width 97 height 5
copy strong "Supergood Pentwater Monroe (AU-R-000977)"
click at [317, 86] on strong "AU-R-000977" at bounding box center [313, 86] width 29 height 5
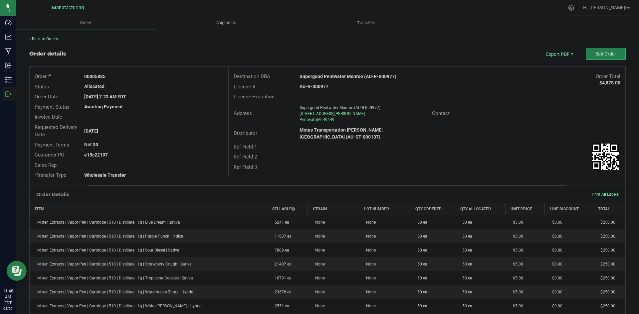
click at [317, 86] on strong "AU-R-000977" at bounding box center [313, 86] width 29 height 5
copy strong "AU-R-000977"
drag, startPoint x: 95, startPoint y: 75, endPoint x: 172, endPoint y: 79, distance: 76.9
click at [154, 76] on div "00005885" at bounding box center [153, 76] width 149 height 7
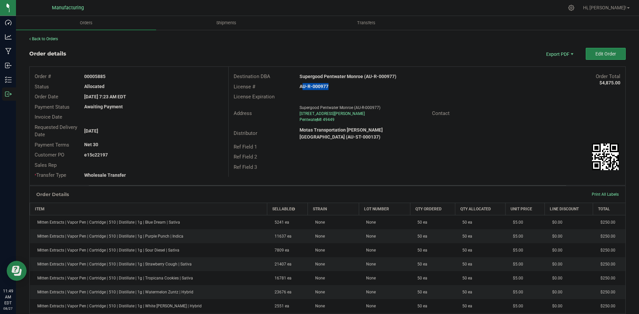
copy strong "5885"
drag, startPoint x: 95, startPoint y: 153, endPoint x: 167, endPoint y: 153, distance: 71.5
click at [159, 153] on div "e15c22197" at bounding box center [153, 155] width 149 height 7
copy strong "22197"
click at [596, 56] on span "Edit Order" at bounding box center [605, 53] width 21 height 5
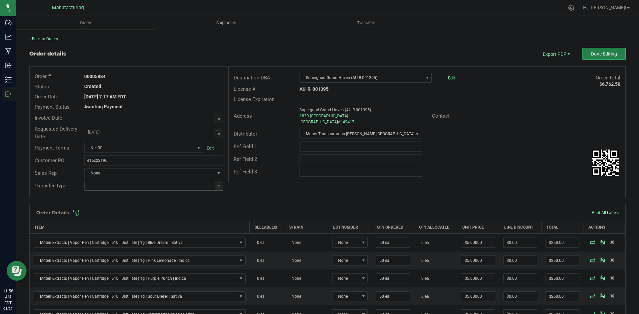
click at [216, 188] on span at bounding box center [218, 185] width 5 height 5
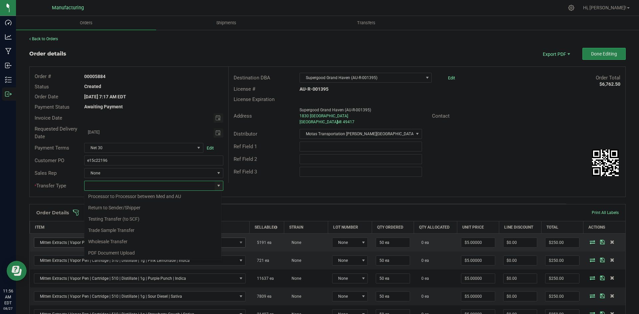
click at [109, 241] on li "Wholesale Transfer" at bounding box center [152, 241] width 137 height 11
type input "Wholesale Transfer"
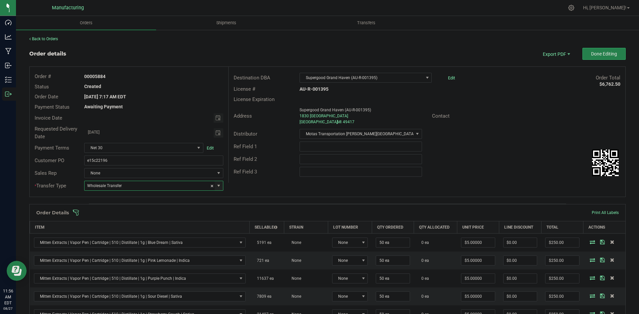
click at [241, 185] on div "Order # 00005884 Status Created Order Date [DATE] 7:17 AM EDT Payment Status Aw…" at bounding box center [328, 132] width 596 height 130
click at [231, 215] on span at bounding box center [371, 213] width 596 height 7
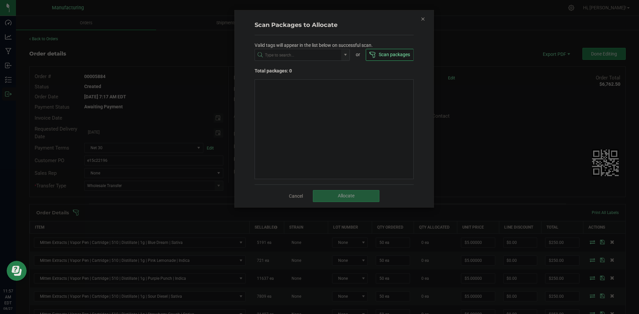
click at [424, 18] on icon "Close" at bounding box center [423, 19] width 5 height 8
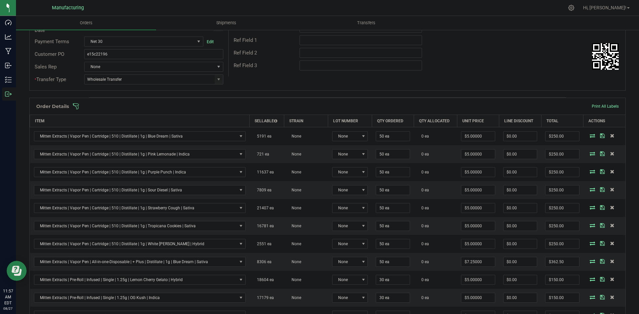
scroll to position [100, 0]
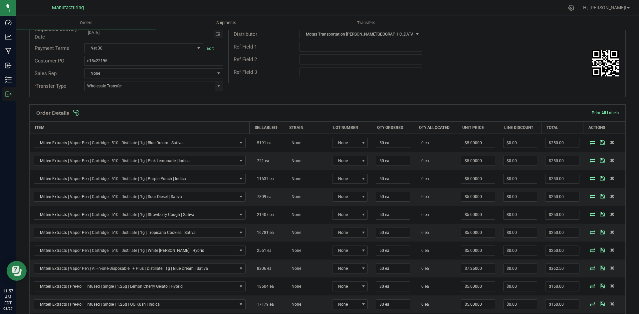
click at [393, 115] on span at bounding box center [371, 113] width 596 height 7
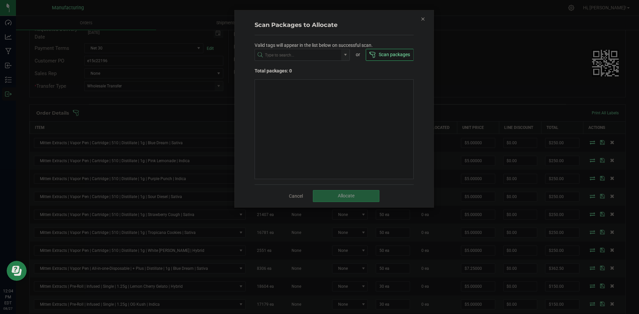
click at [420, 20] on div "Scan Packages to Allocate Valid tags will appear in the list below on successfu…" at bounding box center [334, 108] width 199 height 197
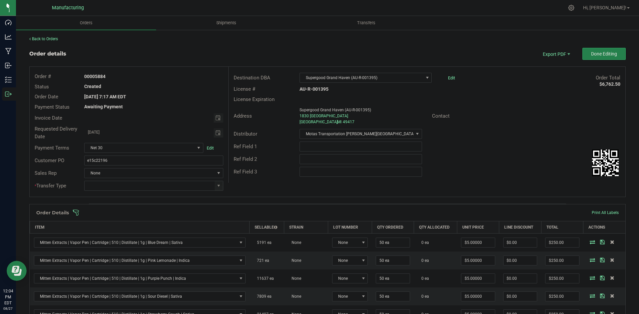
click at [333, 212] on span at bounding box center [371, 213] width 596 height 7
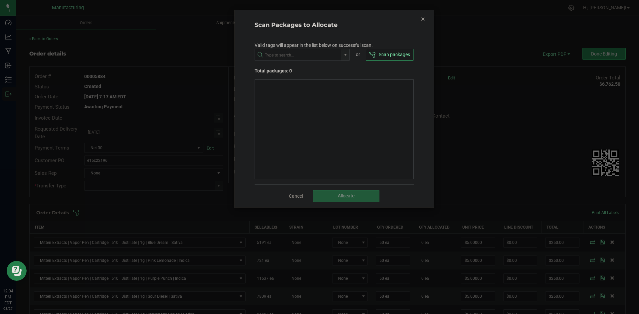
click at [285, 196] on div "Cancel Allocate" at bounding box center [334, 196] width 159 height 23
click at [300, 195] on link "Cancel" at bounding box center [296, 196] width 14 height 7
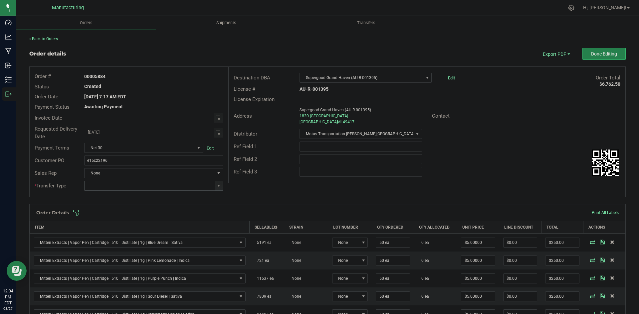
click at [221, 187] on span at bounding box center [219, 185] width 8 height 9
click at [114, 243] on li "Wholesale Transfer" at bounding box center [152, 241] width 137 height 11
type input "Wholesale Transfer"
click at [246, 185] on div "Order # 00005884 Status Created Order Date Aug 25, 2025 7:17 AM EDT Payment Sta…" at bounding box center [328, 132] width 596 height 130
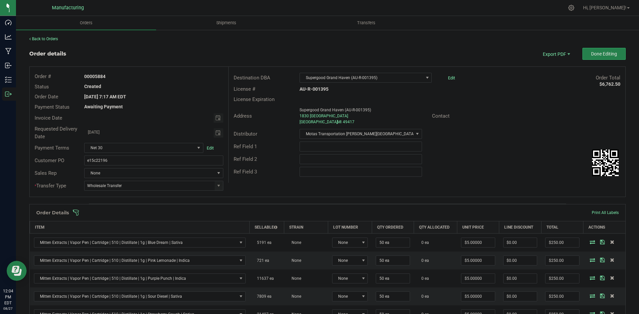
click at [247, 213] on span at bounding box center [371, 213] width 596 height 7
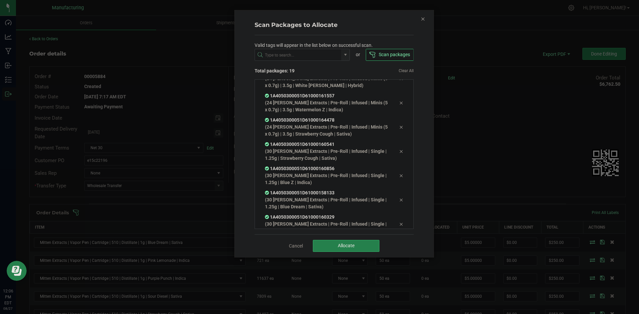
scroll to position [343, 0]
click at [343, 242] on button "Allocate" at bounding box center [346, 246] width 67 height 12
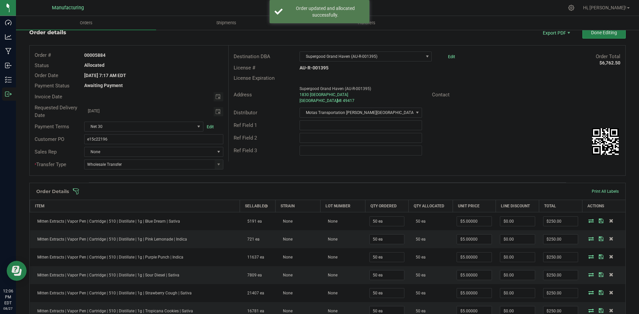
scroll to position [0, 0]
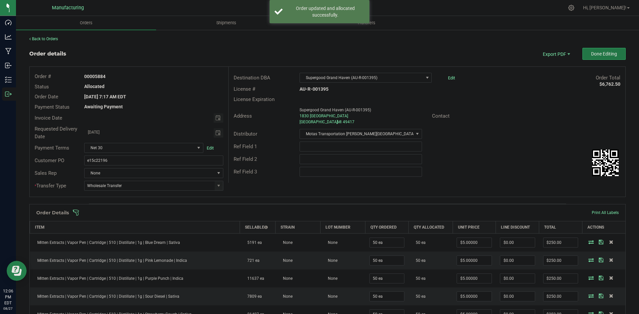
click at [599, 57] on button "Done Editing" at bounding box center [603, 54] width 43 height 12
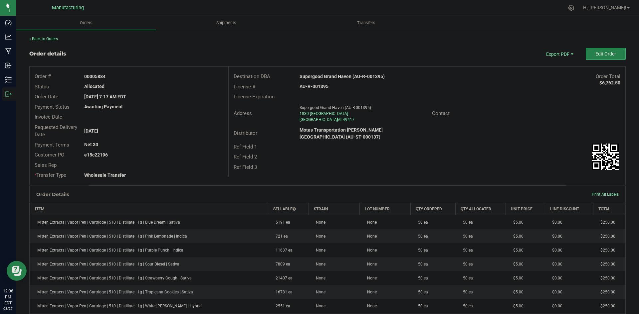
click at [341, 78] on strong "Supergood Grand Haven (AU-R-001395)" at bounding box center [341, 76] width 85 height 5
copy strong "Supergood Grand Haven (AU-R-001395)"
click at [316, 85] on strong "AU-R-001395" at bounding box center [313, 86] width 29 height 5
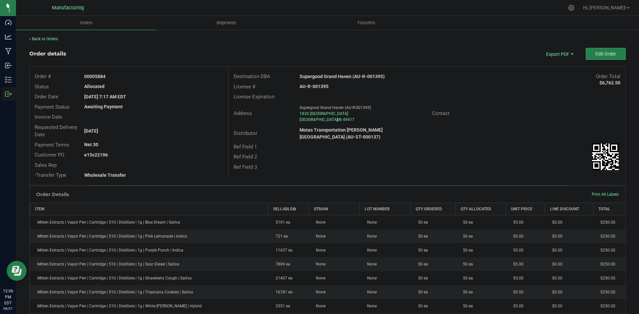
click at [316, 85] on strong "AU-R-001395" at bounding box center [313, 86] width 29 height 5
copy strong "AU-R-001395"
drag, startPoint x: 94, startPoint y: 77, endPoint x: 174, endPoint y: 77, distance: 79.5
click at [155, 76] on div "00005884" at bounding box center [153, 76] width 149 height 7
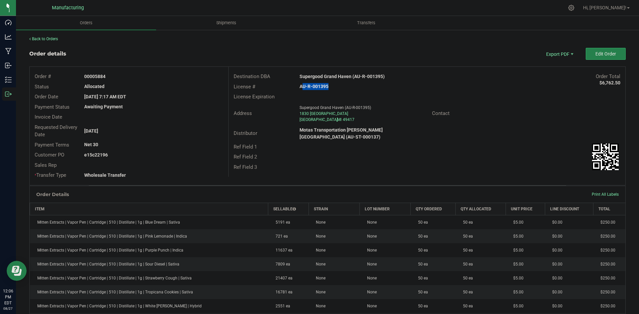
copy strong "5884"
drag, startPoint x: 95, startPoint y: 154, endPoint x: 212, endPoint y: 161, distance: 118.0
click at [203, 159] on div "Customer PO e15c22196" at bounding box center [129, 155] width 199 height 10
copy strong "22196"
drag, startPoint x: 544, startPoint y: 152, endPoint x: 537, endPoint y: 152, distance: 7.3
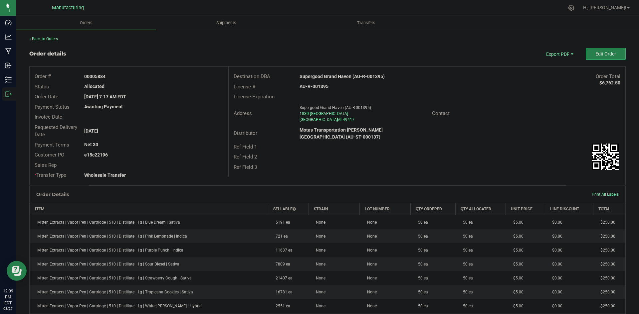
click at [544, 152] on div "Ref Field 2" at bounding box center [427, 157] width 397 height 10
click at [549, 64] on span "Packing List PDF" at bounding box center [554, 65] width 41 height 10
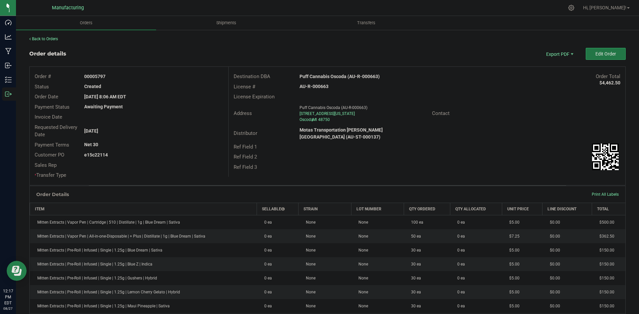
click at [590, 55] on button "Edit Order" at bounding box center [606, 54] width 40 height 12
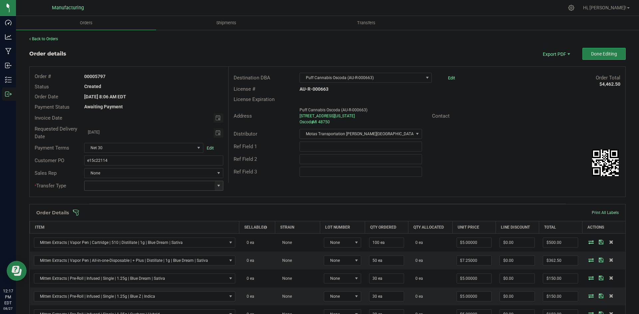
click at [217, 185] on span at bounding box center [218, 185] width 5 height 5
click at [109, 242] on li "Wholesale Transfer" at bounding box center [152, 241] width 137 height 11
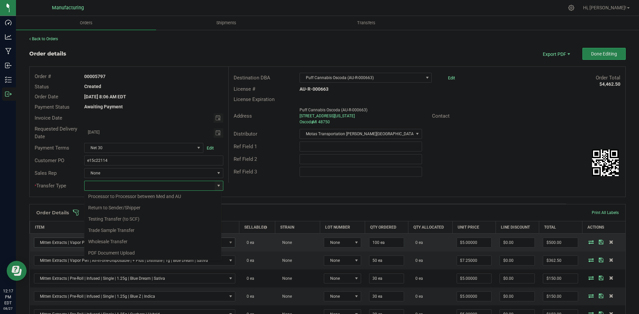
type input "Wholesale Transfer"
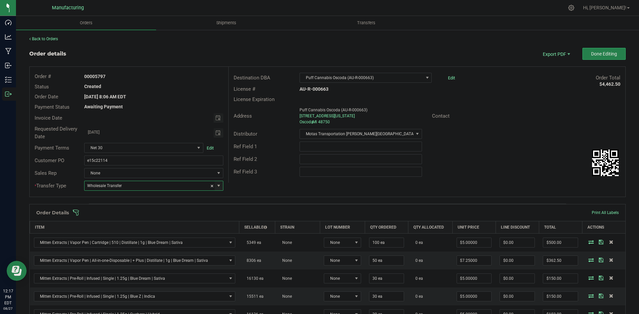
click at [262, 184] on div "Order # 00005797 Status Created Order Date [DATE] 8:06 AM EDT Payment Status Aw…" at bounding box center [328, 132] width 596 height 130
click at [246, 210] on span at bounding box center [371, 213] width 596 height 7
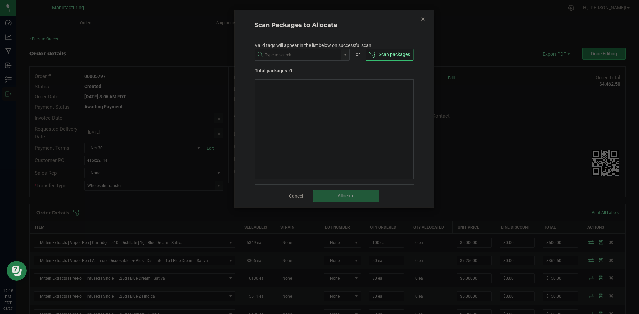
click at [422, 19] on icon "Close" at bounding box center [423, 19] width 5 height 8
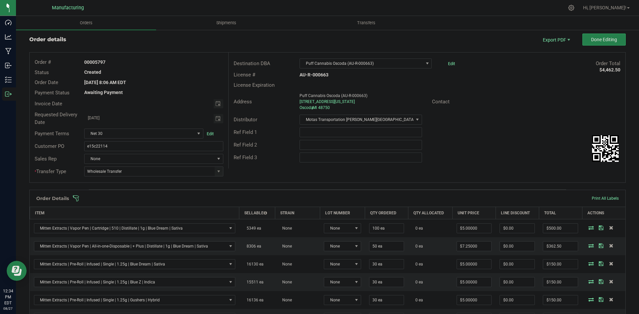
scroll to position [0, 0]
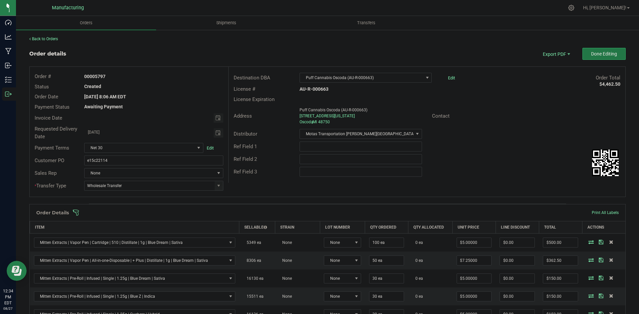
click at [609, 57] on span "Done Editing" at bounding box center [604, 53] width 26 height 5
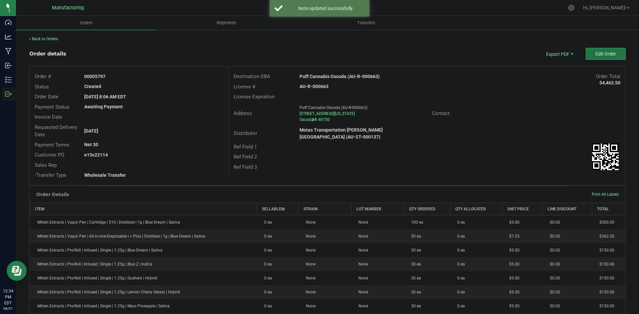
click at [605, 57] on button "Edit Order" at bounding box center [606, 54] width 40 height 12
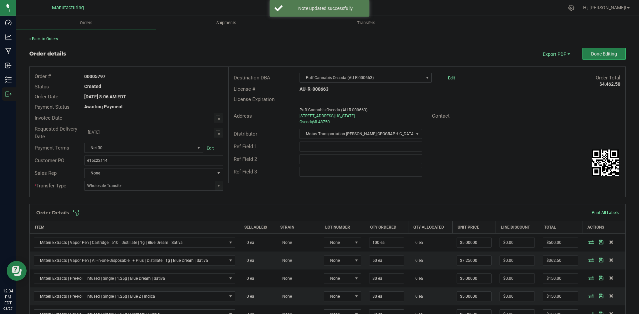
click at [410, 212] on span at bounding box center [371, 213] width 596 height 7
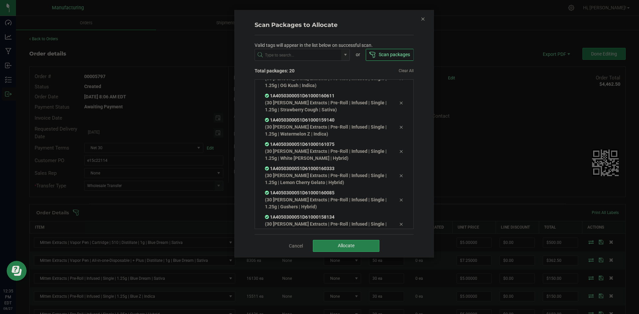
scroll to position [329, 0]
click at [362, 245] on button "Allocate" at bounding box center [346, 246] width 67 height 12
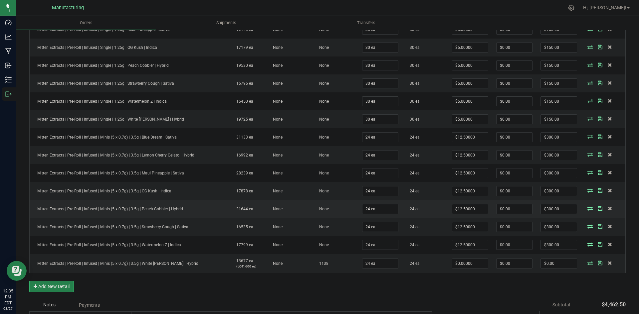
scroll to position [333, 0]
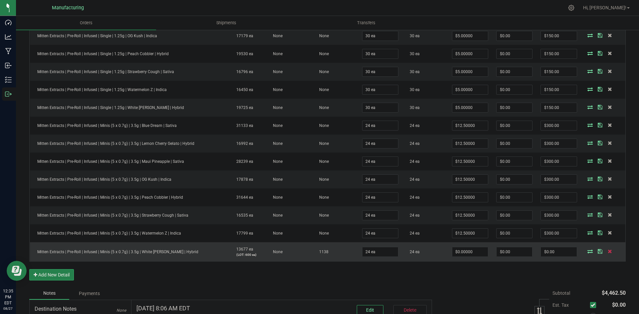
click at [608, 252] on icon at bounding box center [610, 252] width 4 height 4
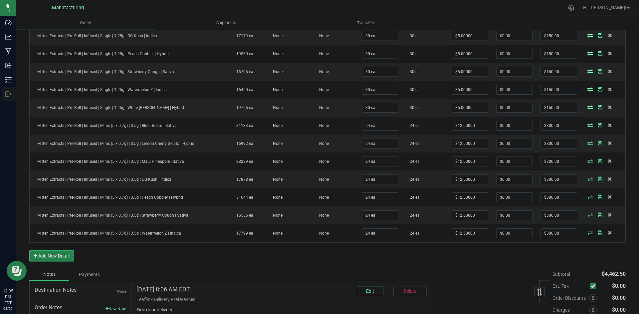
click at [368, 264] on div "Order Details Print All Labels Item Sellable Strain Lot Number Qty Ordered Qty …" at bounding box center [327, 70] width 596 height 397
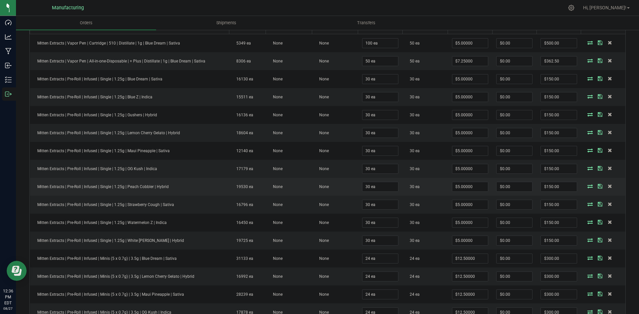
scroll to position [166, 0]
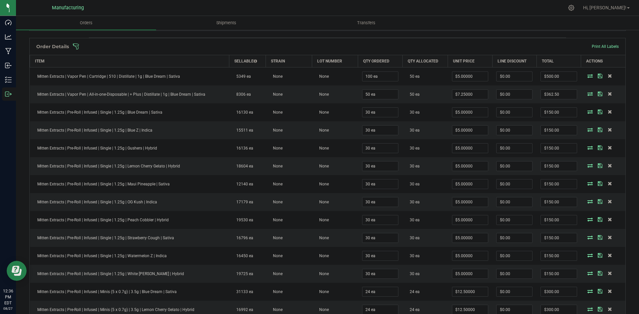
click at [401, 48] on span at bounding box center [371, 46] width 596 height 7
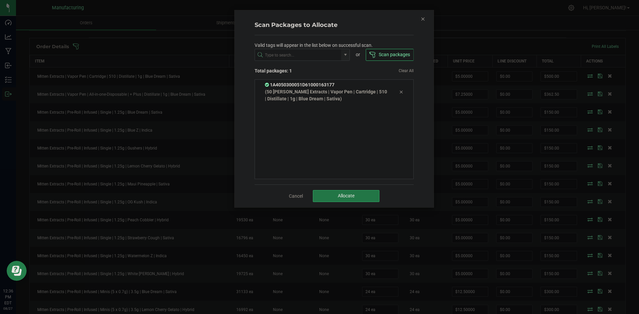
click at [361, 196] on button "Allocate" at bounding box center [346, 196] width 67 height 12
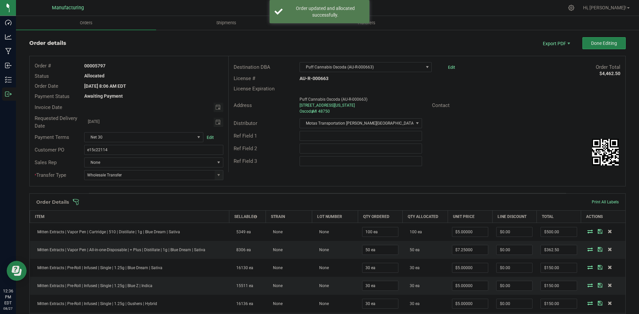
scroll to position [0, 0]
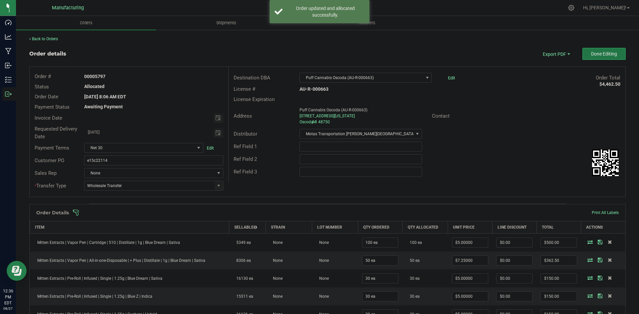
click at [599, 55] on span "Done Editing" at bounding box center [604, 53] width 26 height 5
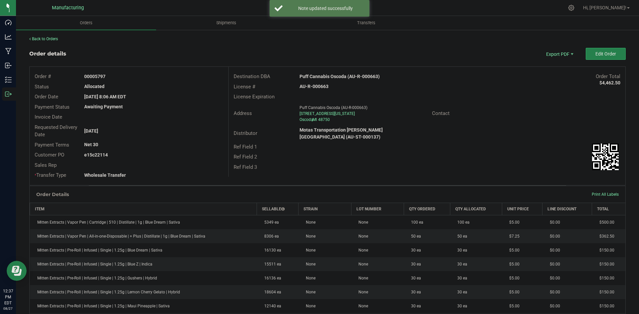
click at [338, 75] on strong "Puff Cannabis Oscoda (AU-R-000663)" at bounding box center [339, 76] width 80 height 5
click at [337, 75] on strong "Puff Cannabis Oscoda (AU-R-000663)" at bounding box center [339, 76] width 80 height 5
copy strong "Puff Cannabis Oscoda (AU-R-000663)"
click at [314, 87] on strong "AU-R-000663" at bounding box center [313, 86] width 29 height 5
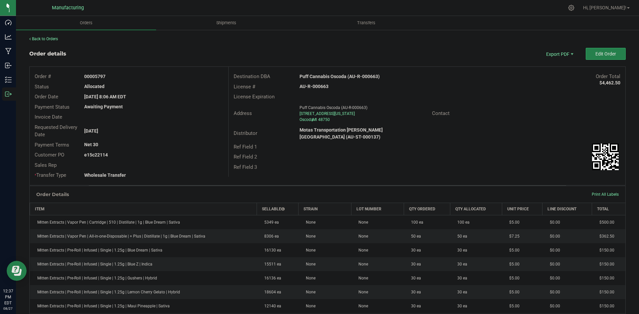
click at [314, 87] on strong "AU-R-000663" at bounding box center [313, 86] width 29 height 5
copy strong "AU-R-000663"
drag, startPoint x: 94, startPoint y: 75, endPoint x: 154, endPoint y: 79, distance: 60.0
click at [147, 77] on div "00005797" at bounding box center [153, 76] width 149 height 7
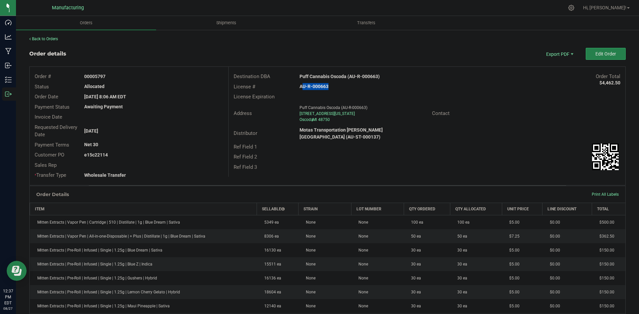
copy strong "5797"
drag, startPoint x: 94, startPoint y: 154, endPoint x: 173, endPoint y: 156, distance: 78.9
click at [161, 154] on div "e15c22114" at bounding box center [153, 155] width 149 height 7
copy strong "22114"
click at [410, 174] on div "Order # 00005797 Status Allocated Order Date [DATE] 8:06 AM EDT Payment Status …" at bounding box center [328, 126] width 596 height 118
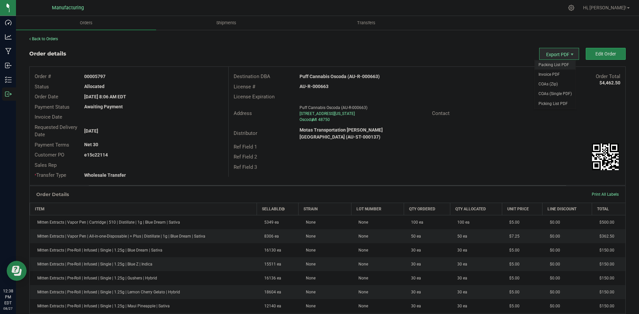
click at [552, 64] on span "Packing List PDF" at bounding box center [554, 65] width 41 height 10
